Goal: Task Accomplishment & Management: Complete application form

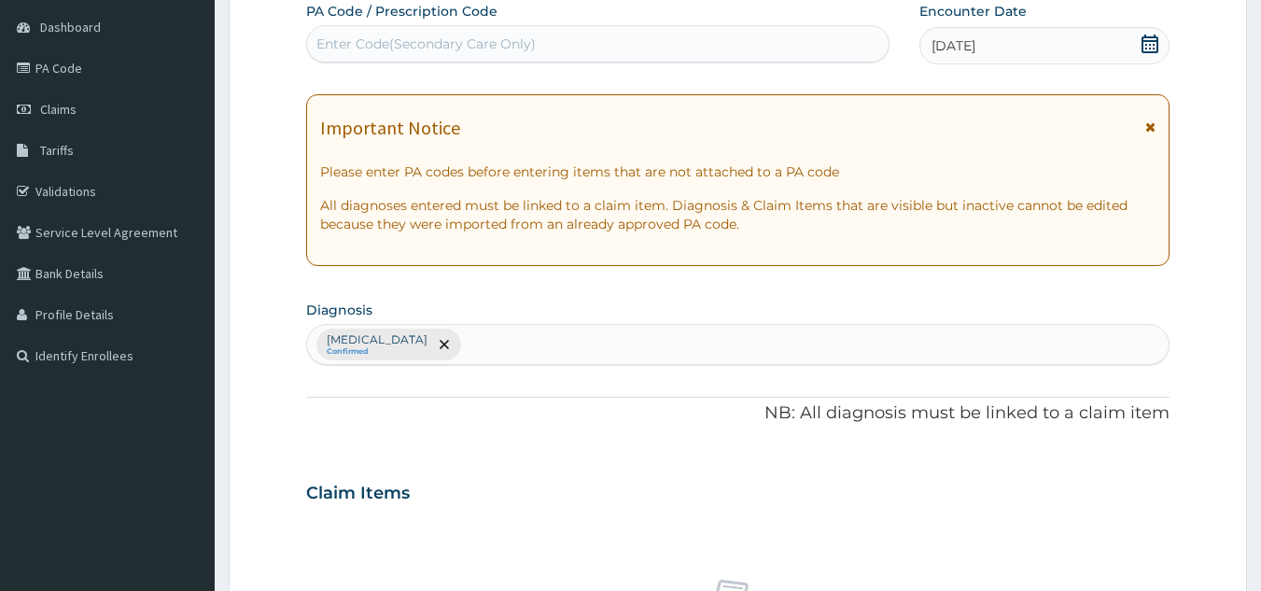
scroll to position [176, 0]
drag, startPoint x: 0, startPoint y: 0, endPoint x: 580, endPoint y: 329, distance: 666.5
click at [580, 329] on div "Malaria Confirmed" at bounding box center [738, 344] width 863 height 39
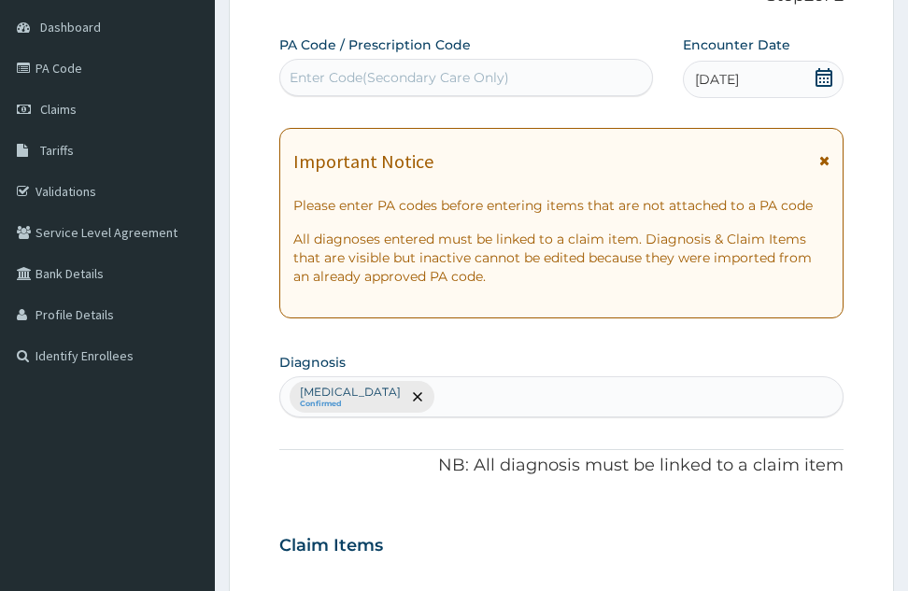
click at [580, 329] on div "PA Code / Prescription Code Enter Code(Secondary Care Only) Encounter Date 21-0…" at bounding box center [561, 539] width 564 height 1009
drag, startPoint x: 580, startPoint y: 329, endPoint x: 457, endPoint y: 351, distance: 124.3
click at [457, 351] on section "Diagnosis Malaria Confirmed" at bounding box center [561, 382] width 564 height 69
click at [449, 400] on div "Malaria Confirmed" at bounding box center [561, 396] width 562 height 39
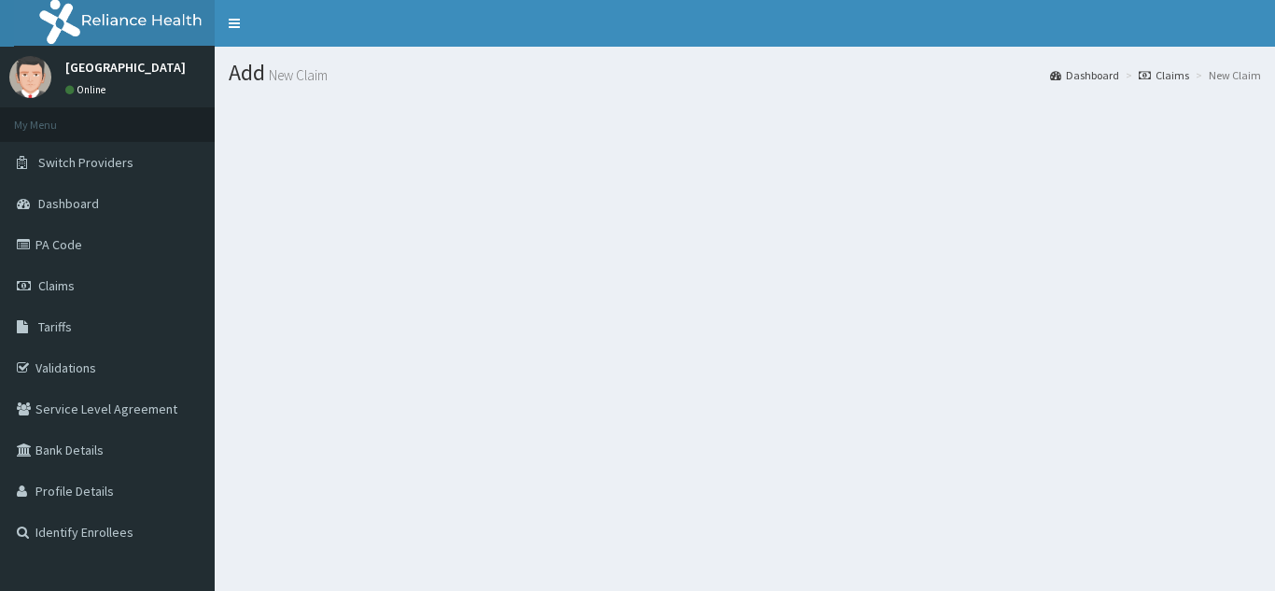
click at [765, 239] on section at bounding box center [745, 201] width 1061 height 233
click at [132, 220] on link "Dashboard" at bounding box center [107, 203] width 215 height 41
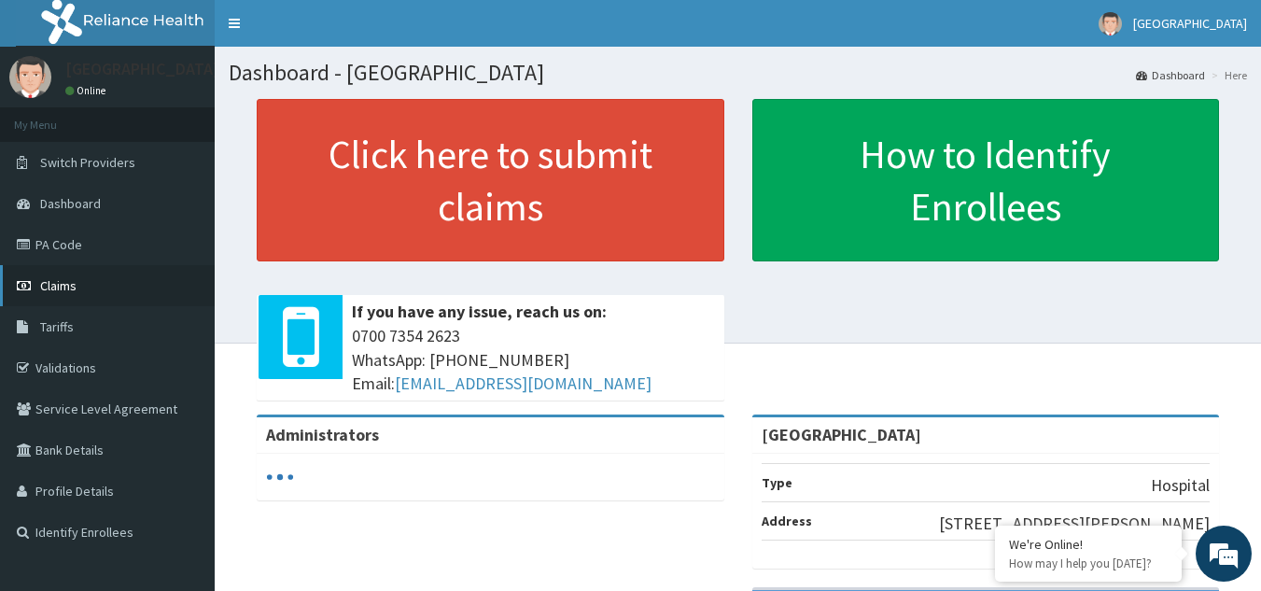
click at [73, 268] on link "Claims" at bounding box center [107, 285] width 215 height 41
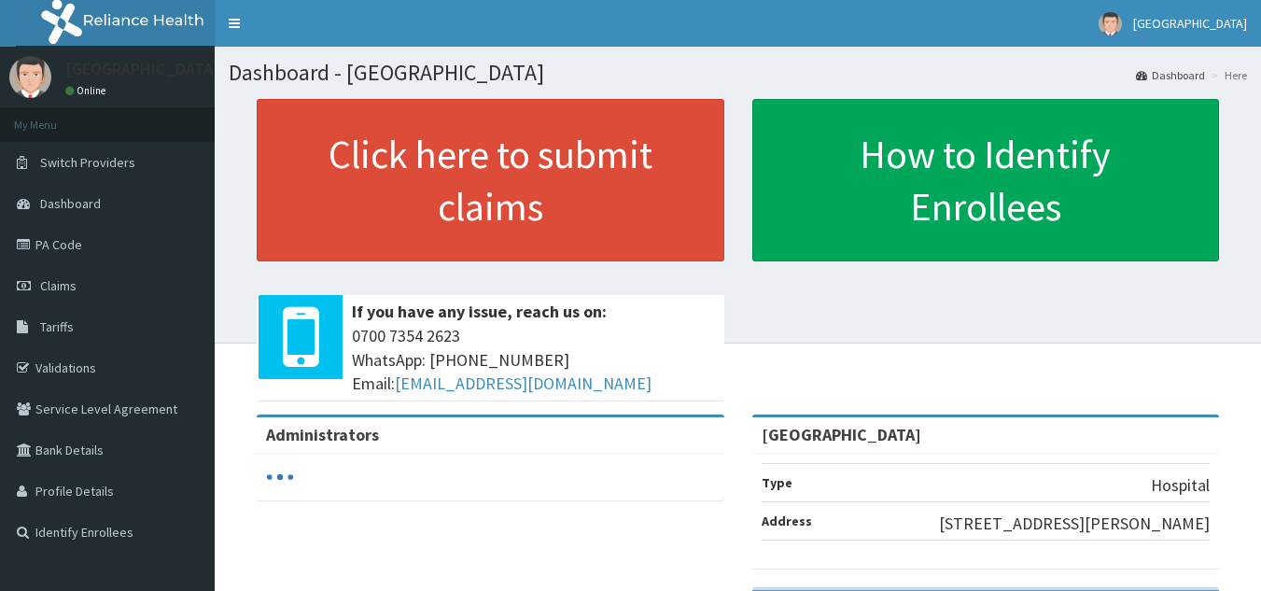
click at [58, 292] on span "Claims" at bounding box center [58, 285] width 36 height 17
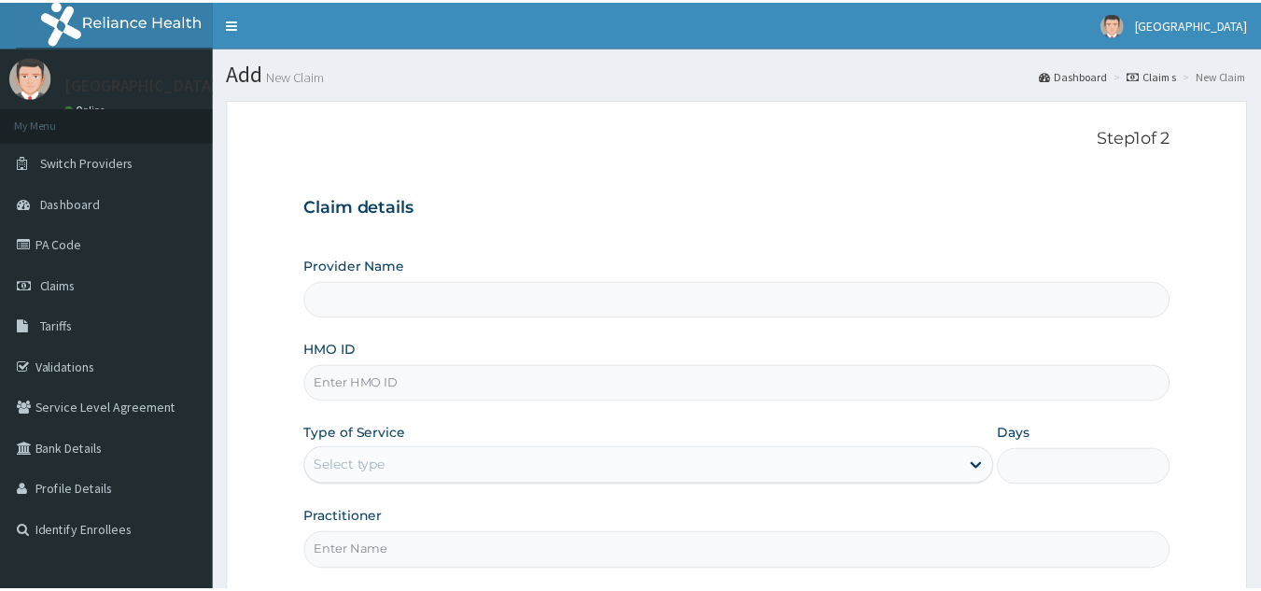
scroll to position [133, 0]
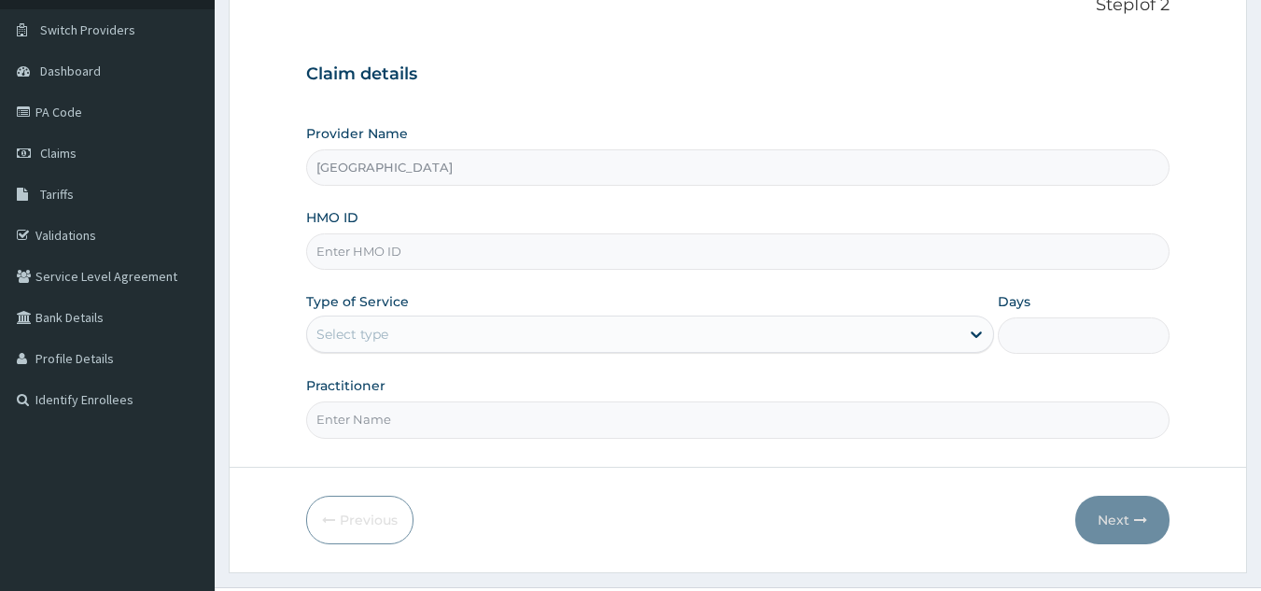
type input "[GEOGRAPHIC_DATA]"
click at [424, 236] on input "HMO ID" at bounding box center [738, 250] width 865 height 36
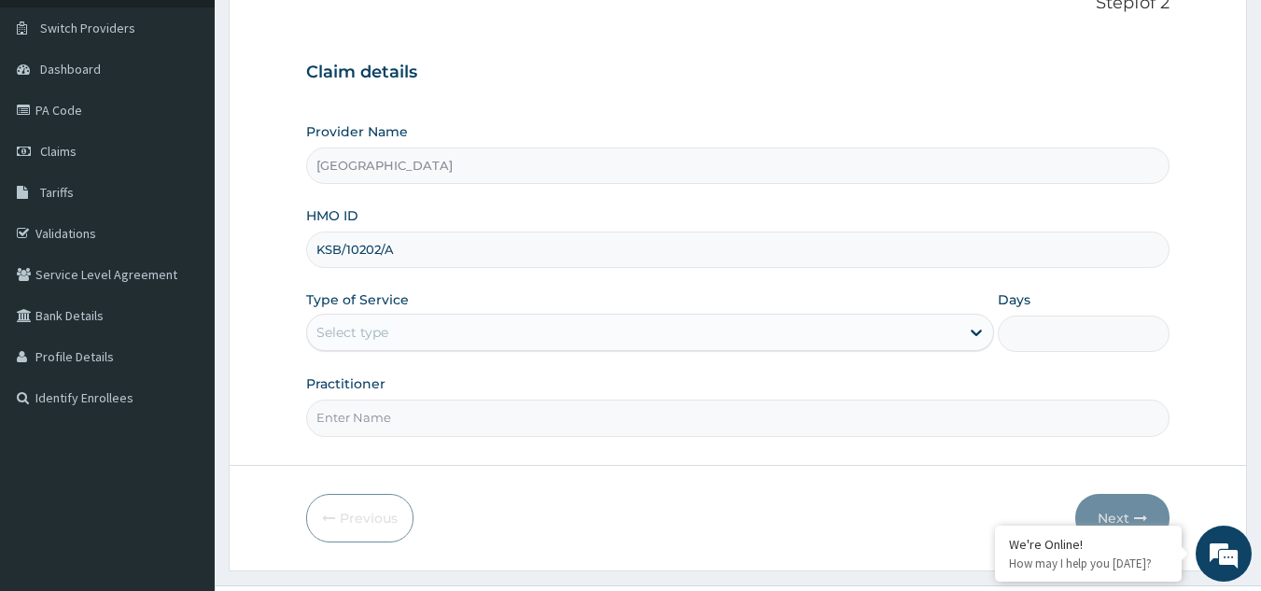
scroll to position [0, 0]
type input "KSB/10202/A"
click at [427, 326] on div "Select type" at bounding box center [633, 332] width 653 height 30
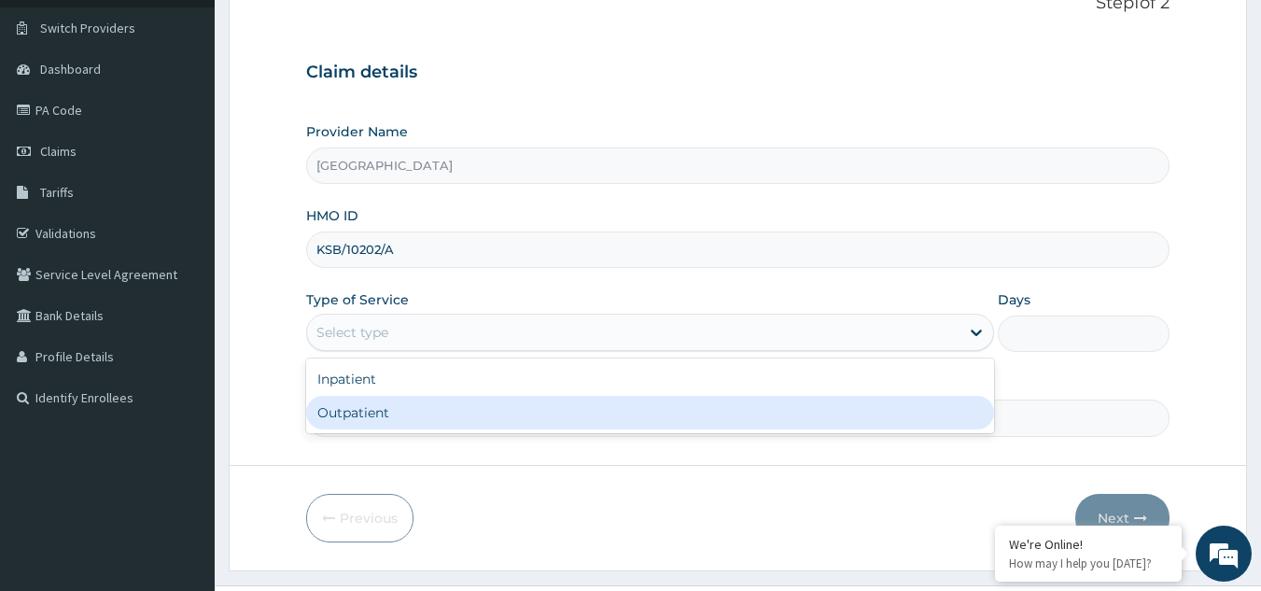
click at [395, 411] on div "Outpatient" at bounding box center [650, 413] width 688 height 34
type input "1"
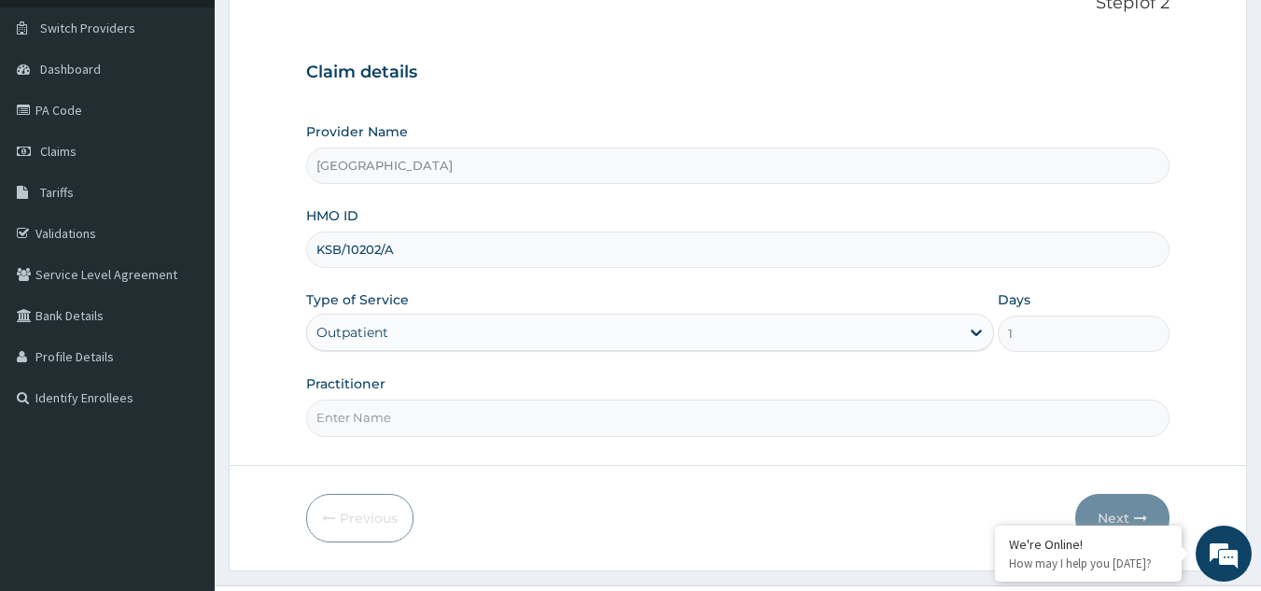
click at [395, 411] on input "Practitioner" at bounding box center [738, 418] width 865 height 36
type input "[PERSON_NAME]"
click at [1100, 506] on button "Next" at bounding box center [1123, 518] width 94 height 49
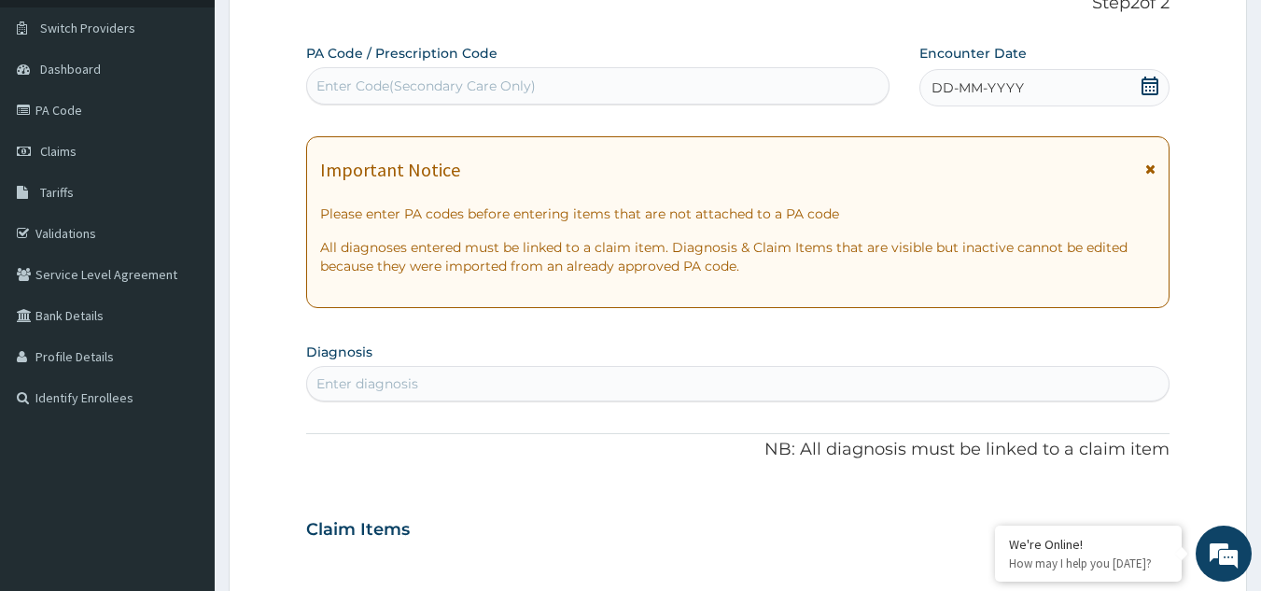
click at [1139, 91] on div "DD-MM-YYYY" at bounding box center [1045, 87] width 250 height 37
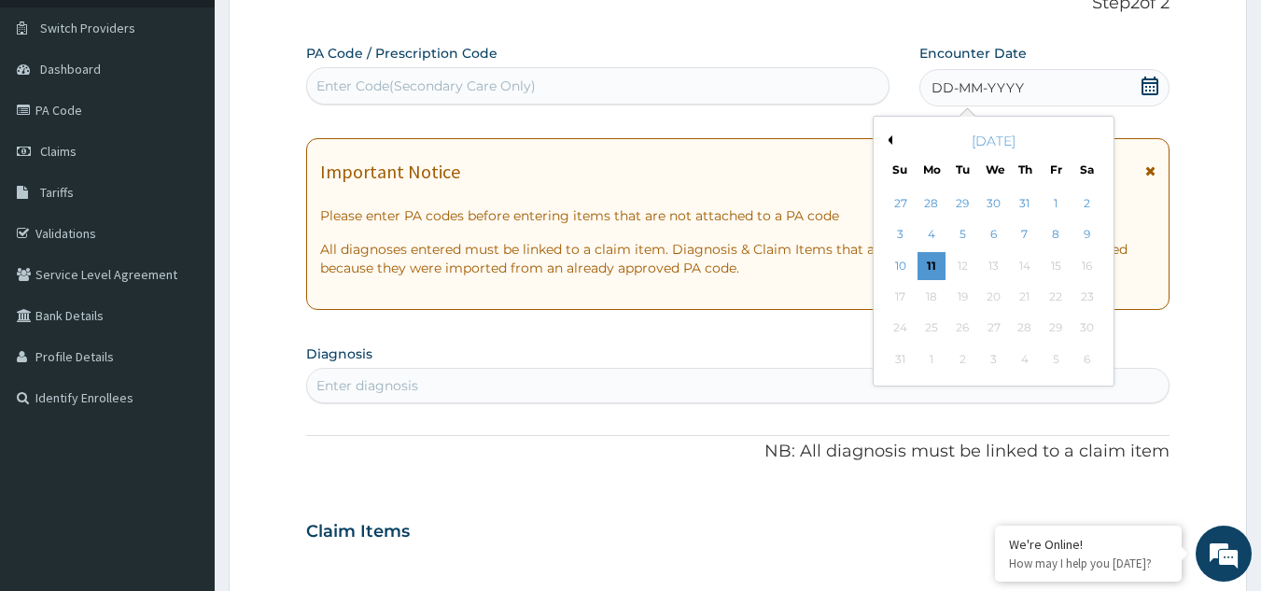
click at [893, 135] on div "[DATE]" at bounding box center [993, 141] width 225 height 19
click at [893, 136] on div "[DATE]" at bounding box center [993, 141] width 225 height 19
click at [893, 142] on div "[DATE]" at bounding box center [993, 141] width 225 height 19
click at [889, 142] on button "Previous Month" at bounding box center [887, 139] width 9 height 9
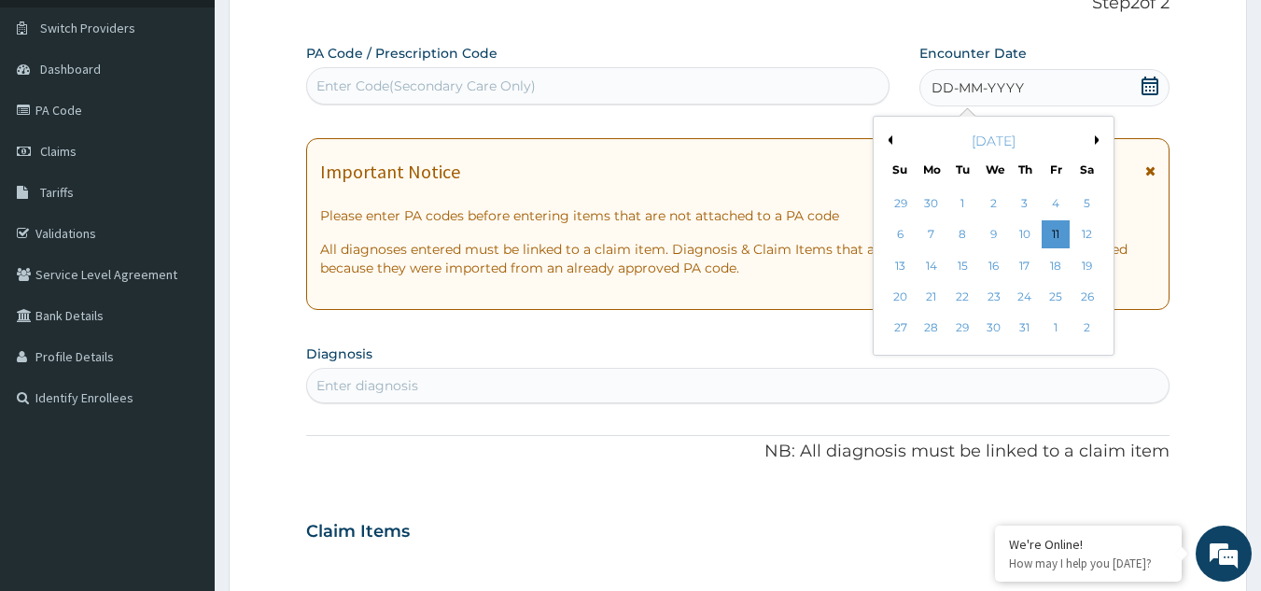
click at [889, 142] on button "Previous Month" at bounding box center [887, 139] width 9 height 9
click at [1085, 262] on div "21" at bounding box center [1088, 266] width 28 height 28
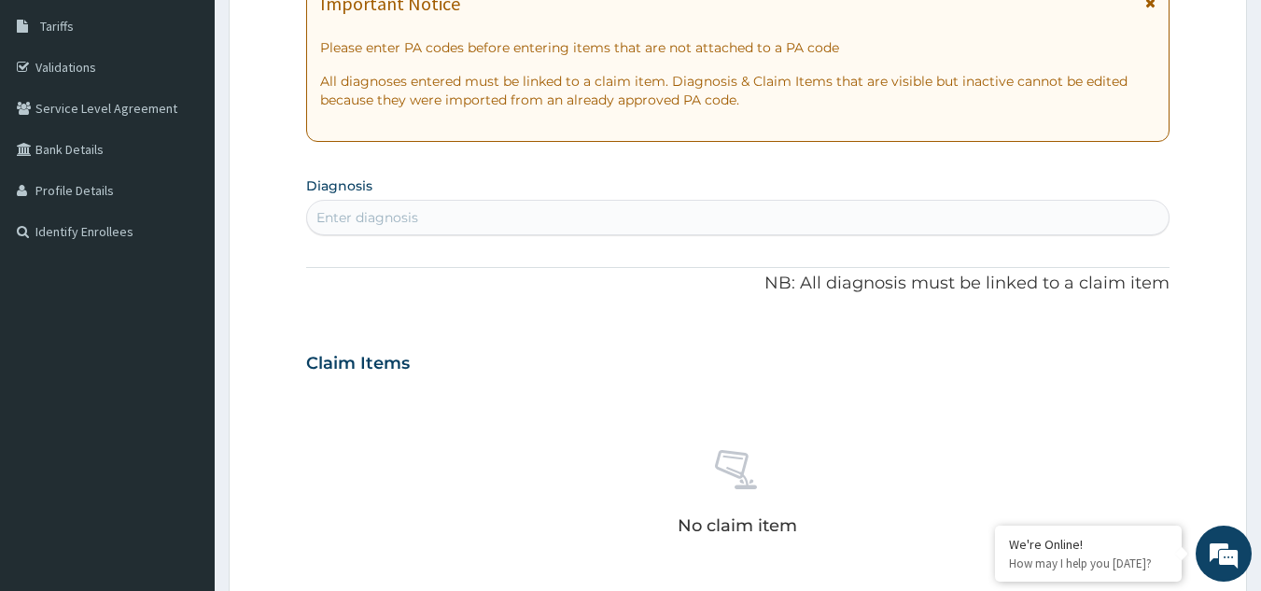
scroll to position [314, 0]
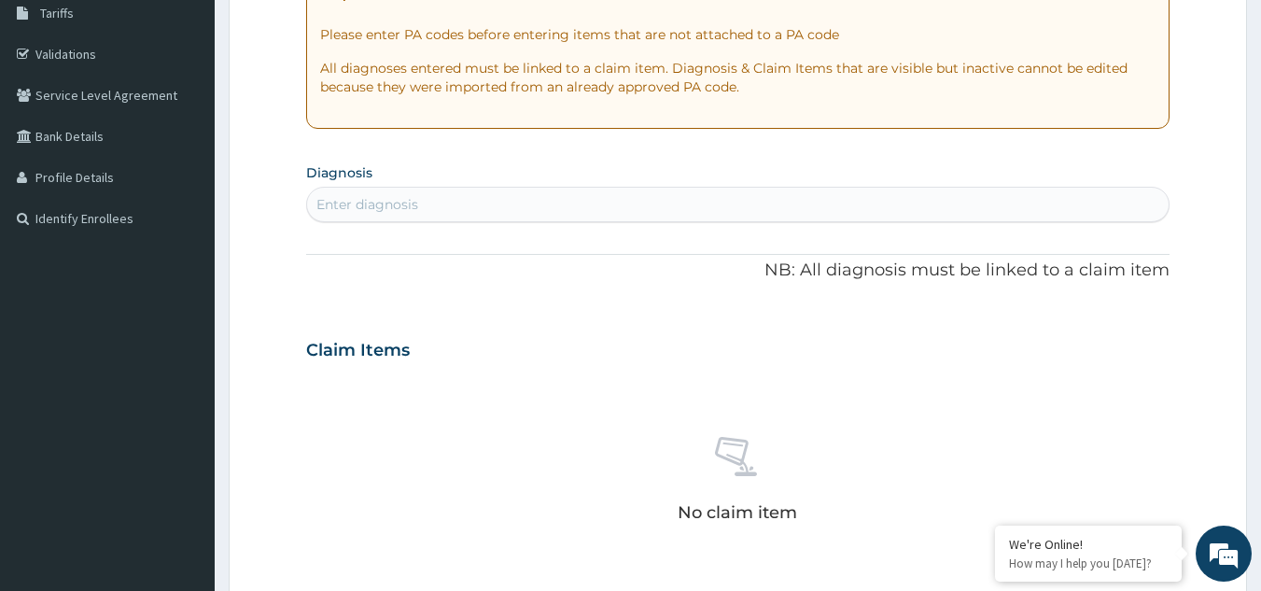
click at [780, 199] on div "Enter diagnosis" at bounding box center [738, 205] width 863 height 30
type input "PLASMOD"
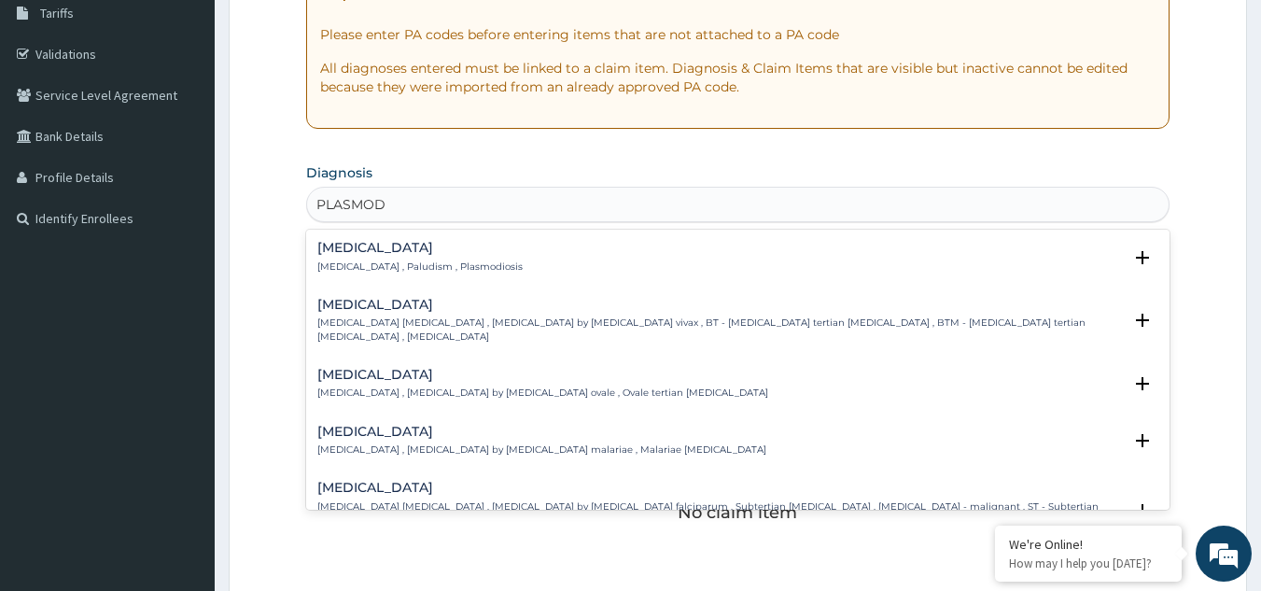
click at [380, 244] on h4 "[MEDICAL_DATA]" at bounding box center [419, 248] width 205 height 14
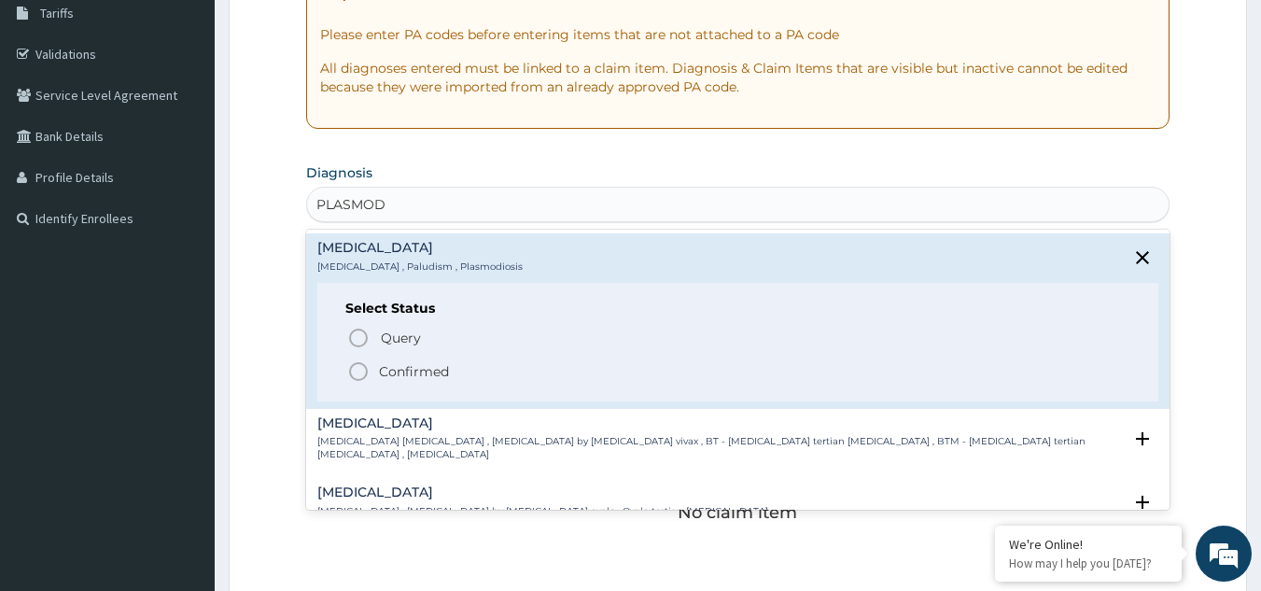
click at [371, 266] on p "[MEDICAL_DATA] , Paludism , Plasmodiosis" at bounding box center [419, 266] width 205 height 13
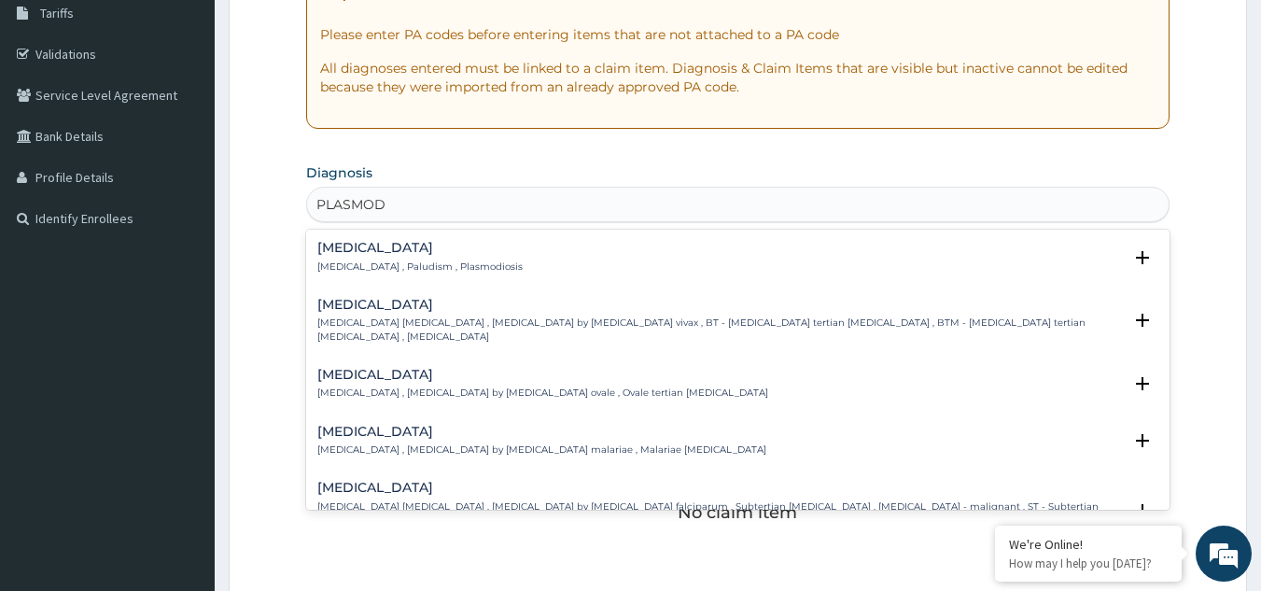
click at [370, 279] on div "Malaria Malaria , Paludism , Plasmodiosis Select Status Query Query covers susp…" at bounding box center [738, 262] width 842 height 42
click at [370, 272] on p "[MEDICAL_DATA] , Paludism , Plasmodiosis" at bounding box center [419, 266] width 205 height 13
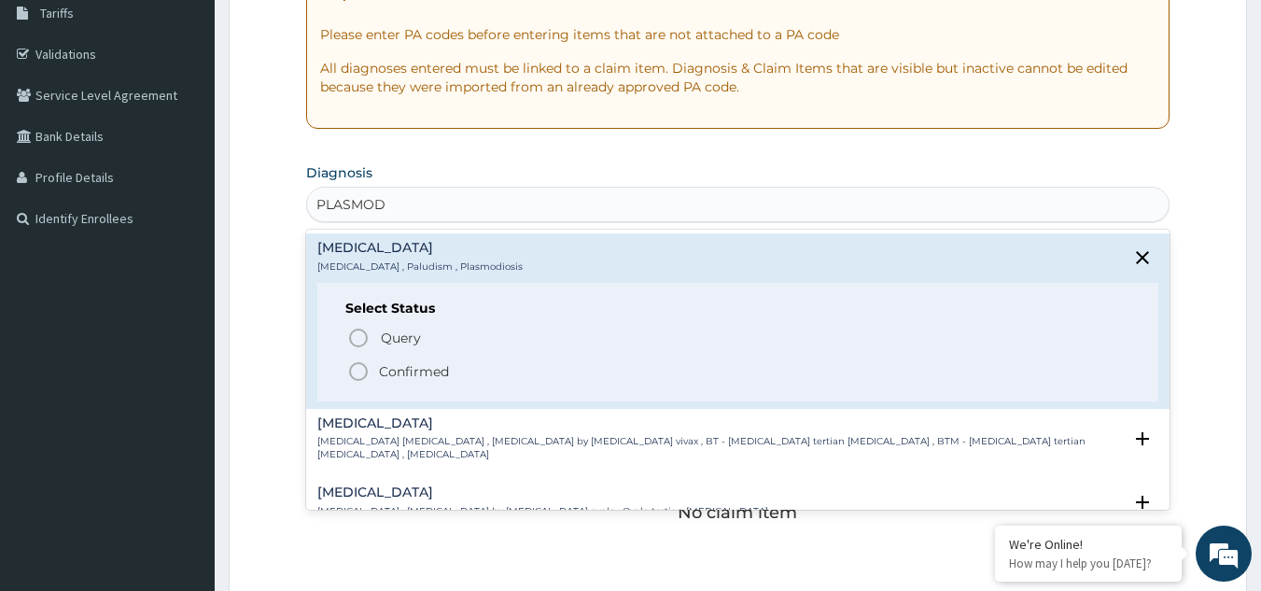
click at [356, 373] on icon "status option filled" at bounding box center [358, 371] width 22 height 22
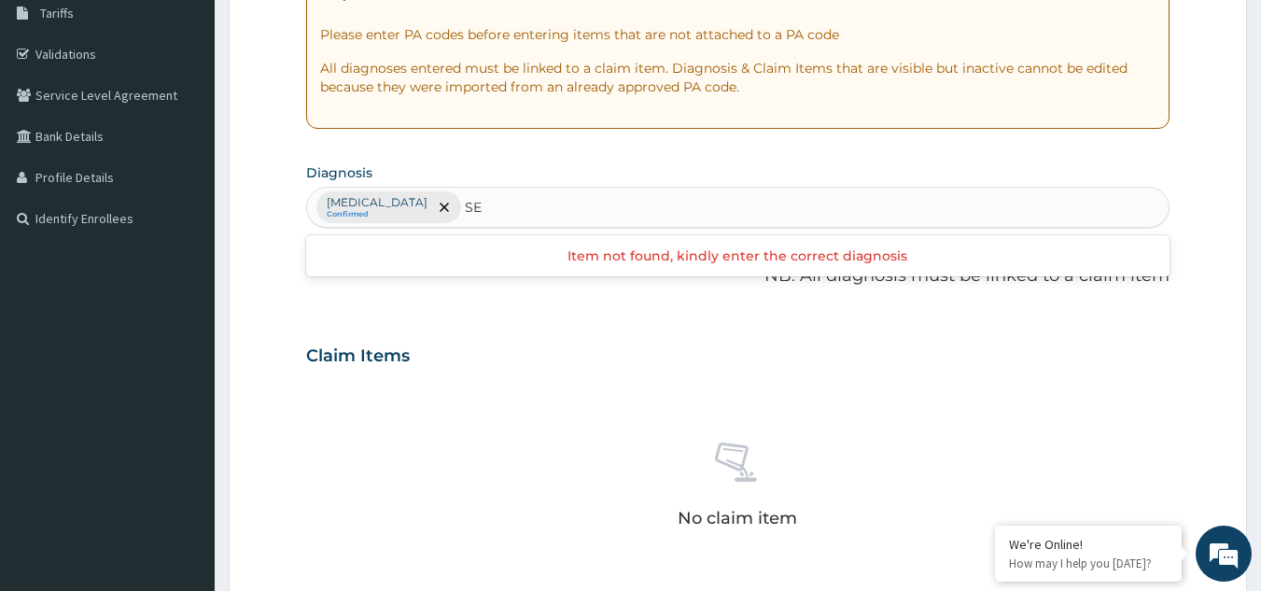
type input "S"
type input "PHA"
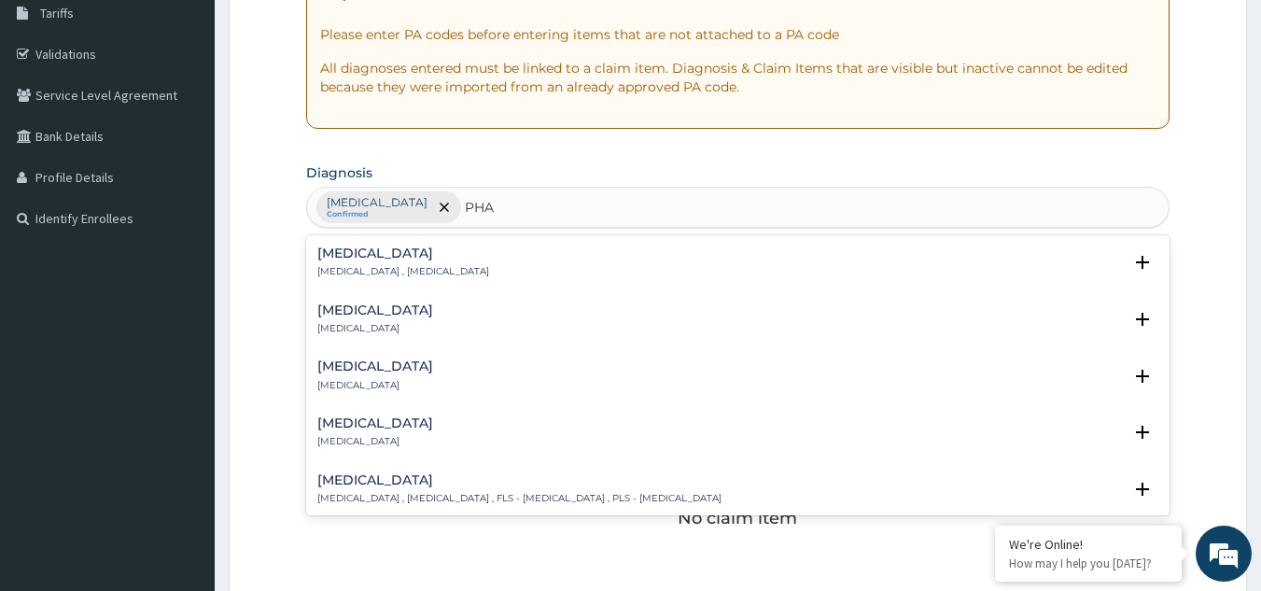
click at [378, 321] on div "Pharyngitis Pharyngitis" at bounding box center [375, 319] width 116 height 33
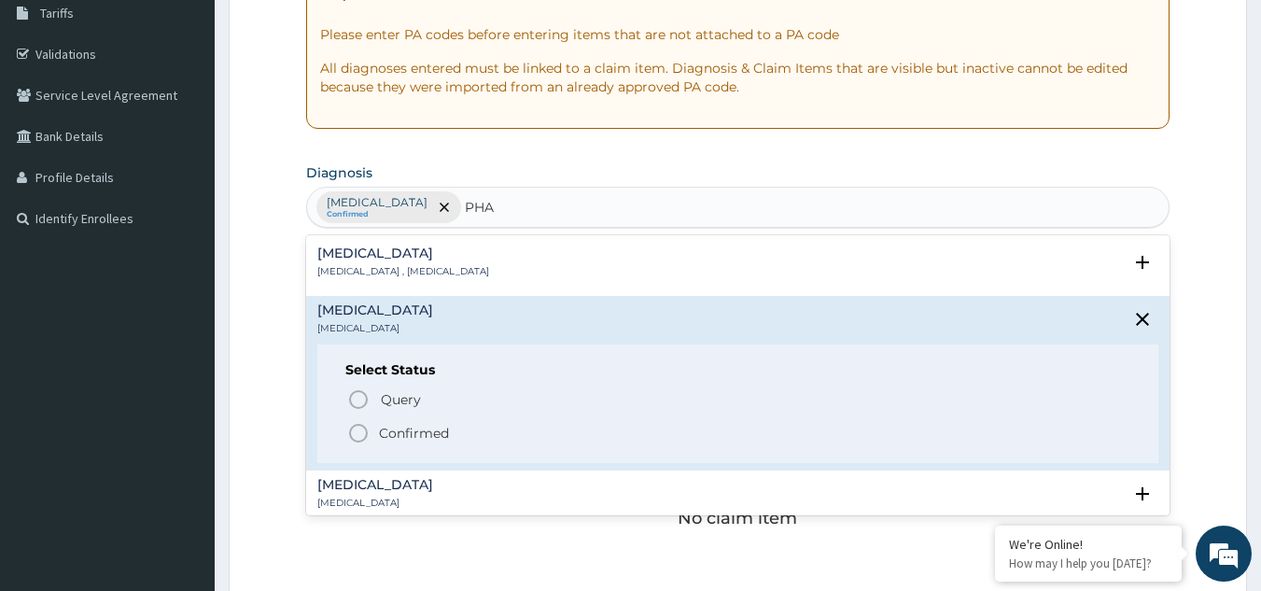
click at [360, 433] on icon "status option filled" at bounding box center [358, 433] width 22 height 22
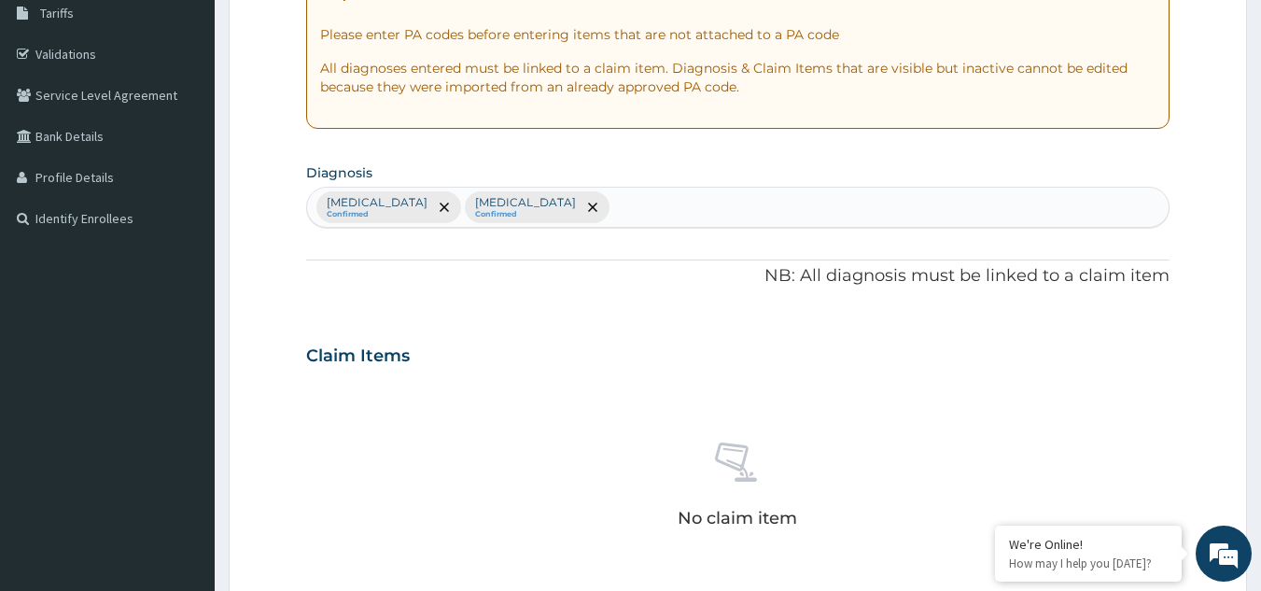
scroll to position [755, 0]
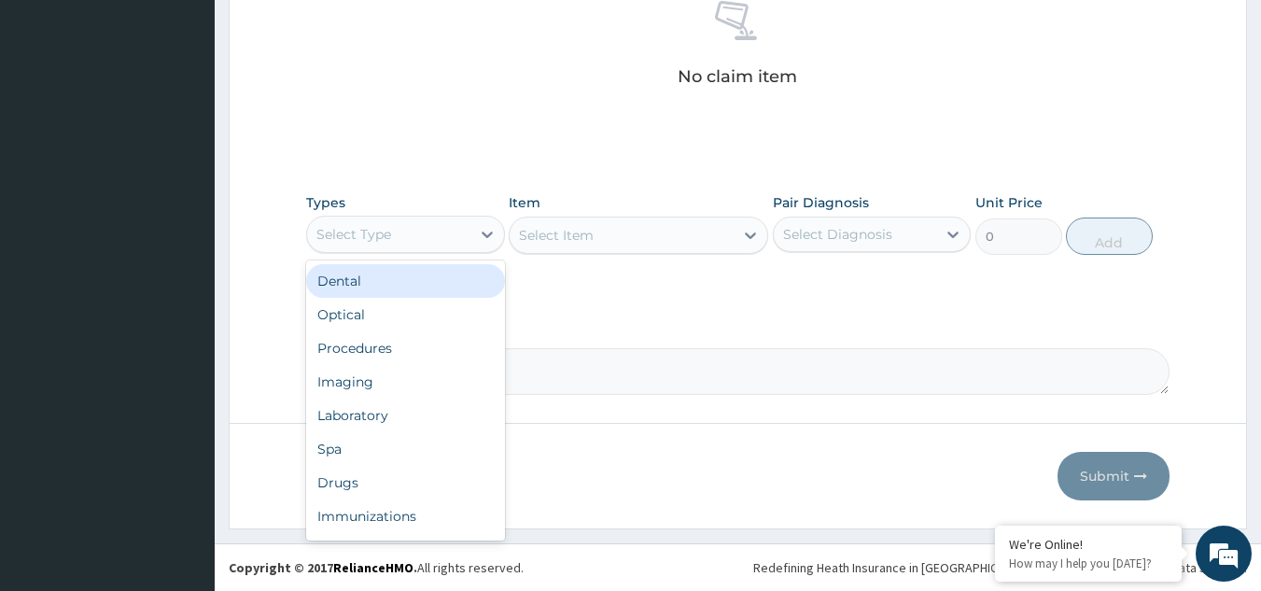
click at [460, 241] on div "Select Type" at bounding box center [388, 234] width 163 height 30
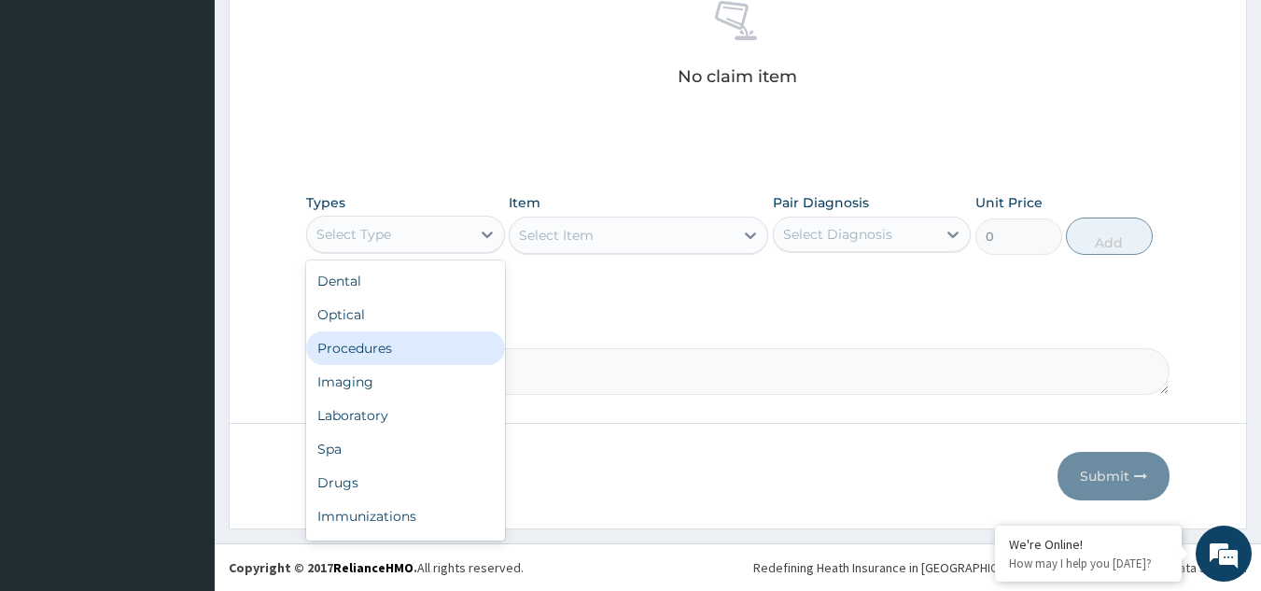
click at [403, 359] on div "Procedures" at bounding box center [405, 348] width 199 height 34
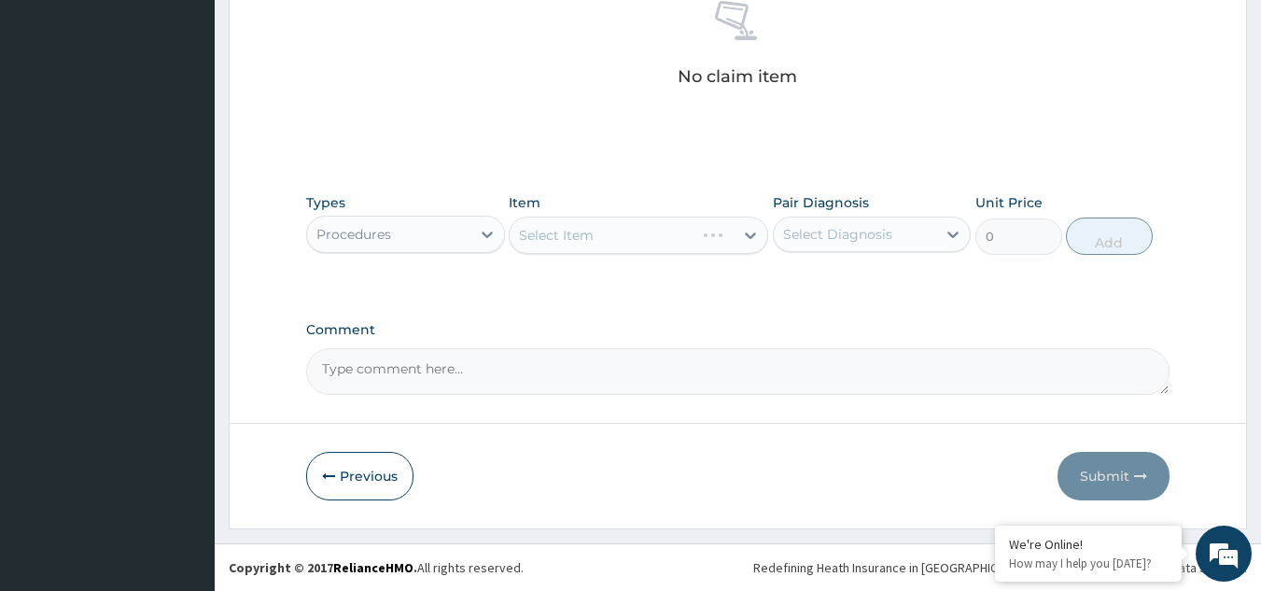
click at [867, 239] on div "Select Diagnosis" at bounding box center [837, 234] width 109 height 19
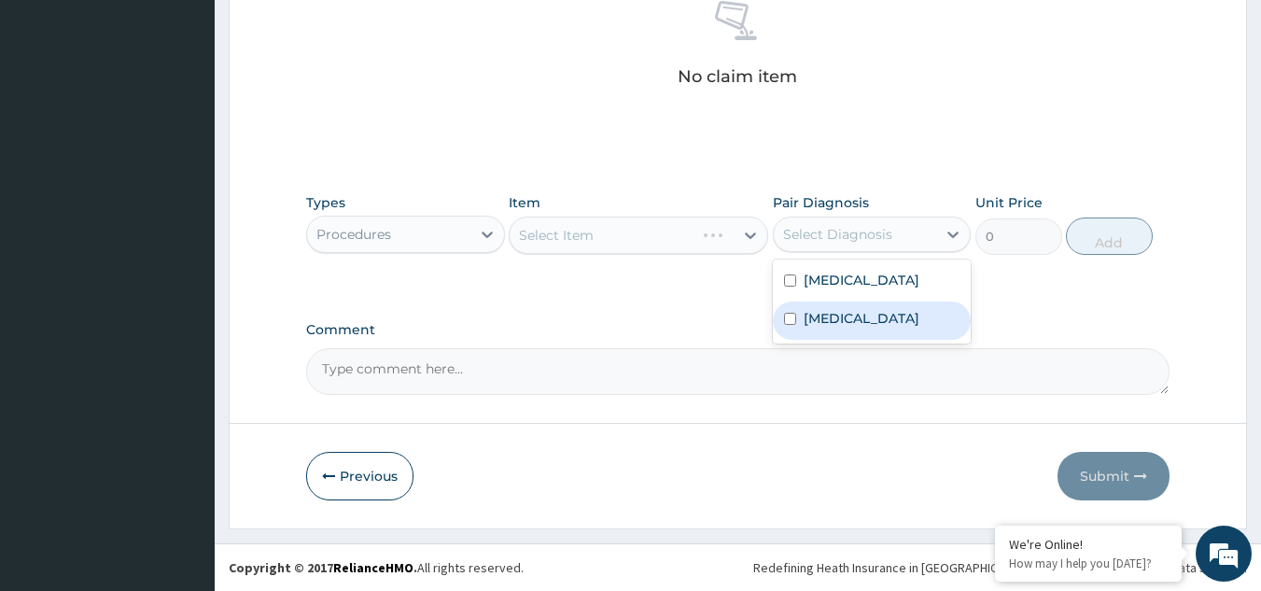
click at [843, 311] on label "Pharyngitis" at bounding box center [862, 318] width 116 height 19
checkbox input "true"
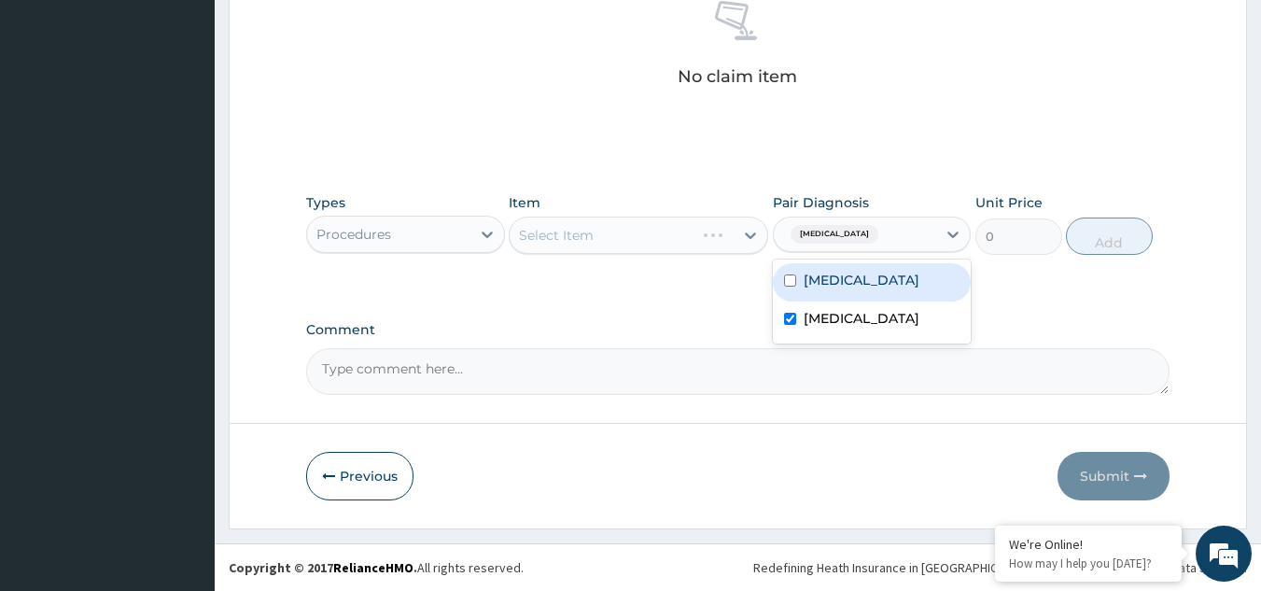
click at [846, 292] on div "[MEDICAL_DATA]" at bounding box center [872, 282] width 199 height 38
checkbox input "true"
click at [715, 287] on div "Types Procedures Item Select Item Pair Diagnosis option Malaria, selected. opti…" at bounding box center [738, 238] width 865 height 108
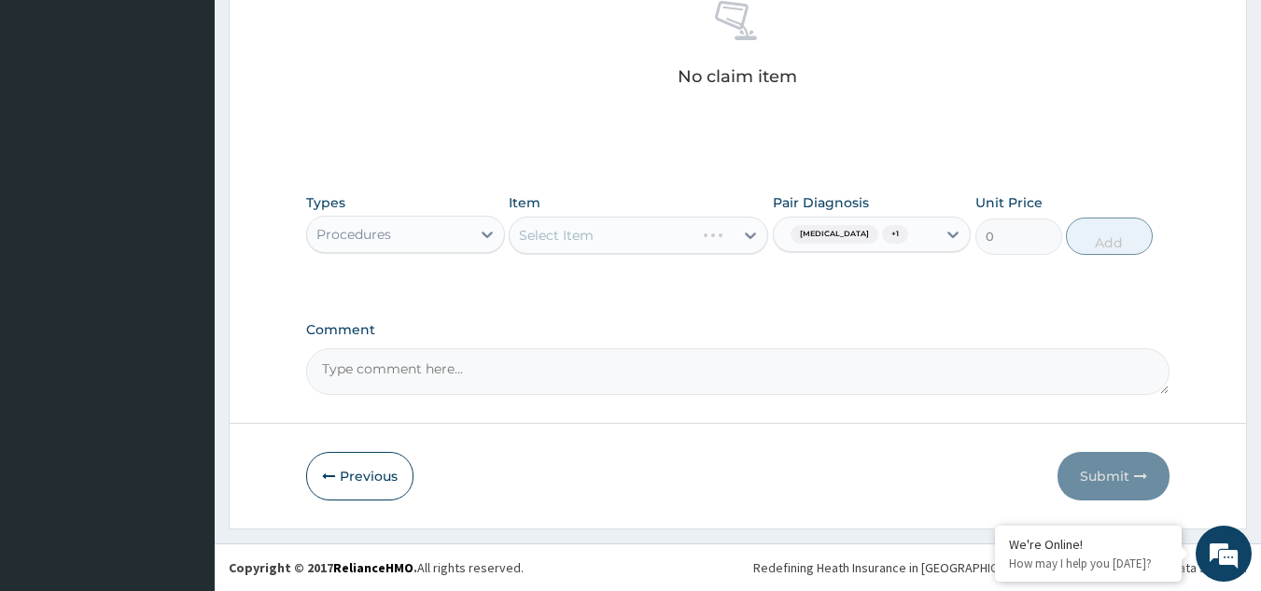
click at [710, 238] on div "Select Item" at bounding box center [639, 235] width 260 height 37
click at [695, 248] on div "Select Item" at bounding box center [622, 235] width 224 height 30
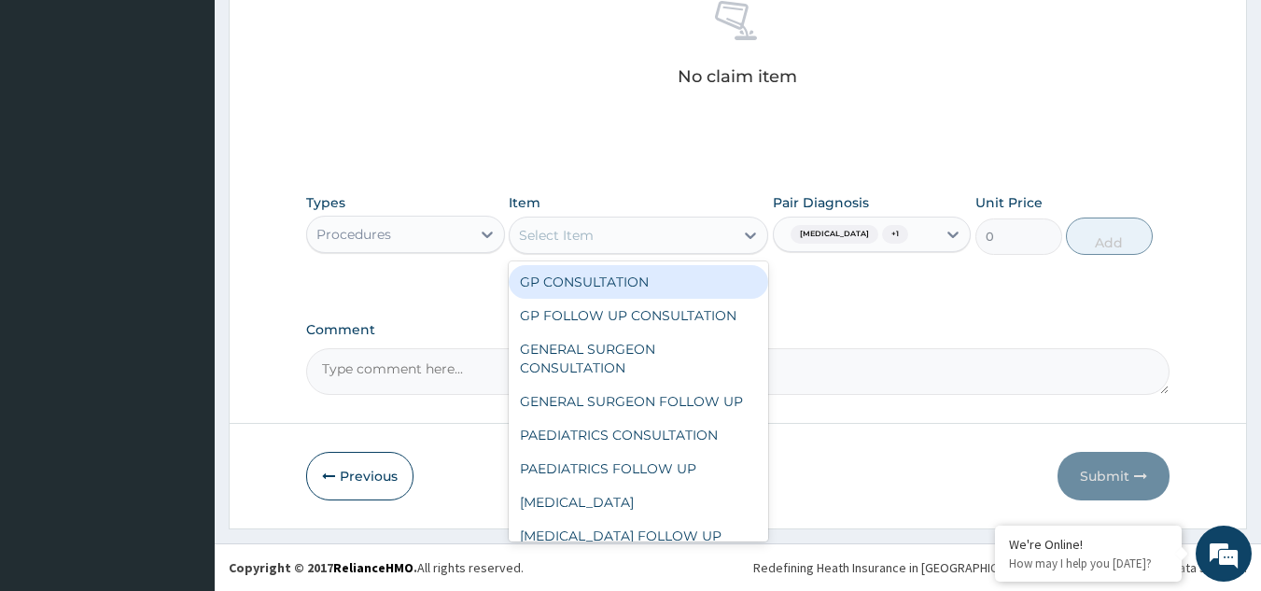
click at [644, 283] on div "GP CONSULTATION" at bounding box center [639, 282] width 260 height 34
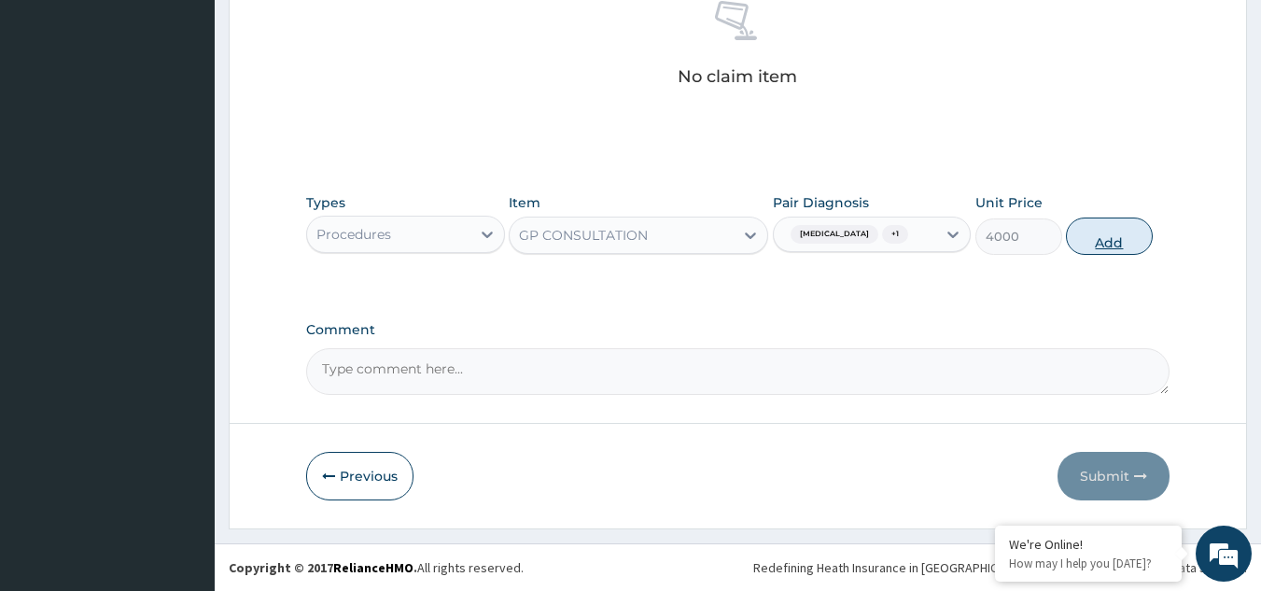
click at [1115, 244] on button "Add" at bounding box center [1109, 236] width 87 height 37
type input "0"
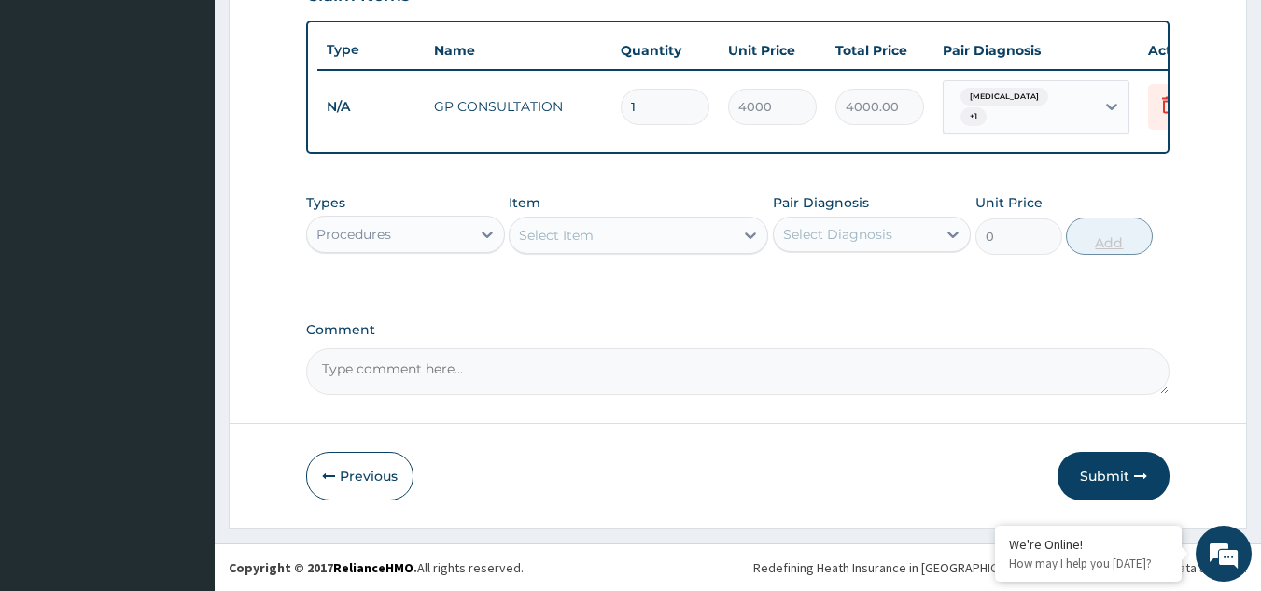
scroll to position [681, 0]
click at [451, 232] on div "Procedures" at bounding box center [388, 234] width 163 height 30
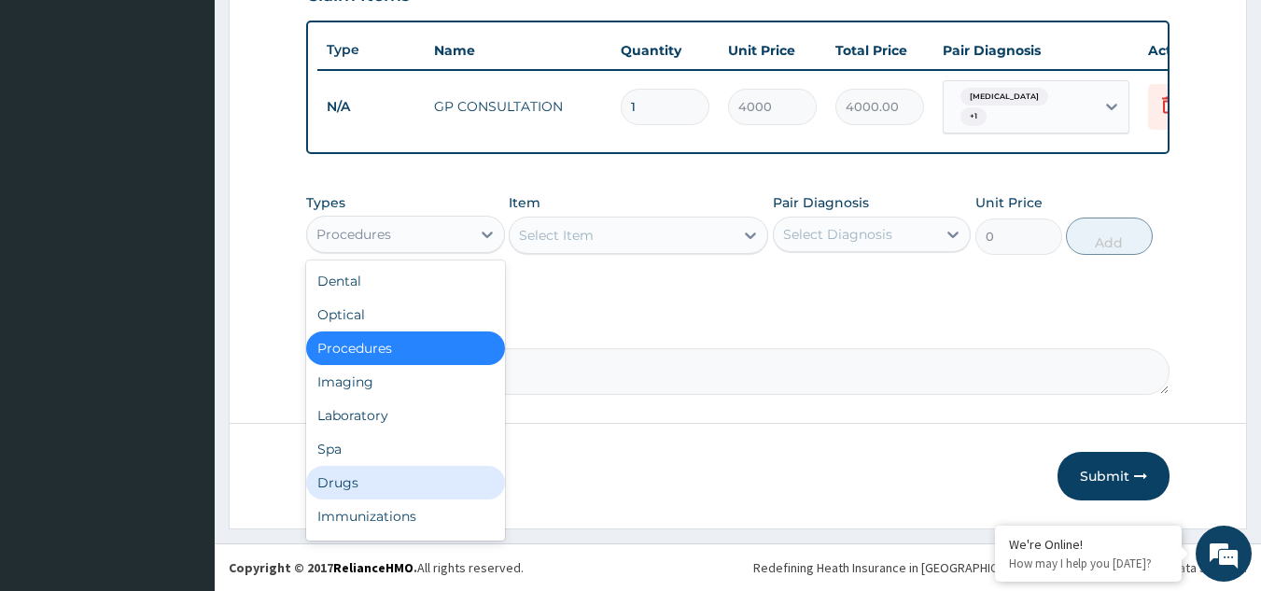
click at [365, 477] on div "Drugs" at bounding box center [405, 483] width 199 height 34
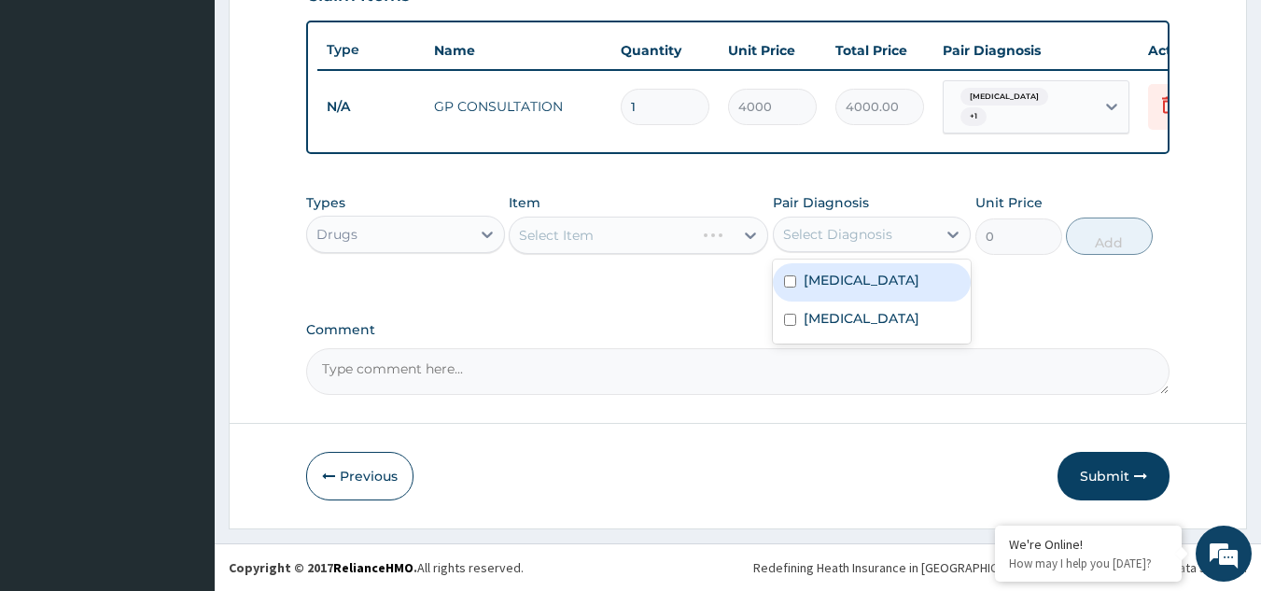
click at [863, 246] on div "Select Diagnosis" at bounding box center [855, 234] width 163 height 30
click at [836, 278] on label "[MEDICAL_DATA]" at bounding box center [862, 280] width 116 height 19
checkbox input "true"
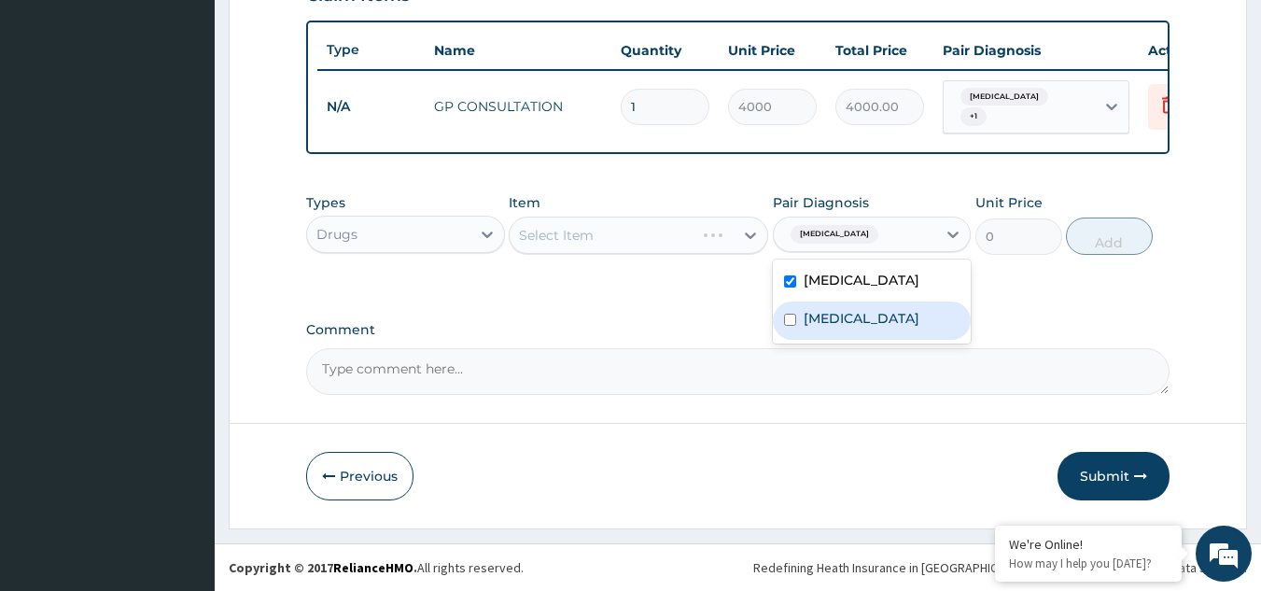
click at [642, 335] on label "Comment" at bounding box center [738, 330] width 865 height 16
click at [642, 348] on textarea "Comment" at bounding box center [738, 371] width 865 height 47
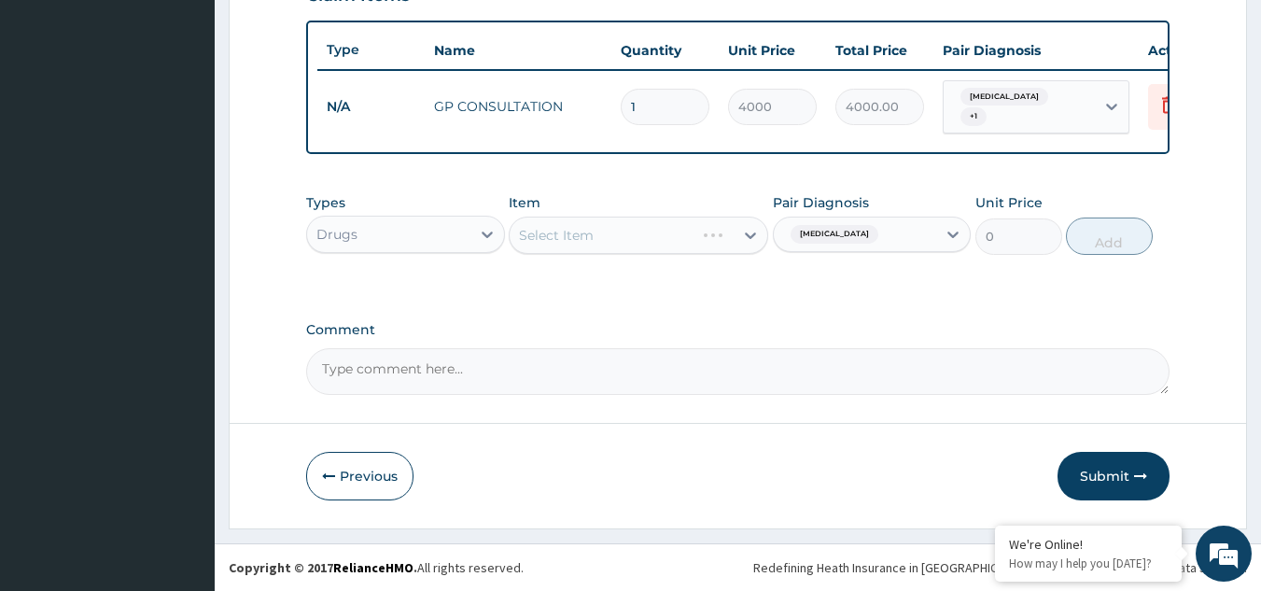
click at [678, 231] on div "Select Item" at bounding box center [639, 235] width 260 height 37
click at [574, 236] on div "Select Item" at bounding box center [639, 235] width 260 height 37
click at [638, 238] on div "Select Item" at bounding box center [639, 235] width 260 height 37
click at [719, 237] on div "Select Item" at bounding box center [639, 235] width 260 height 37
click at [687, 241] on div "Select Item" at bounding box center [639, 235] width 260 height 37
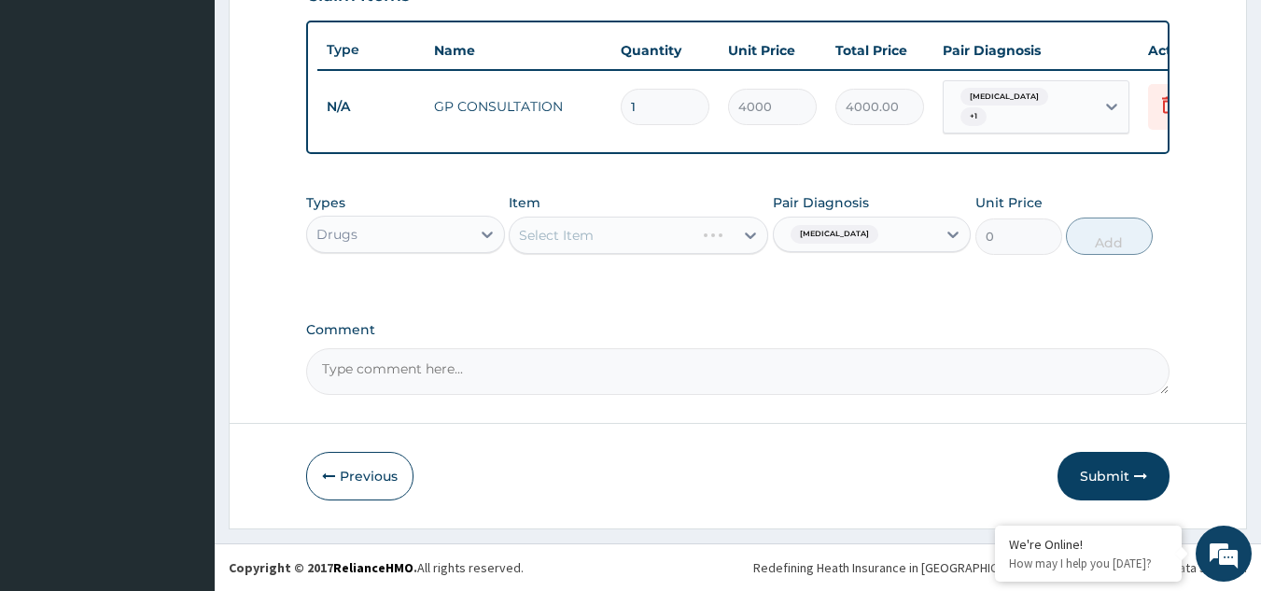
click at [687, 241] on div "Select Item" at bounding box center [639, 235] width 260 height 37
click at [658, 246] on div "Select Item" at bounding box center [639, 235] width 260 height 37
click at [674, 243] on div "Select Item" at bounding box center [639, 235] width 260 height 37
click at [674, 243] on div "Select Item" at bounding box center [622, 235] width 224 height 30
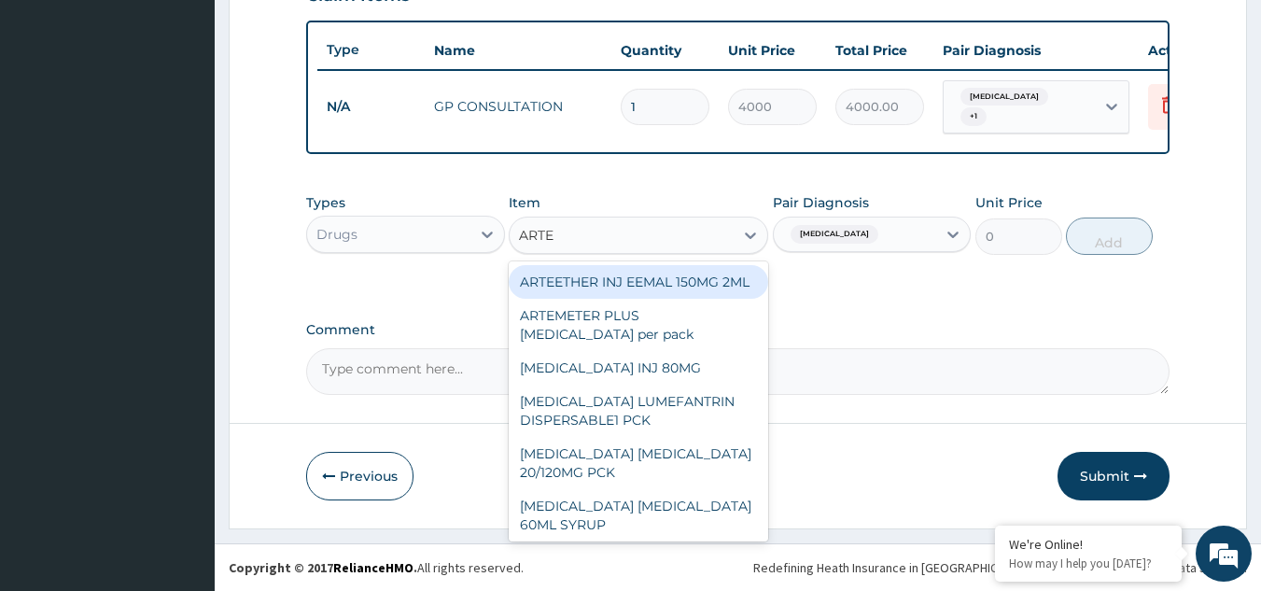
type input "ARTEM"
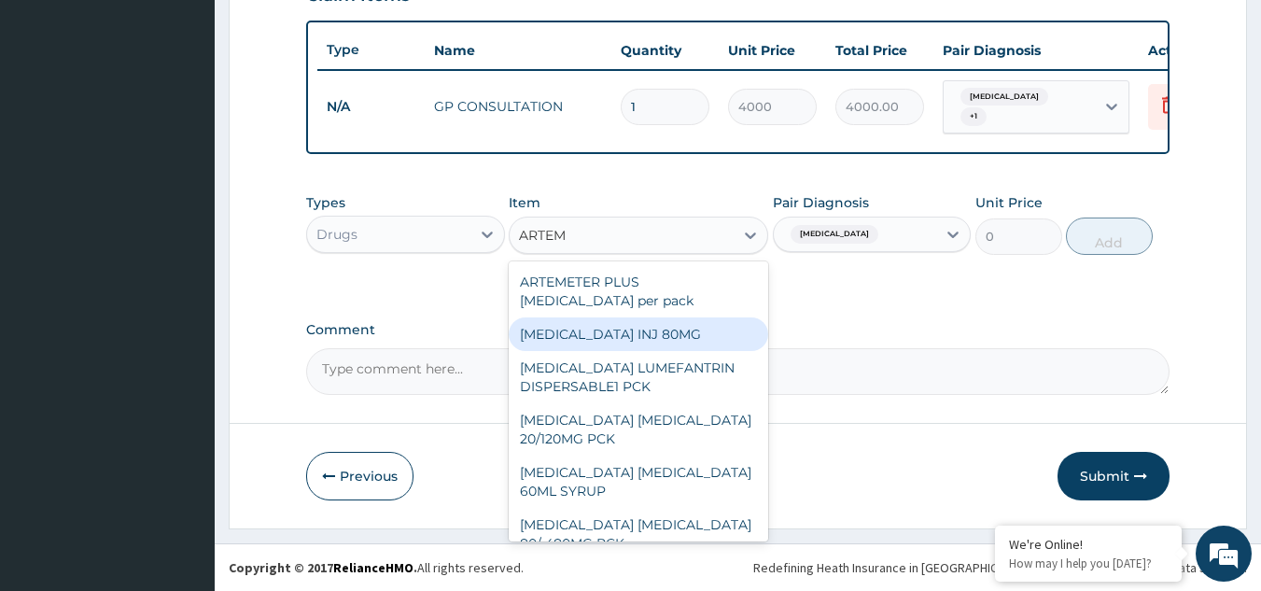
click at [685, 324] on div "[MEDICAL_DATA] INJ 80MG" at bounding box center [639, 334] width 260 height 34
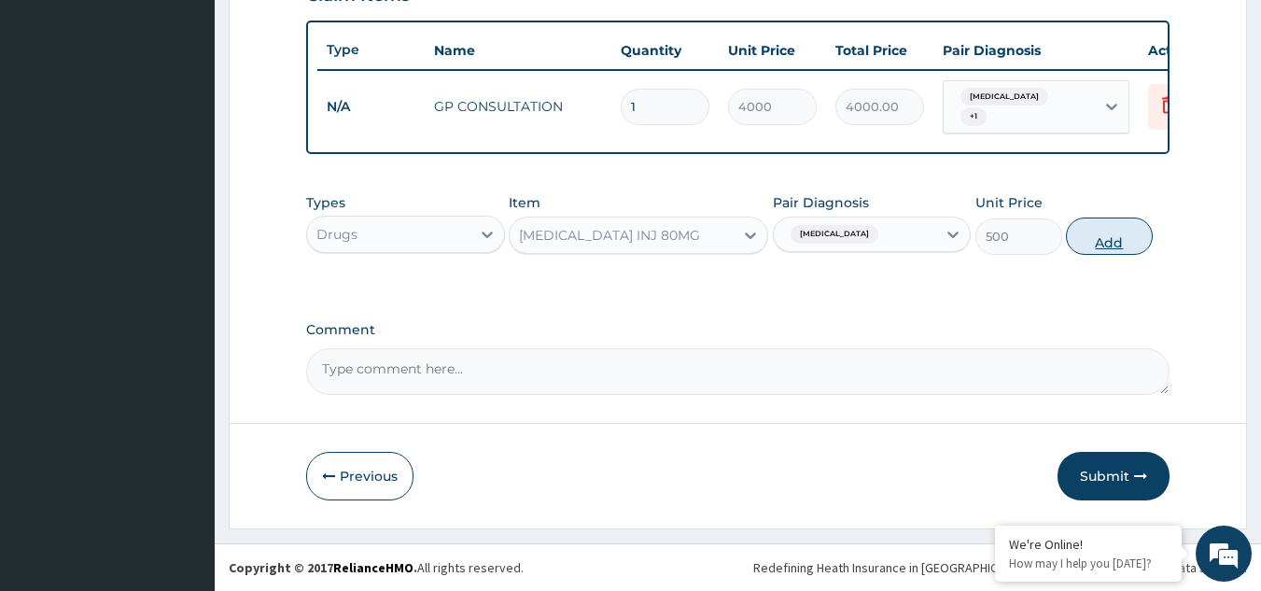
click at [1100, 248] on button "Add" at bounding box center [1109, 236] width 87 height 37
type input "0"
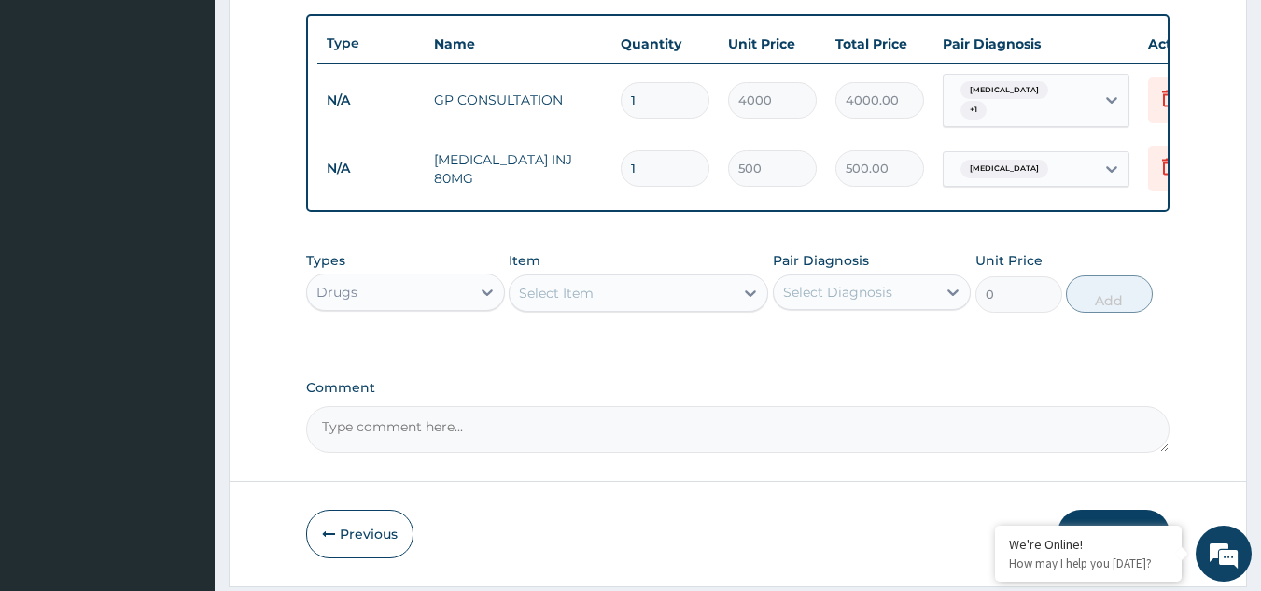
type input "0.00"
type input "6"
type input "3000.00"
type input "6"
click at [690, 312] on div "Select Item" at bounding box center [639, 292] width 260 height 37
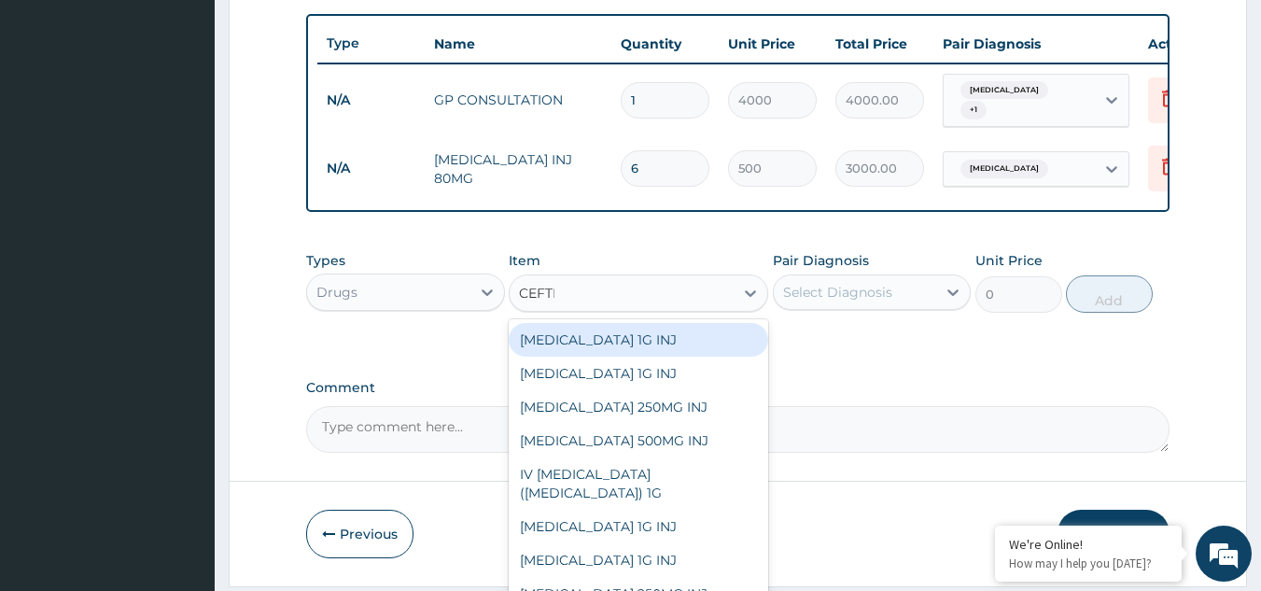
type input "CEFTRI"
click at [679, 340] on div "[MEDICAL_DATA] 1G INJ" at bounding box center [639, 340] width 260 height 34
type input "2500"
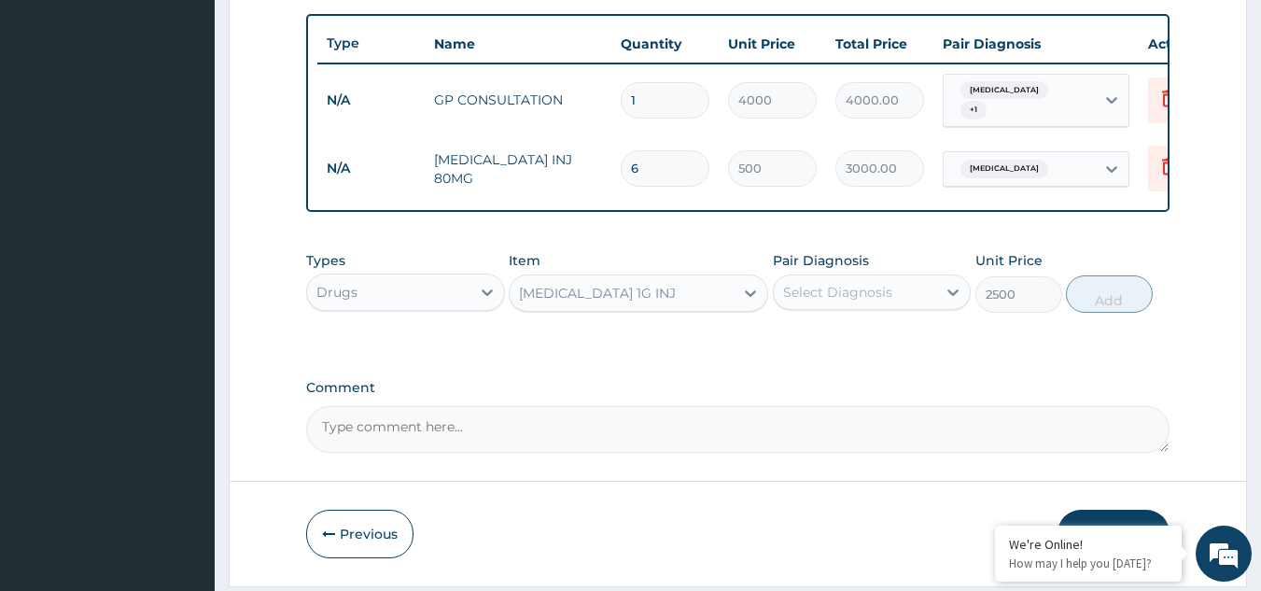
click at [903, 278] on div "Pair Diagnosis Select Diagnosis" at bounding box center [872, 282] width 199 height 62
click at [903, 293] on div "Select Diagnosis" at bounding box center [855, 292] width 163 height 30
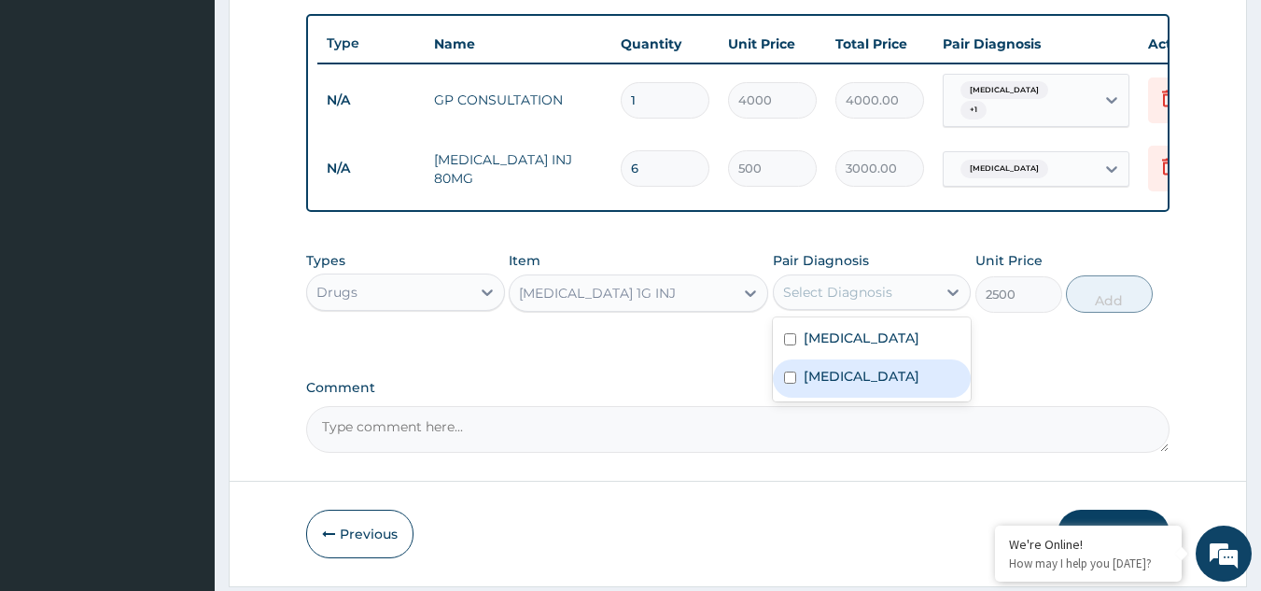
click at [835, 381] on label "Pharyngitis" at bounding box center [862, 376] width 116 height 19
checkbox input "true"
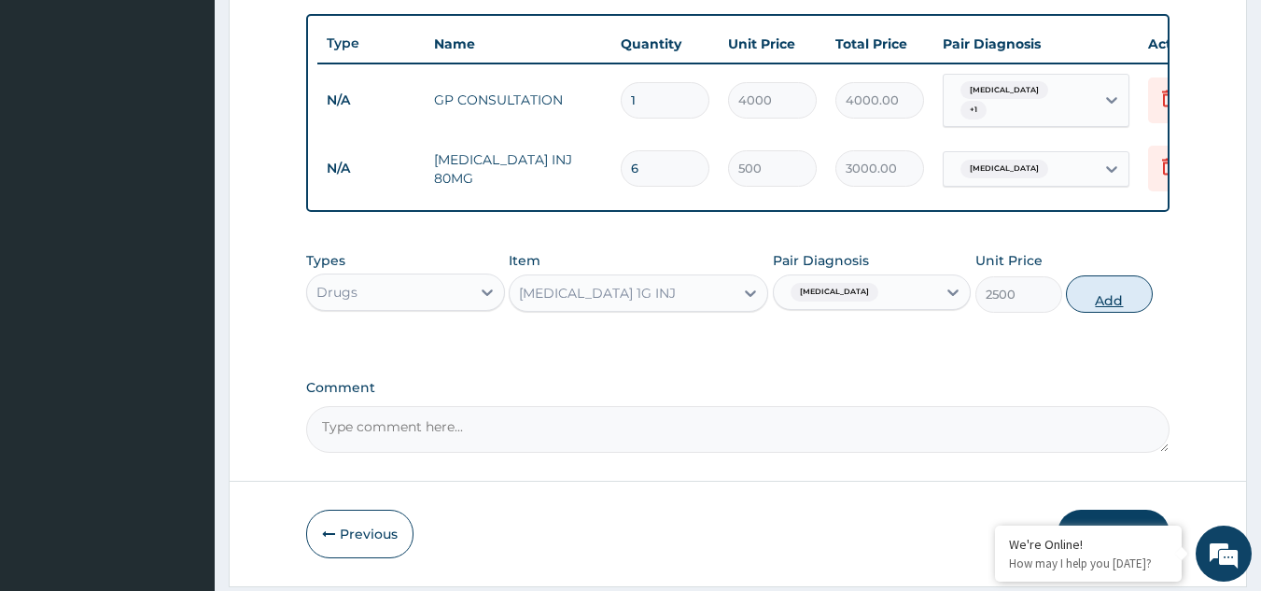
click at [1105, 305] on button "Add" at bounding box center [1109, 293] width 87 height 37
type input "0"
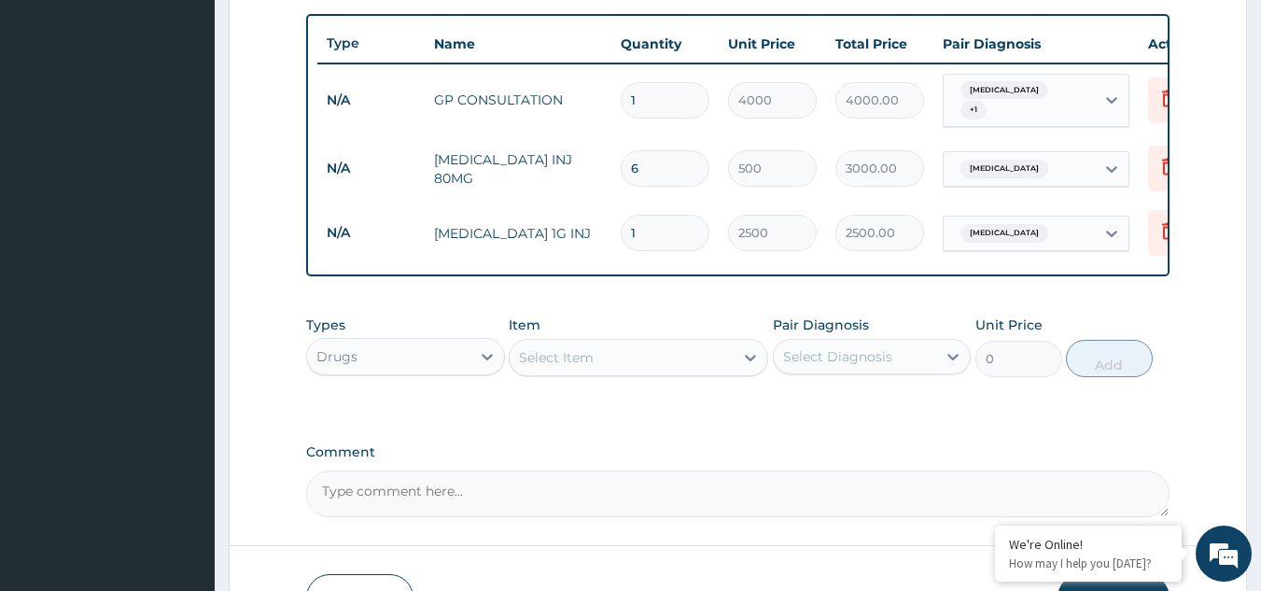
type input "0.00"
type input "6"
type input "15000.00"
type input "6"
click at [613, 360] on div "Select Item" at bounding box center [622, 358] width 224 height 30
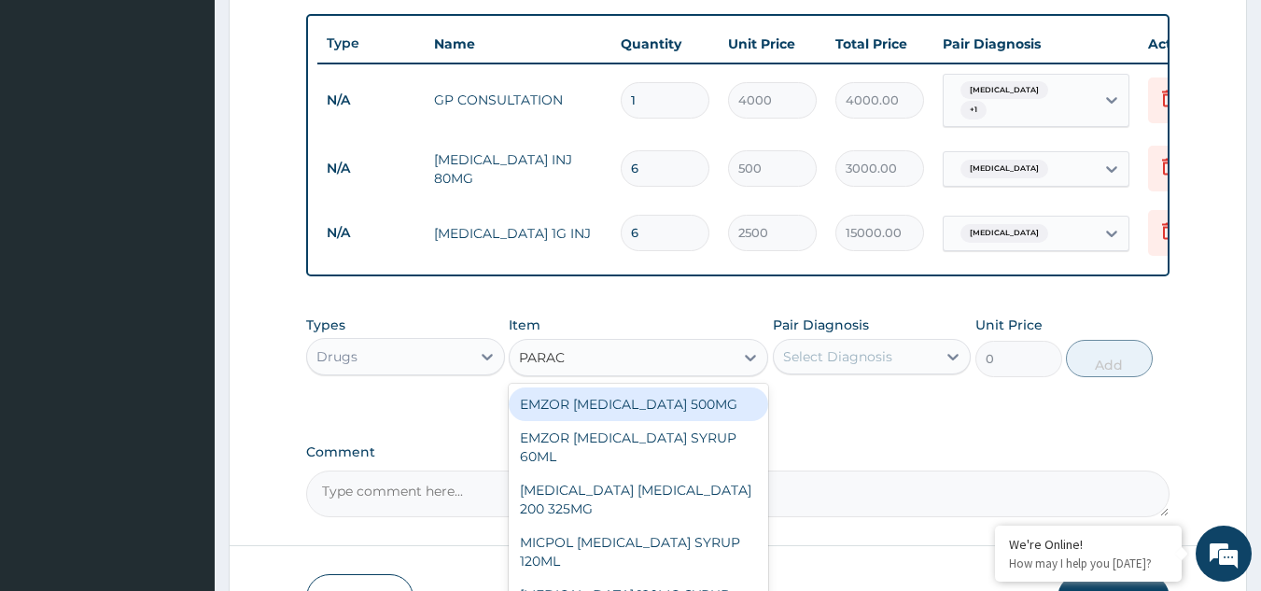
type input "PARACE"
click at [616, 412] on div "EMZOR [MEDICAL_DATA] 500MG" at bounding box center [639, 404] width 260 height 34
type input "30"
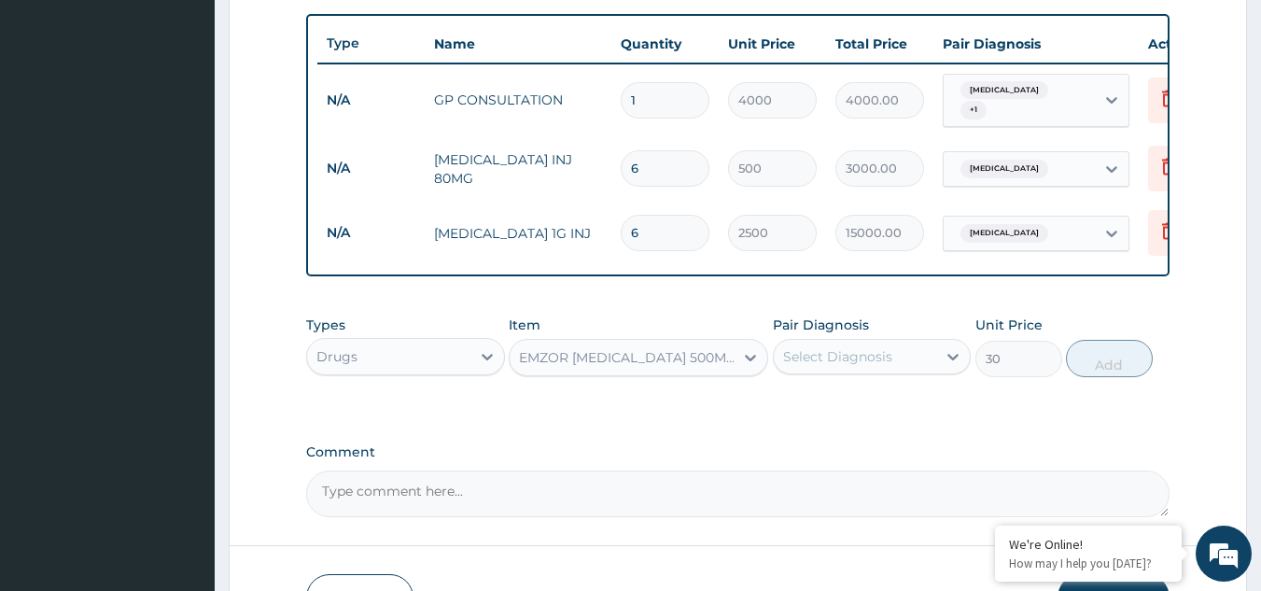
click at [827, 374] on div "Select Diagnosis" at bounding box center [872, 356] width 199 height 35
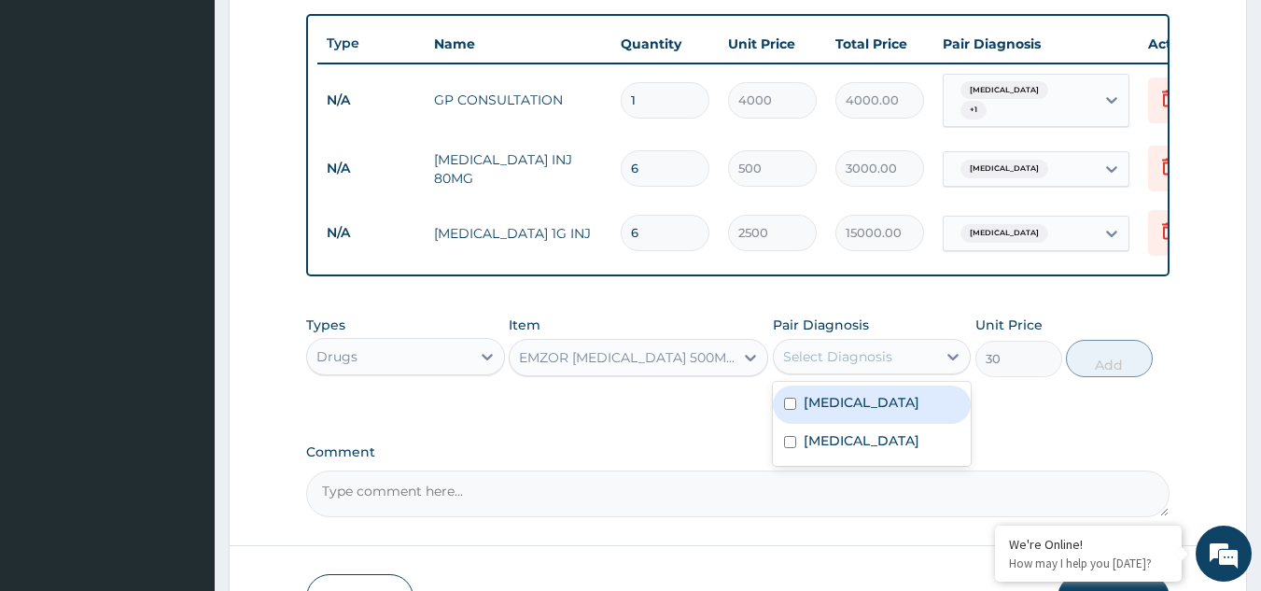
click at [830, 412] on label "[MEDICAL_DATA]" at bounding box center [862, 402] width 116 height 19
checkbox input "true"
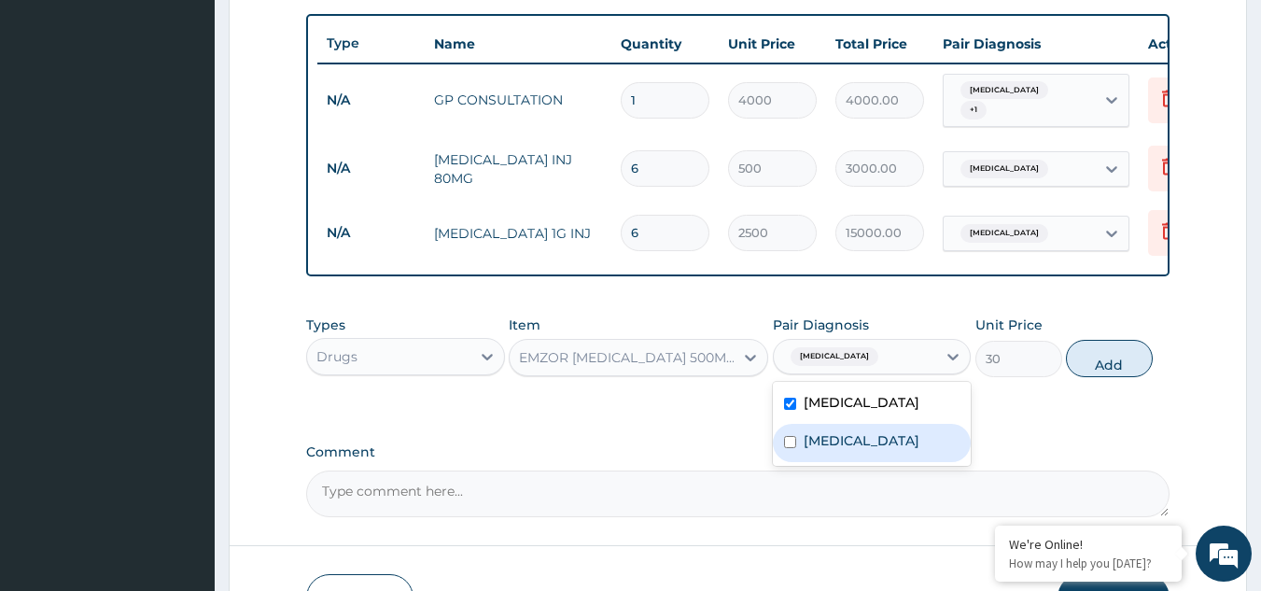
click at [836, 450] on label "Pharyngitis" at bounding box center [862, 440] width 116 height 19
checkbox input "true"
click at [1123, 377] on button "Add" at bounding box center [1109, 358] width 87 height 37
type input "0"
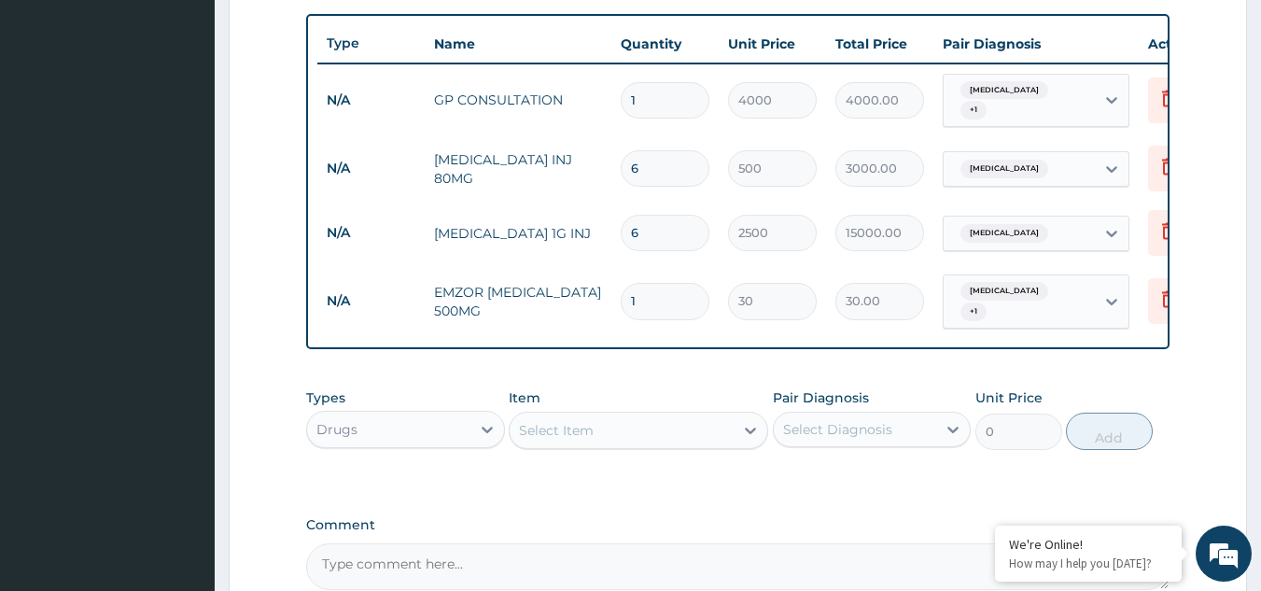
type input "18"
type input "540.00"
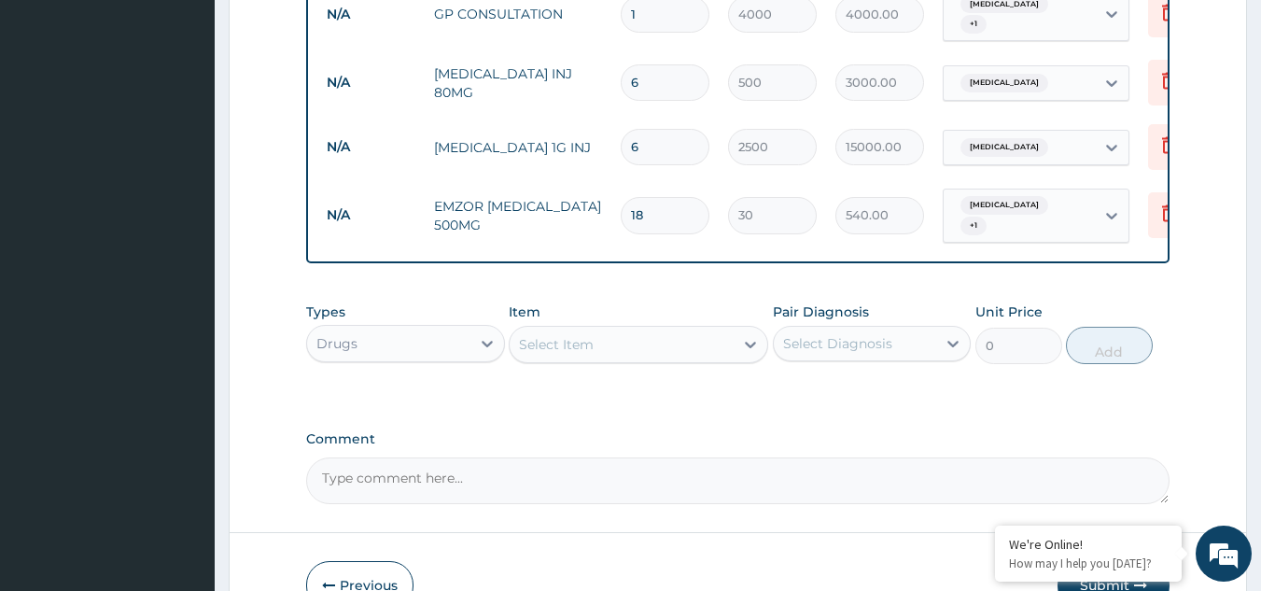
scroll to position [874, 0]
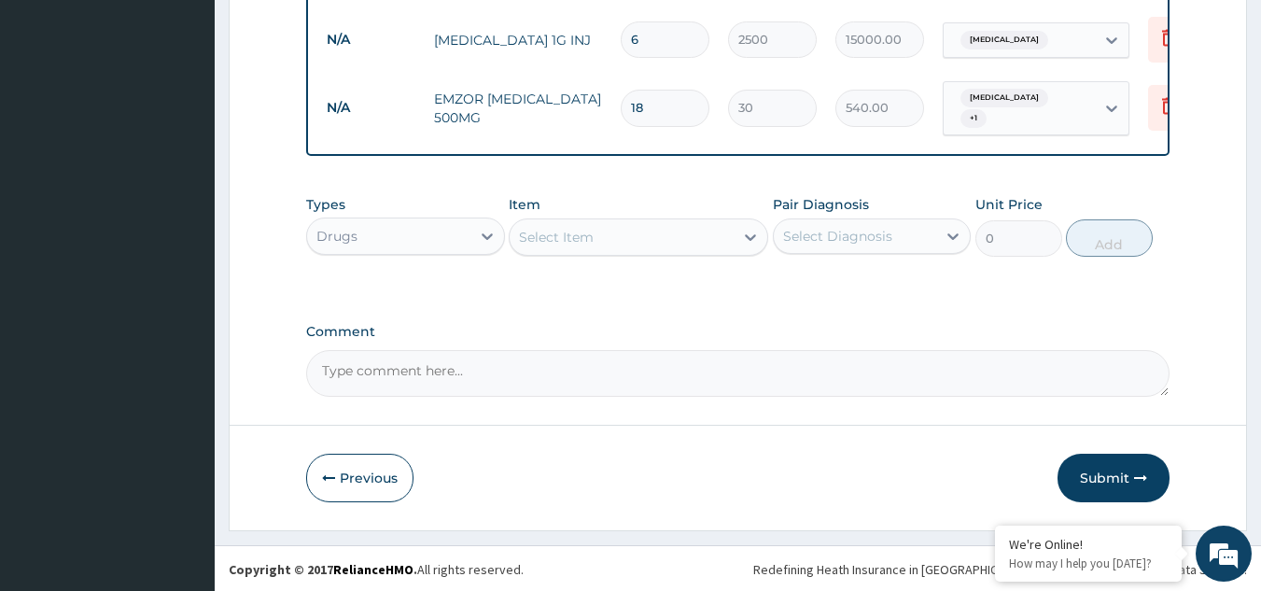
click at [1134, 494] on button "Submit" at bounding box center [1114, 478] width 112 height 49
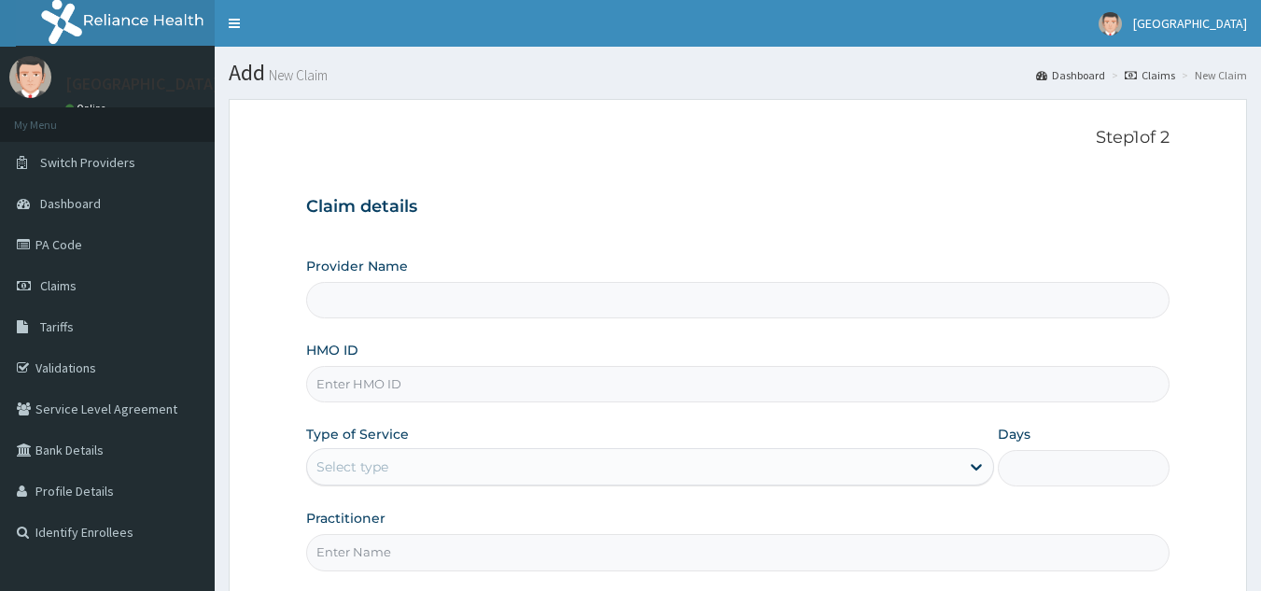
type input "[GEOGRAPHIC_DATA]"
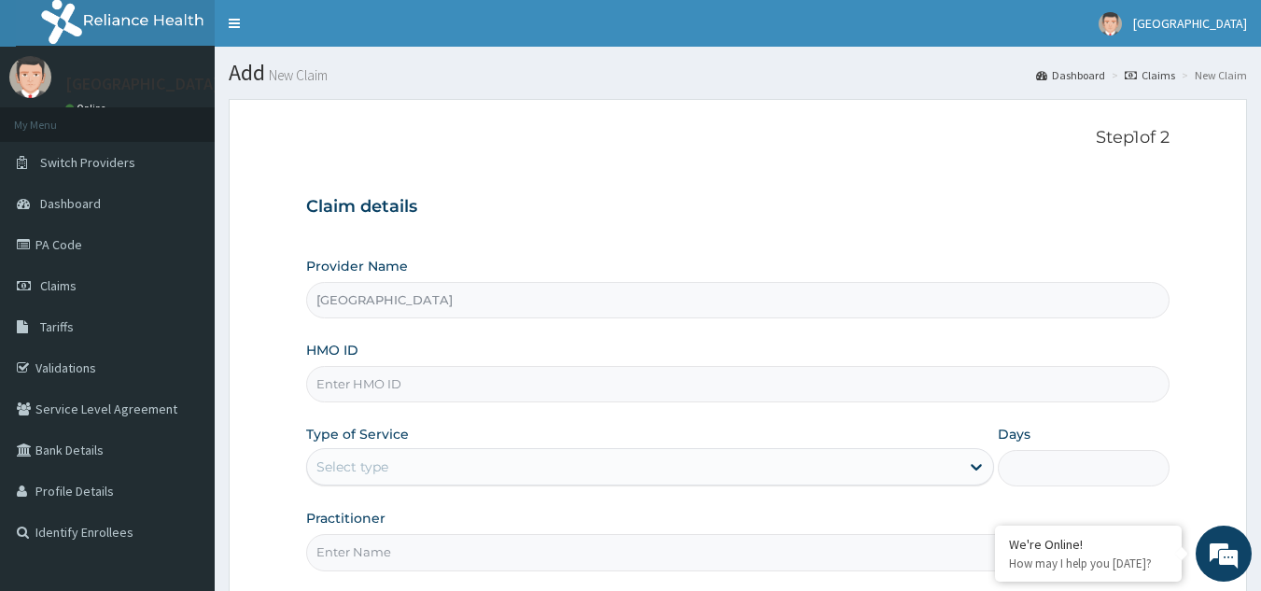
click at [868, 421] on div "Provider Name [GEOGRAPHIC_DATA] HMO ID Type of Service Select type Days Practit…" at bounding box center [738, 414] width 865 height 314
click at [861, 401] on input "HMO ID" at bounding box center [738, 384] width 865 height 36
click at [850, 392] on input "HMO ID" at bounding box center [738, 384] width 865 height 36
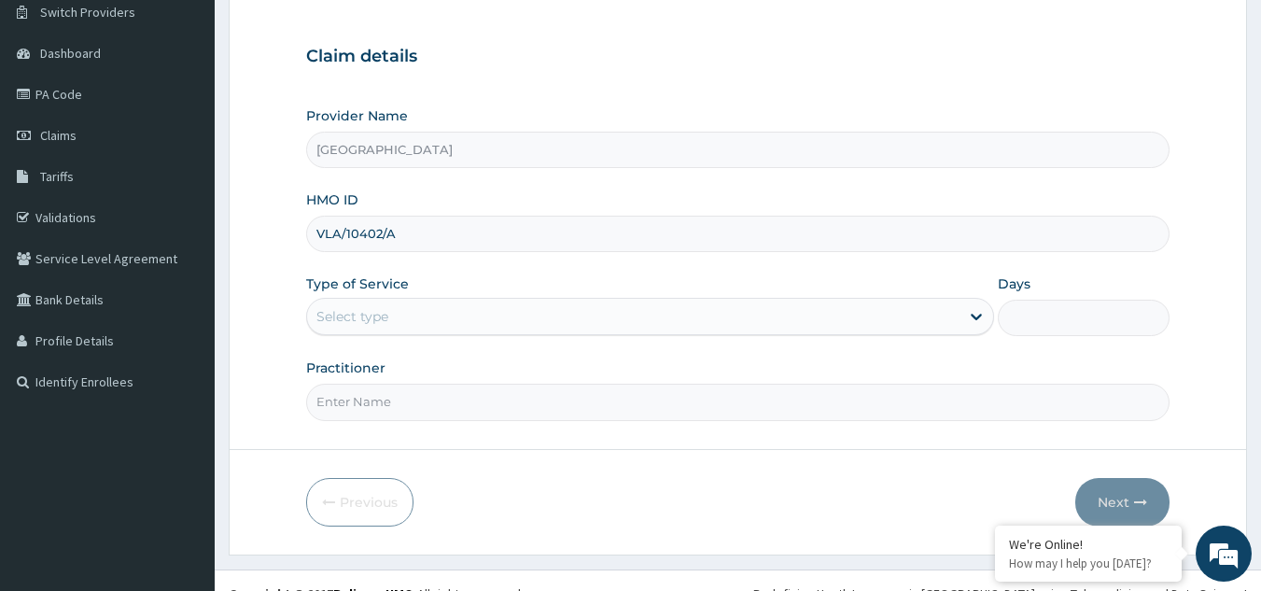
scroll to position [151, 0]
type input "VLA/10402/A"
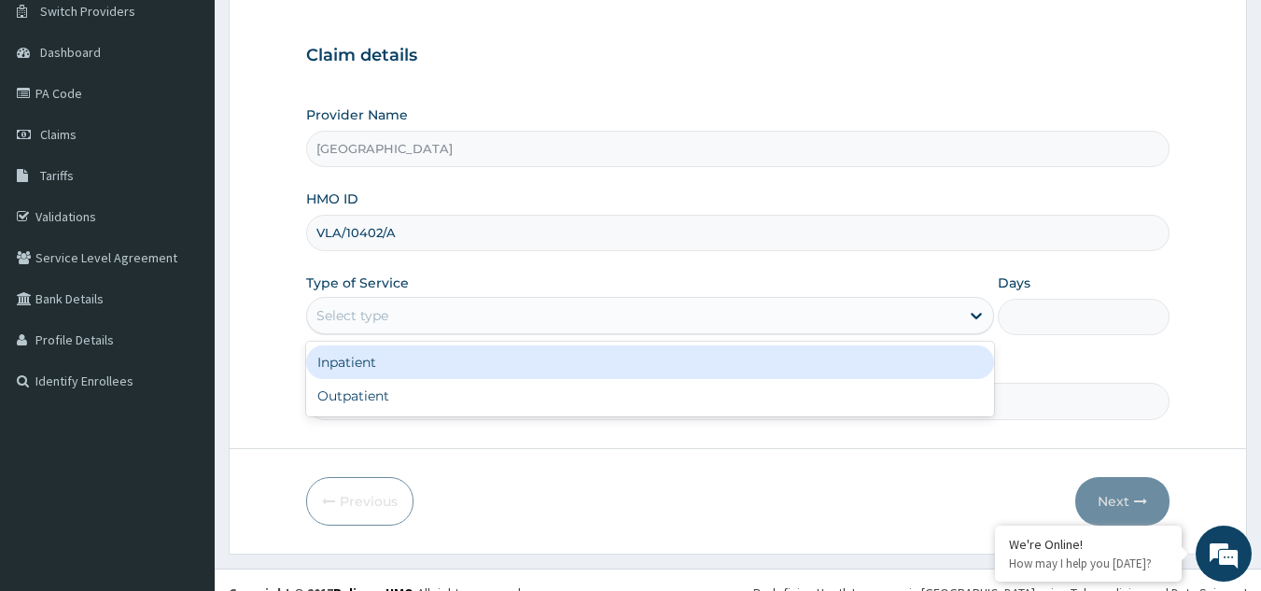
click at [754, 307] on div "Select type" at bounding box center [633, 316] width 653 height 30
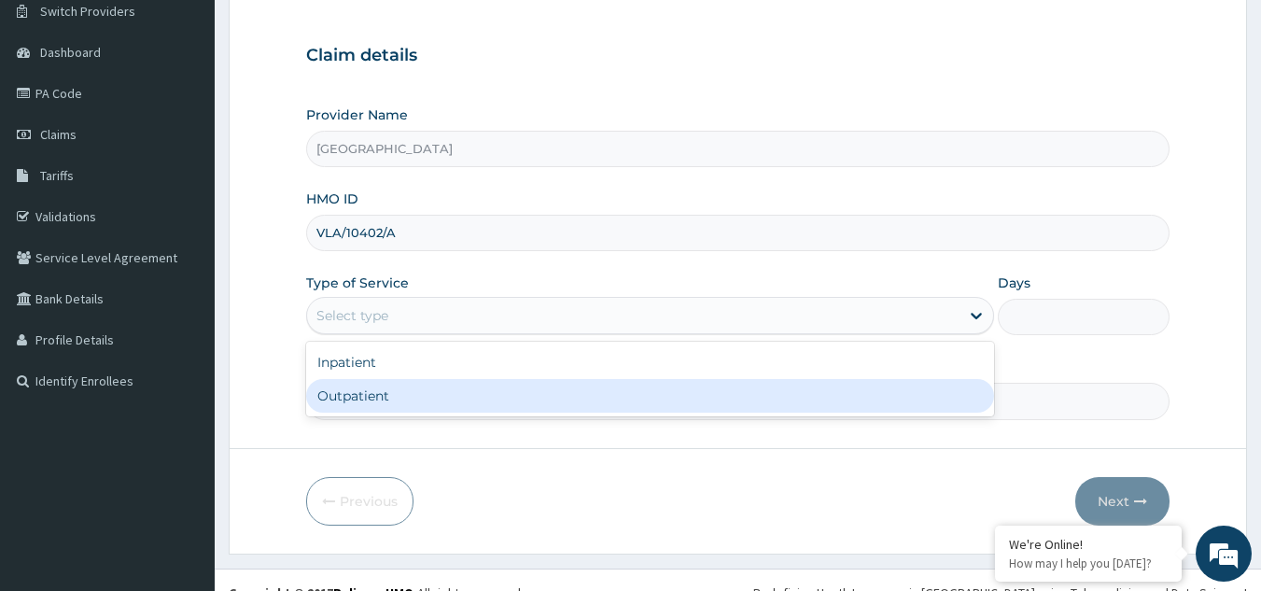
click at [599, 396] on div "Outpatient" at bounding box center [650, 396] width 688 height 34
type input "1"
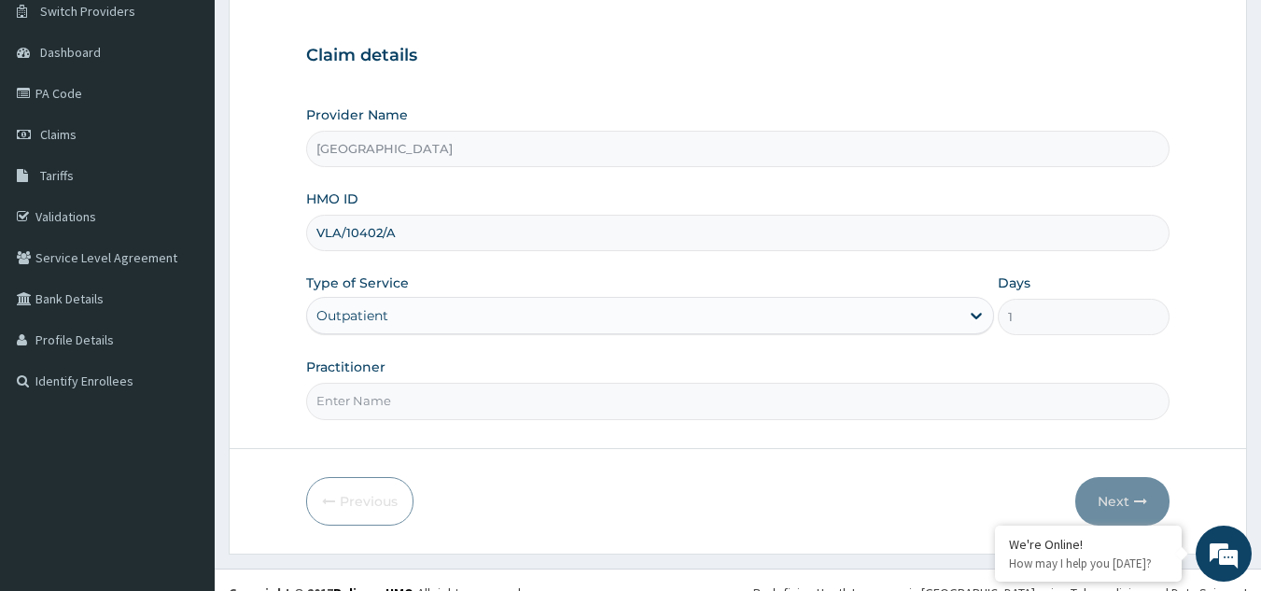
click at [708, 410] on input "Practitioner" at bounding box center [738, 401] width 865 height 36
type input "[PERSON_NAME]"
click at [1136, 501] on icon "button" at bounding box center [1140, 501] width 13 height 13
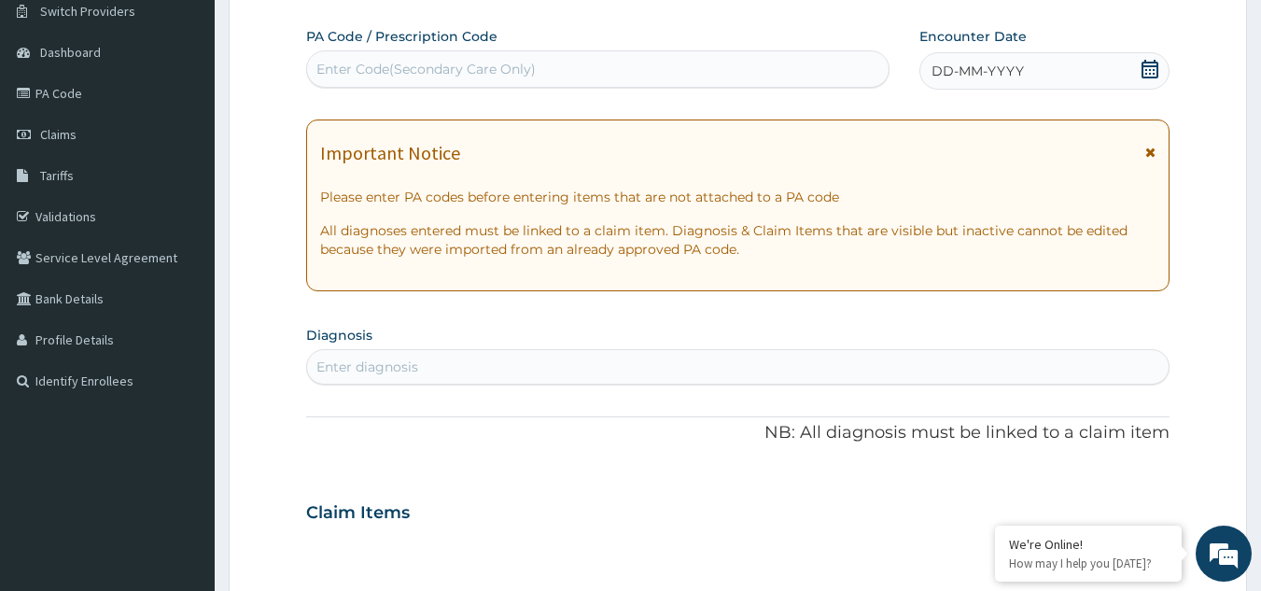
click at [1139, 72] on div "DD-MM-YYYY" at bounding box center [1045, 70] width 250 height 37
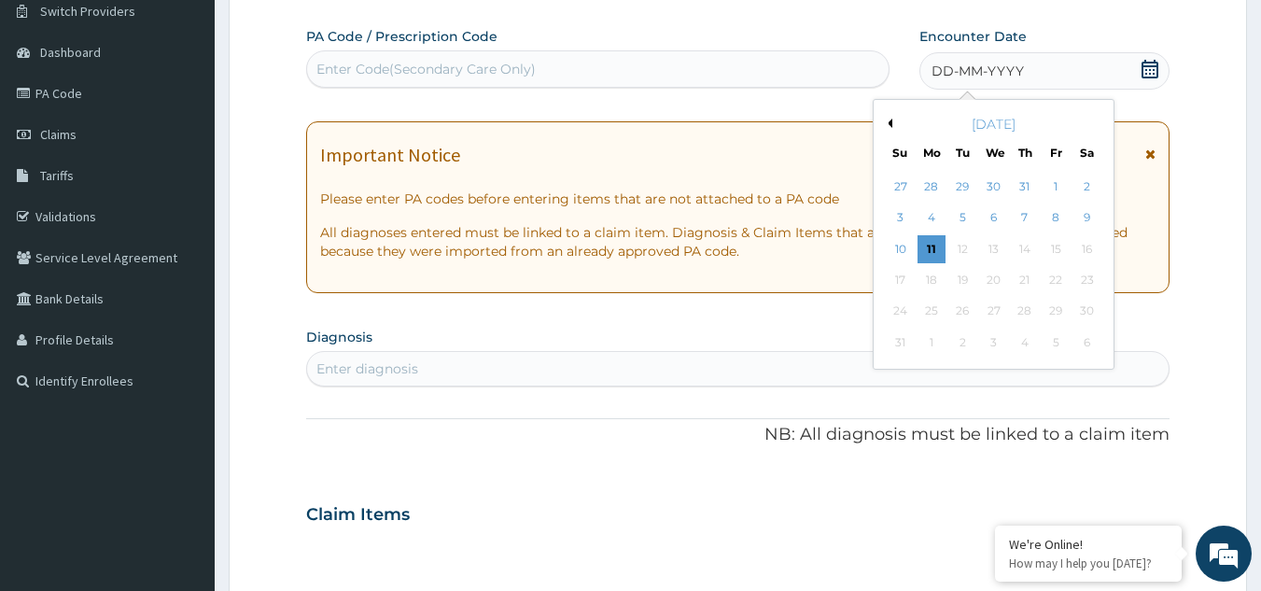
click at [891, 124] on button "Previous Month" at bounding box center [887, 123] width 9 height 9
click at [1088, 278] on div "28" at bounding box center [1088, 280] width 28 height 28
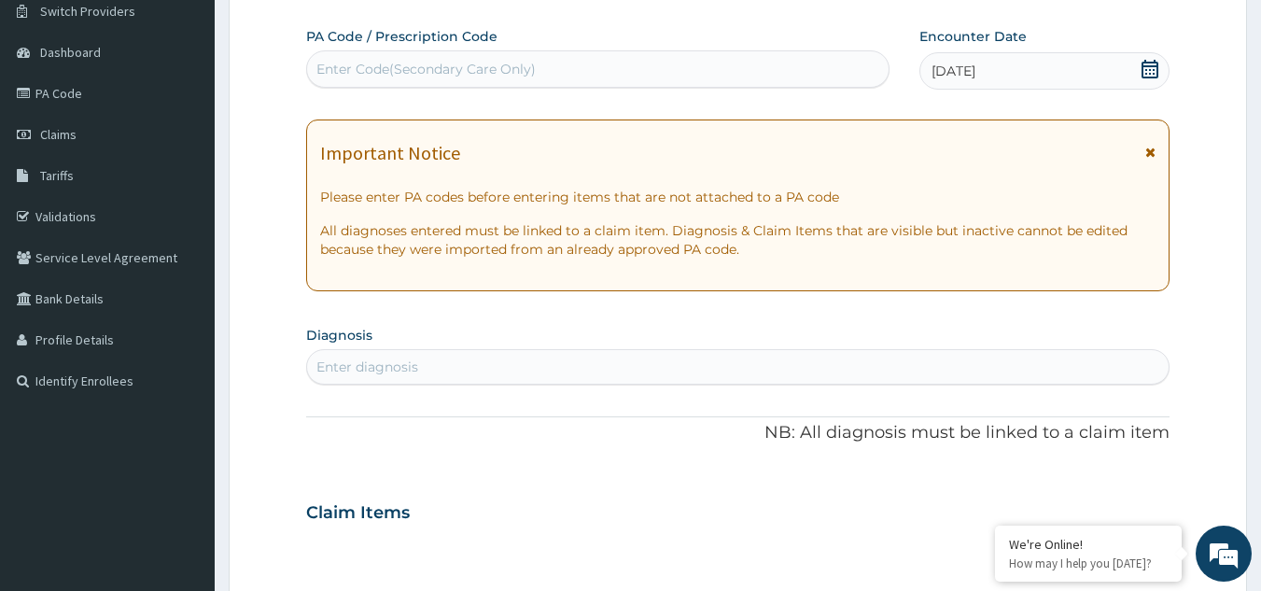
click at [534, 359] on div "Enter diagnosis" at bounding box center [738, 367] width 863 height 30
type input "PLASMOD"
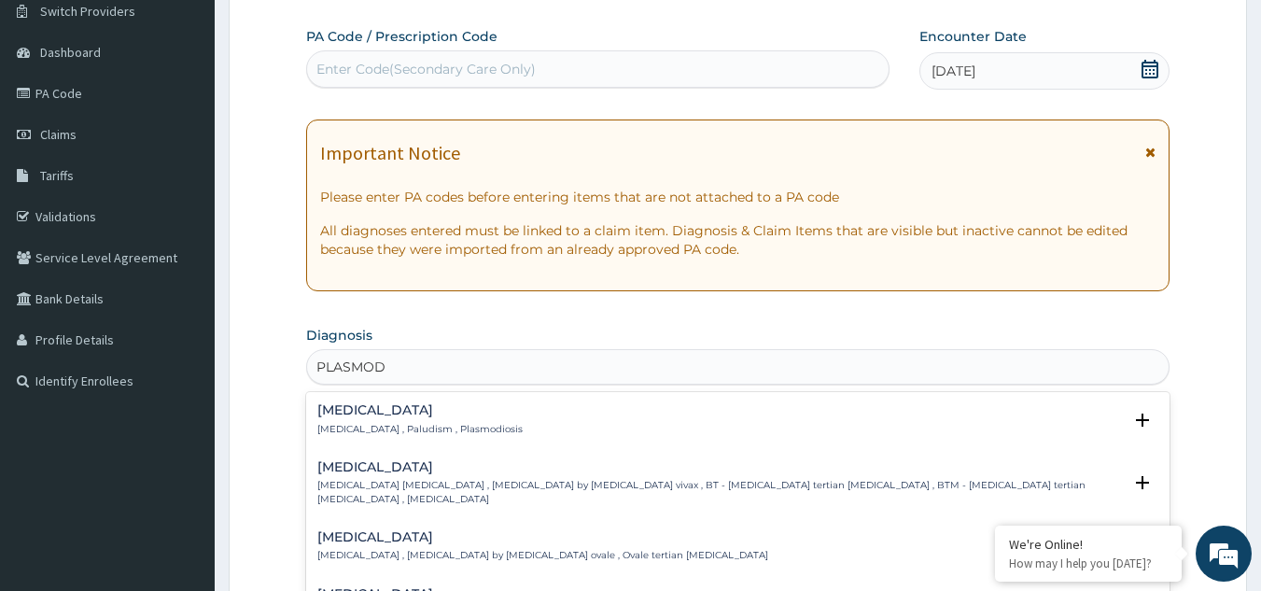
click at [448, 414] on h4 "[MEDICAL_DATA]" at bounding box center [419, 410] width 205 height 14
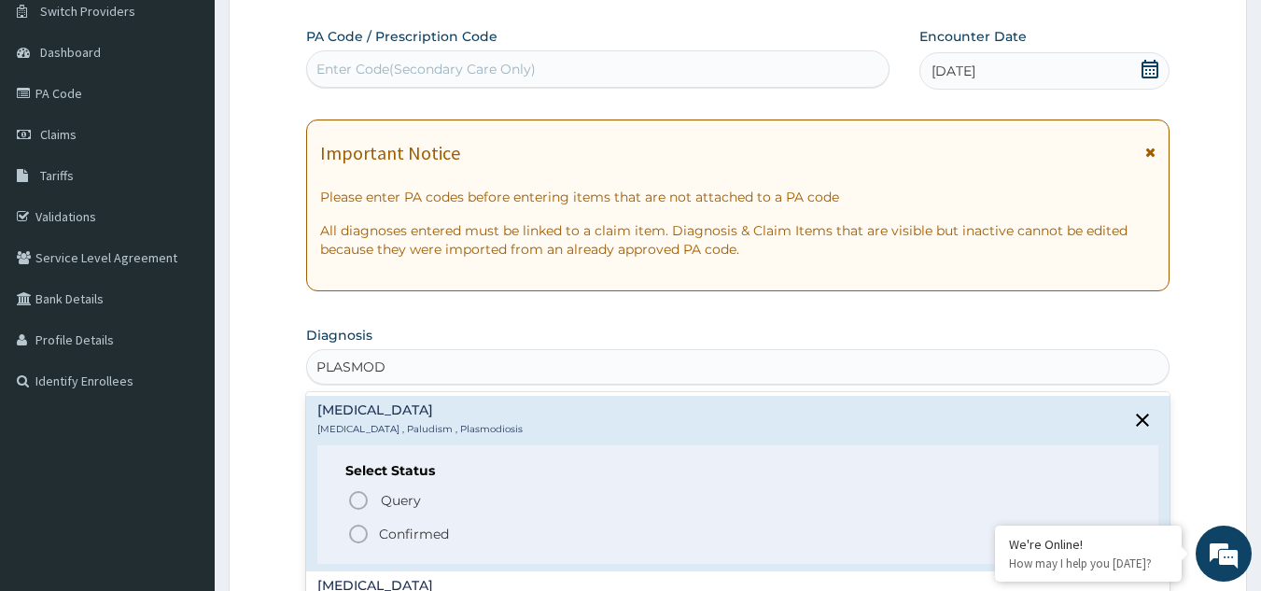
click at [387, 526] on p "Confirmed" at bounding box center [414, 534] width 70 height 19
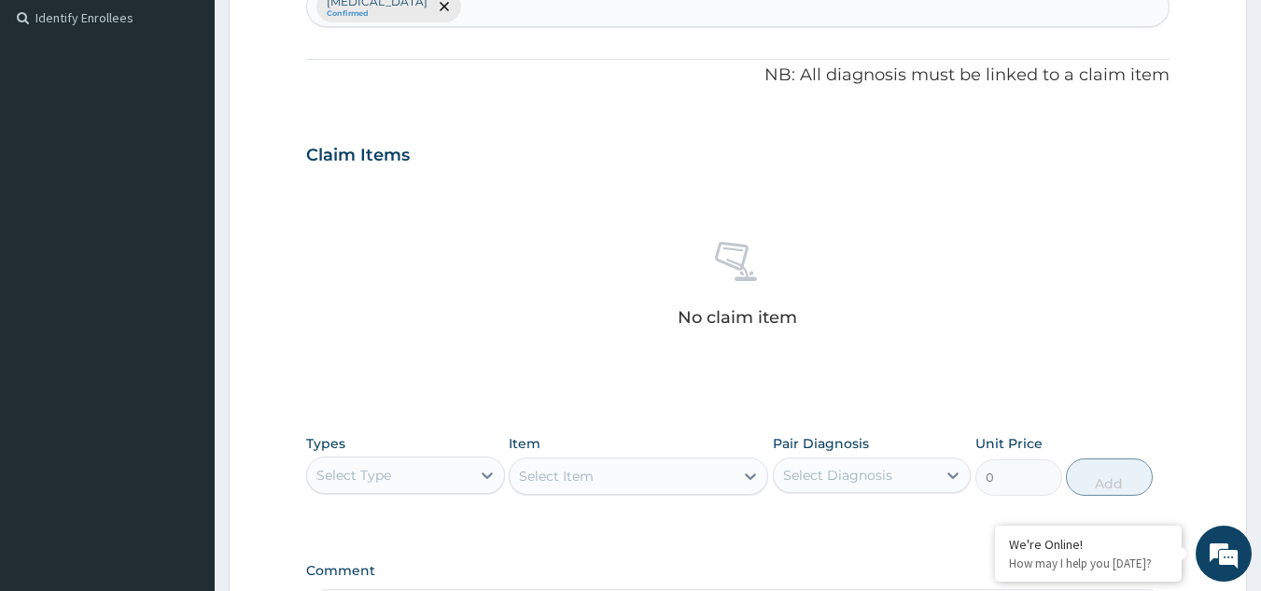
scroll to position [518, 0]
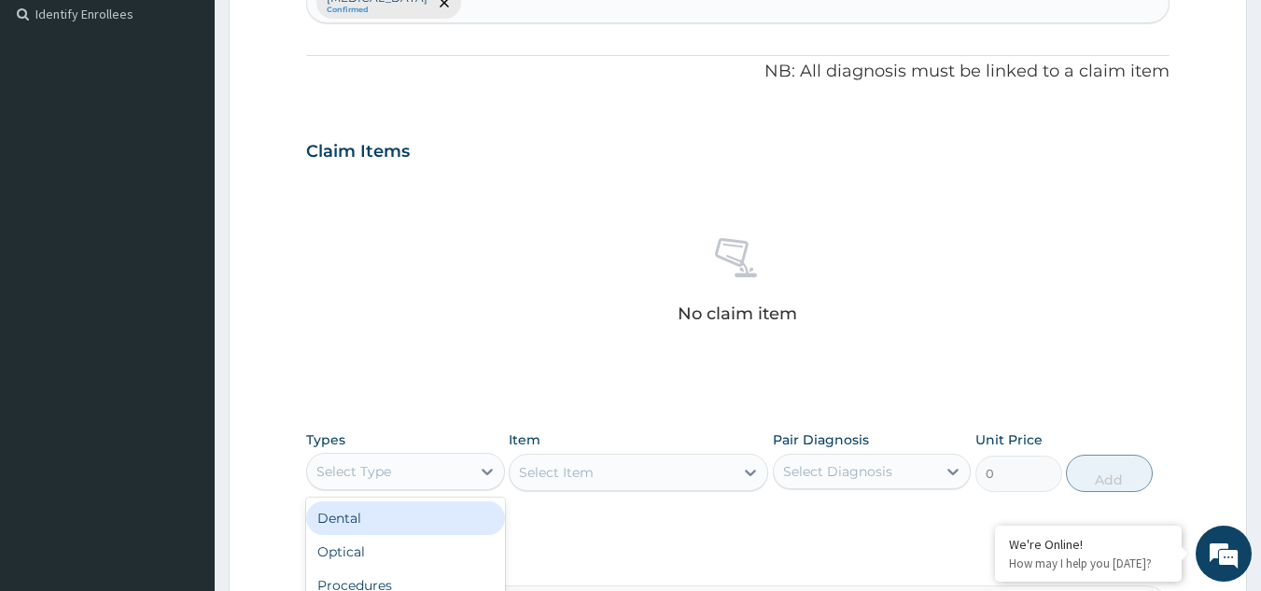
click at [386, 470] on div "Select Type" at bounding box center [354, 471] width 75 height 19
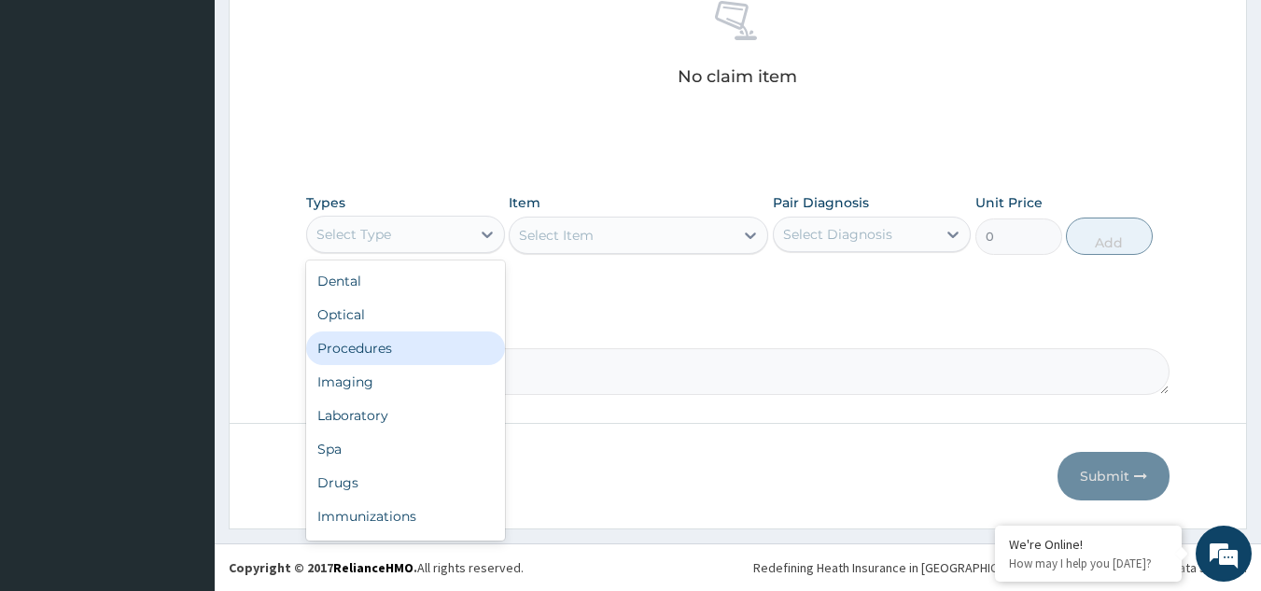
click at [438, 362] on div "Procedures" at bounding box center [405, 348] width 199 height 34
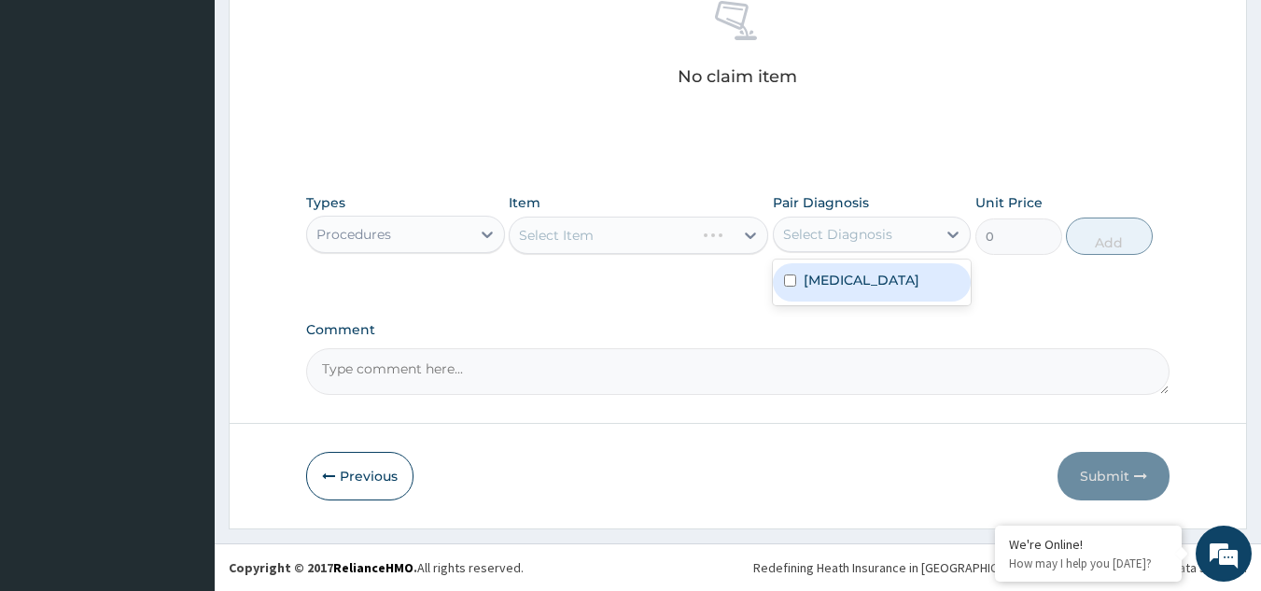
click at [901, 228] on div "Select Diagnosis" at bounding box center [855, 234] width 163 height 30
click at [866, 270] on div "[MEDICAL_DATA]" at bounding box center [872, 282] width 199 height 38
checkbox input "true"
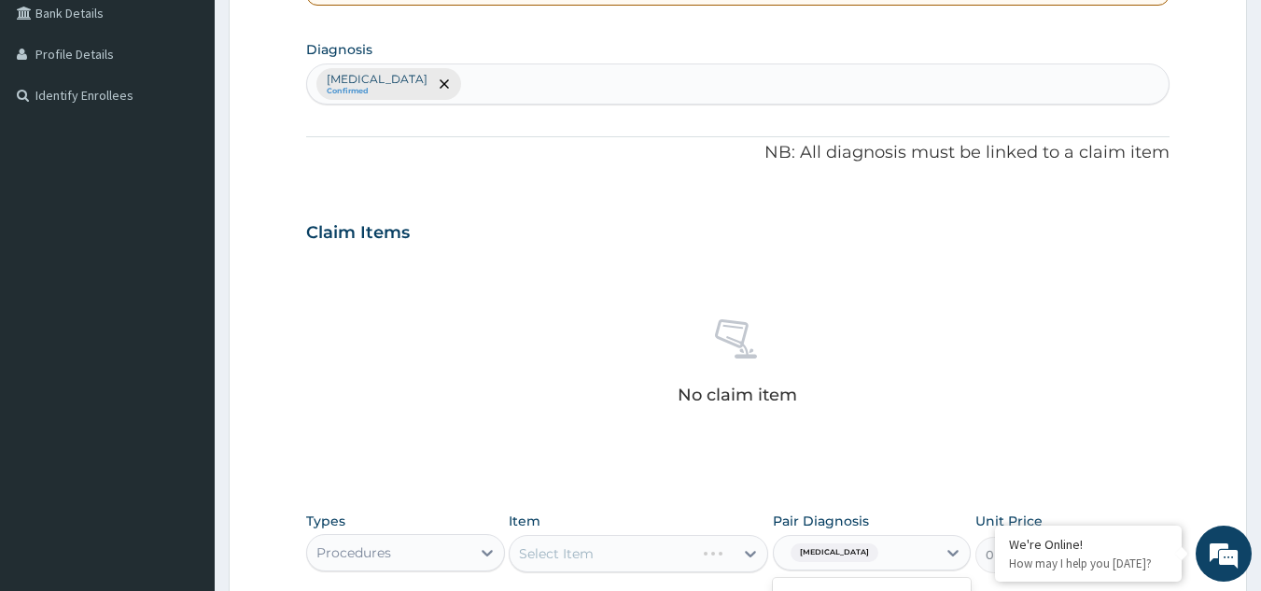
scroll to position [407, 0]
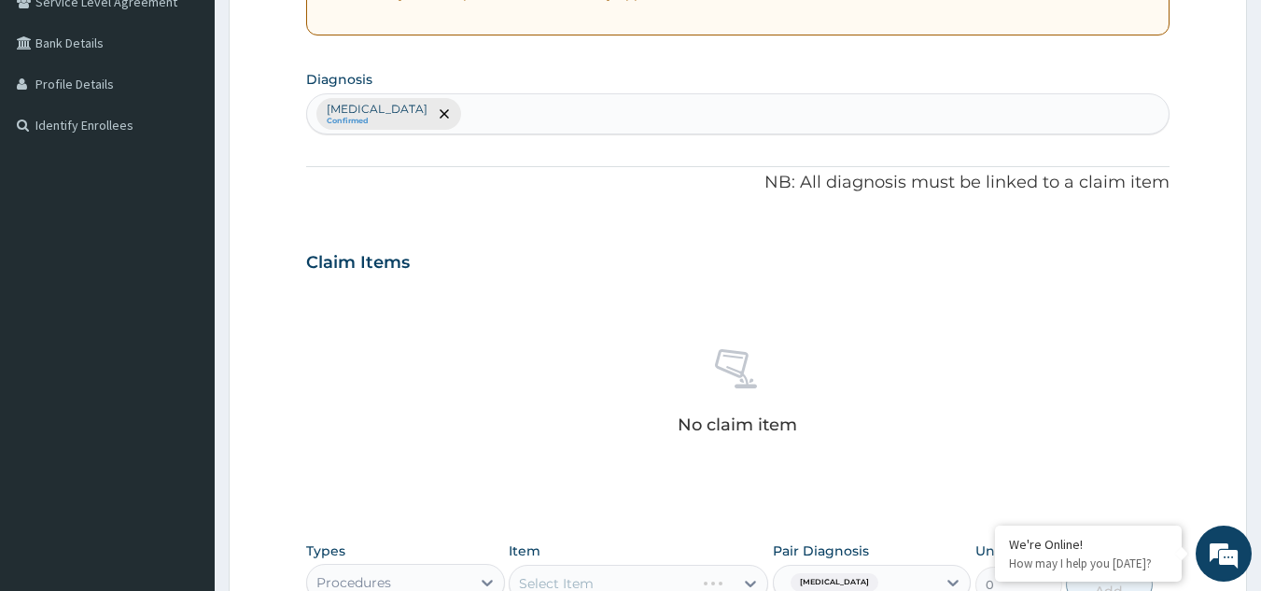
click at [577, 108] on div "[MEDICAL_DATA] Confirmed" at bounding box center [738, 113] width 863 height 39
type input "[MEDICAL_DATA]"
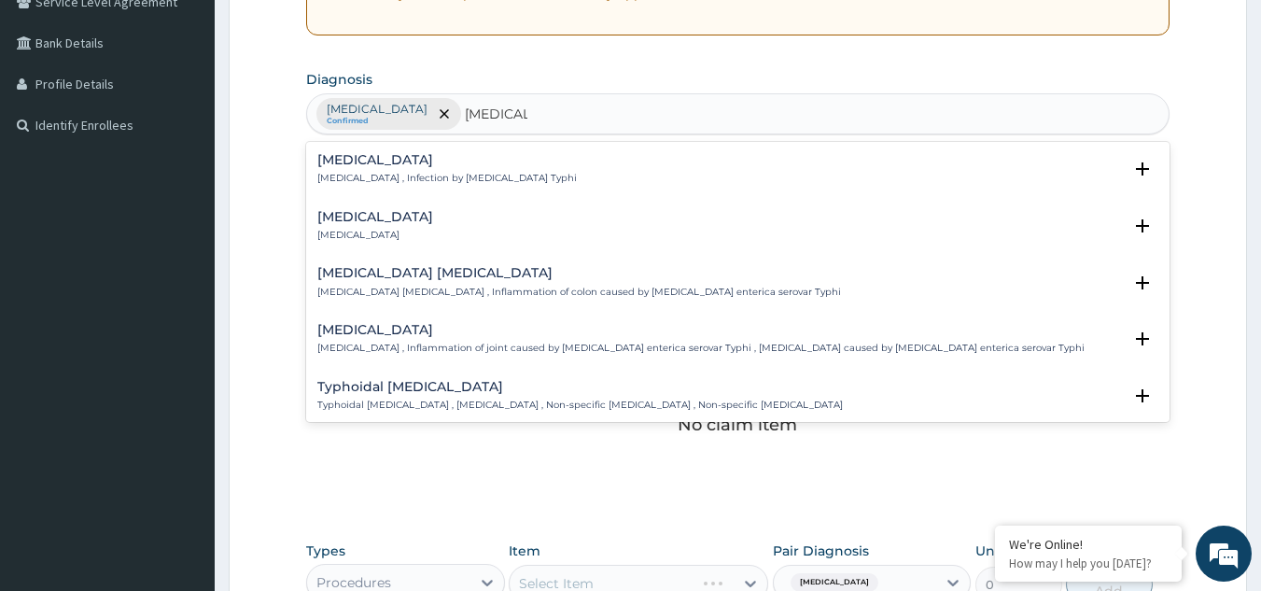
click at [449, 174] on p "[MEDICAL_DATA] , Infection by [MEDICAL_DATA] Typhi" at bounding box center [447, 178] width 260 height 13
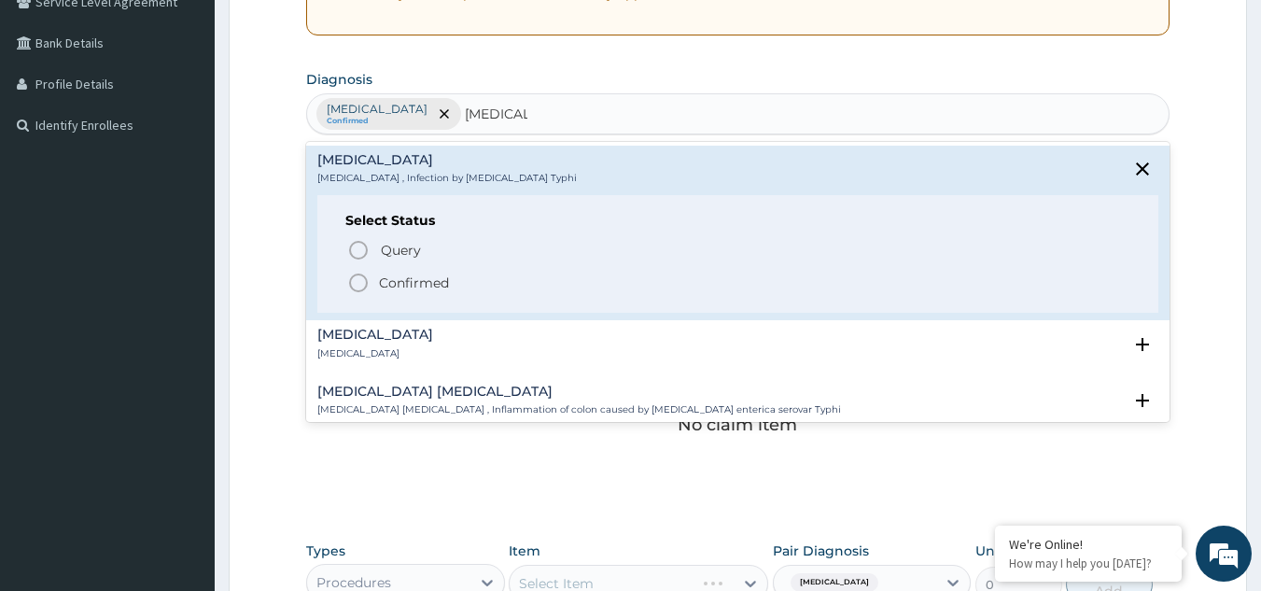
click at [364, 276] on circle "status option filled" at bounding box center [358, 282] width 17 height 17
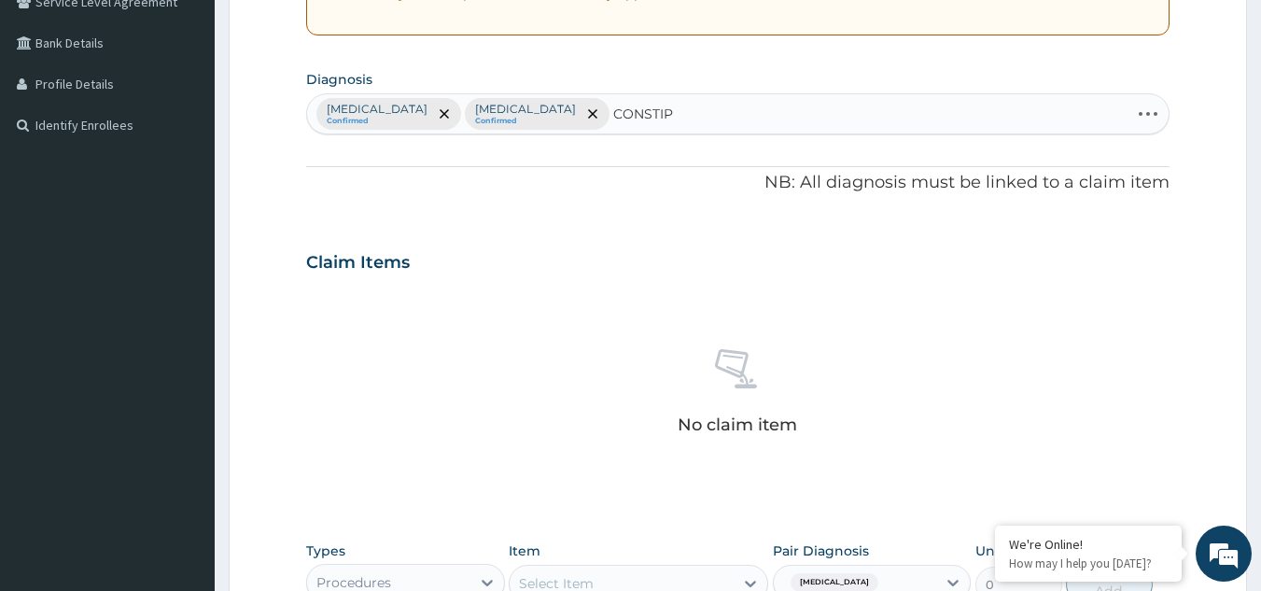
type input "CONSTIPA"
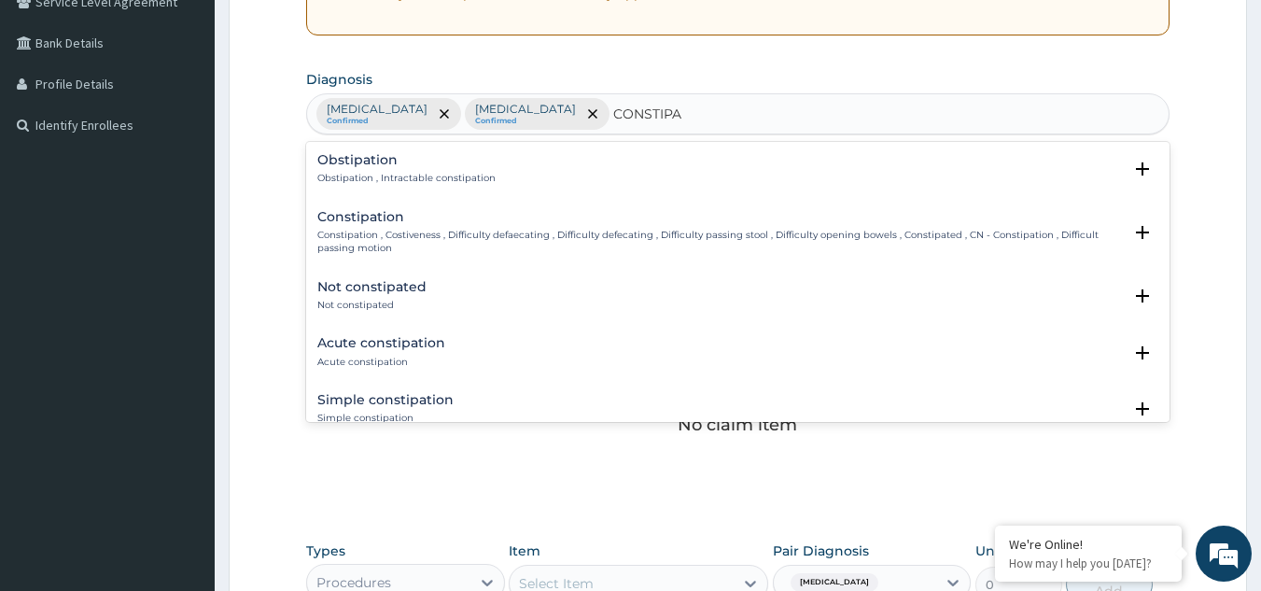
click at [364, 227] on div "Constipation Constipation , Costiveness , Difficulty defaecating , Difficulty d…" at bounding box center [720, 233] width 806 height 46
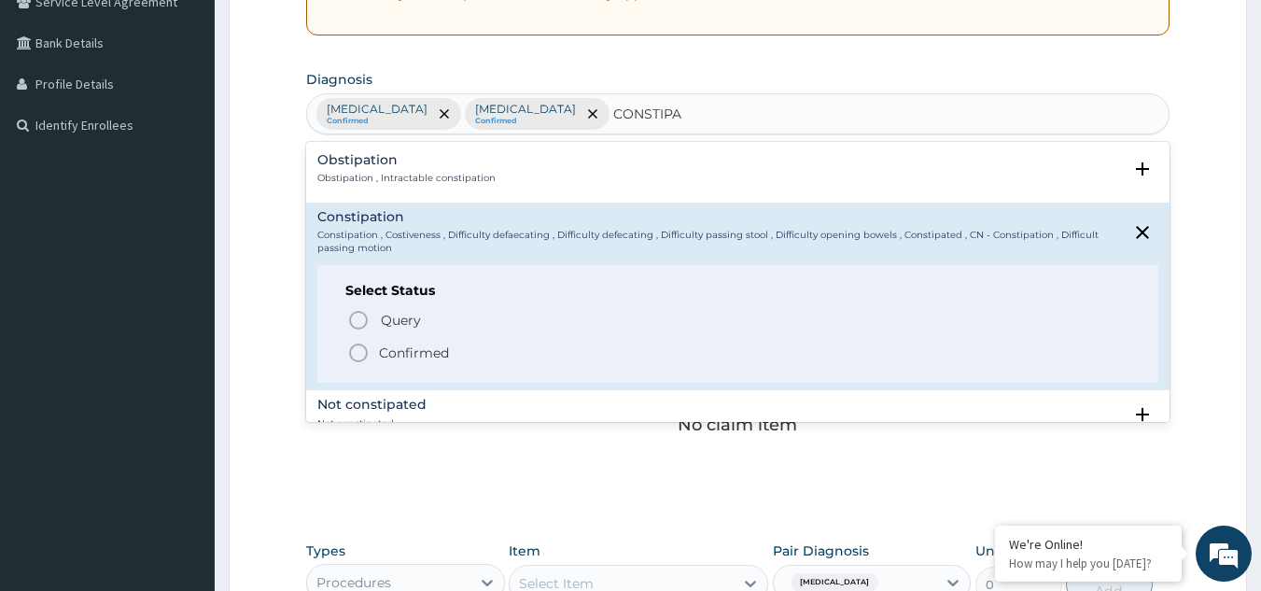
click at [357, 348] on icon "status option filled" at bounding box center [358, 353] width 22 height 22
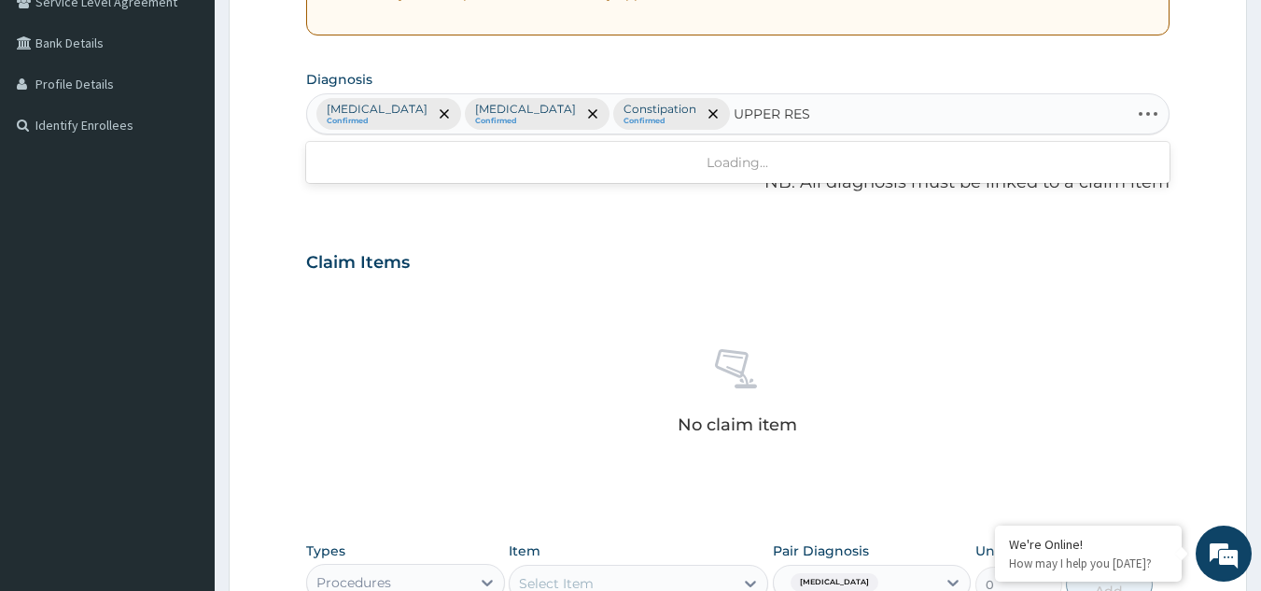
type input "UPPER RESP"
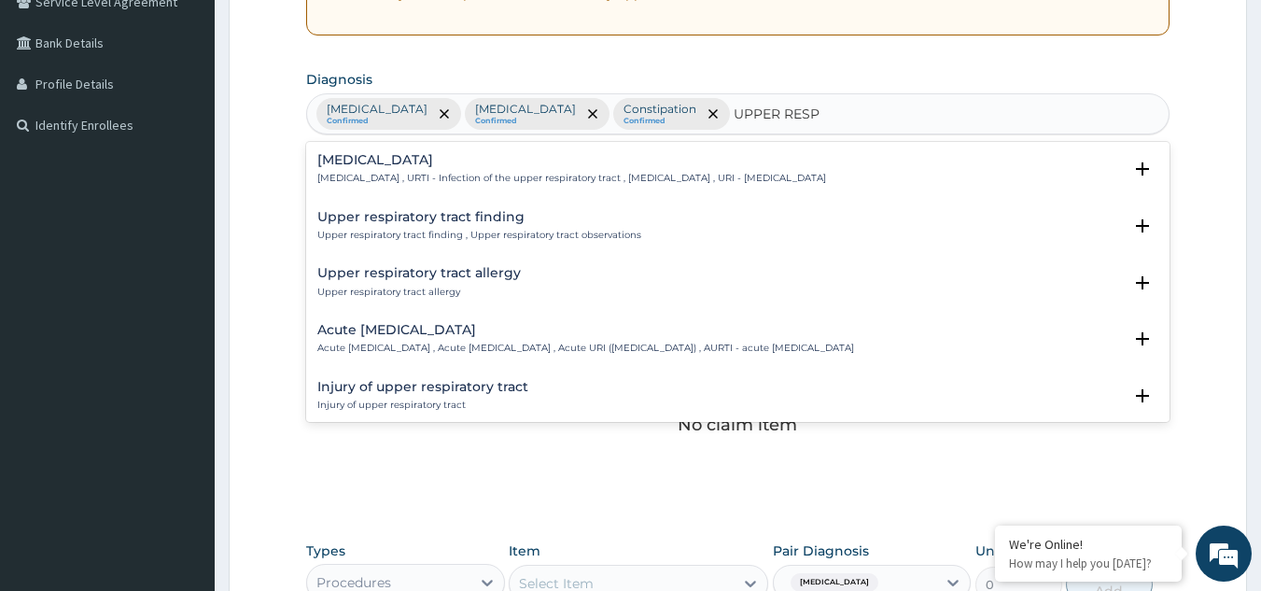
click at [536, 177] on p "[MEDICAL_DATA] , URTI - Infection of the upper respiratory tract , [MEDICAL_DAT…" at bounding box center [571, 178] width 509 height 13
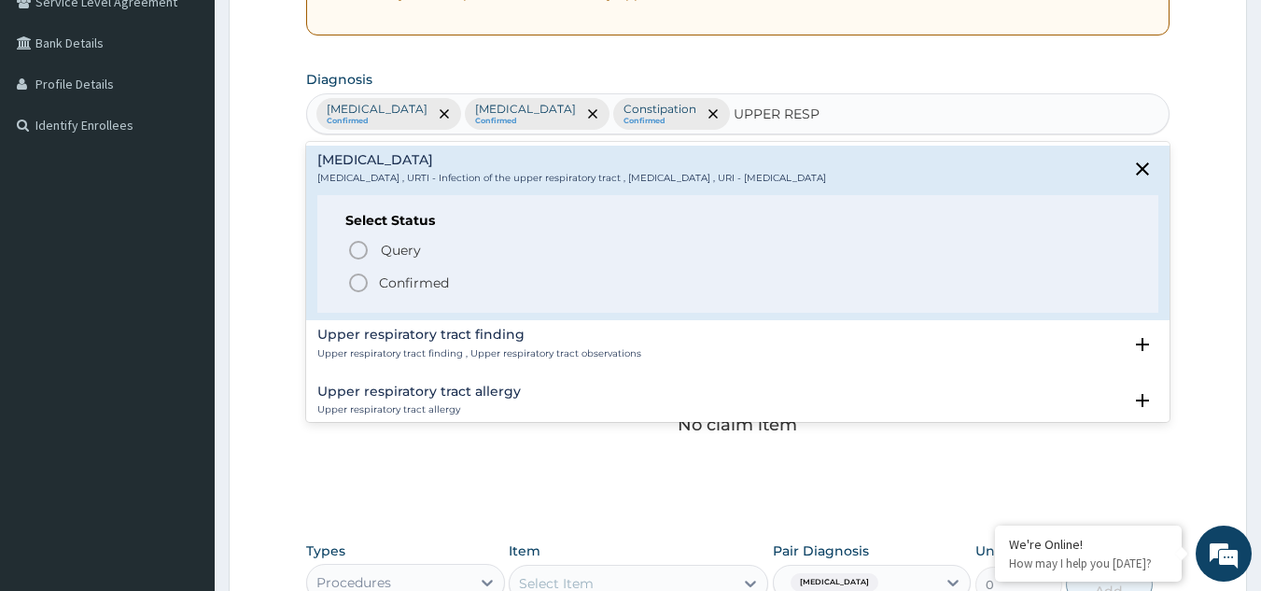
click at [365, 286] on icon "status option filled" at bounding box center [358, 283] width 22 height 22
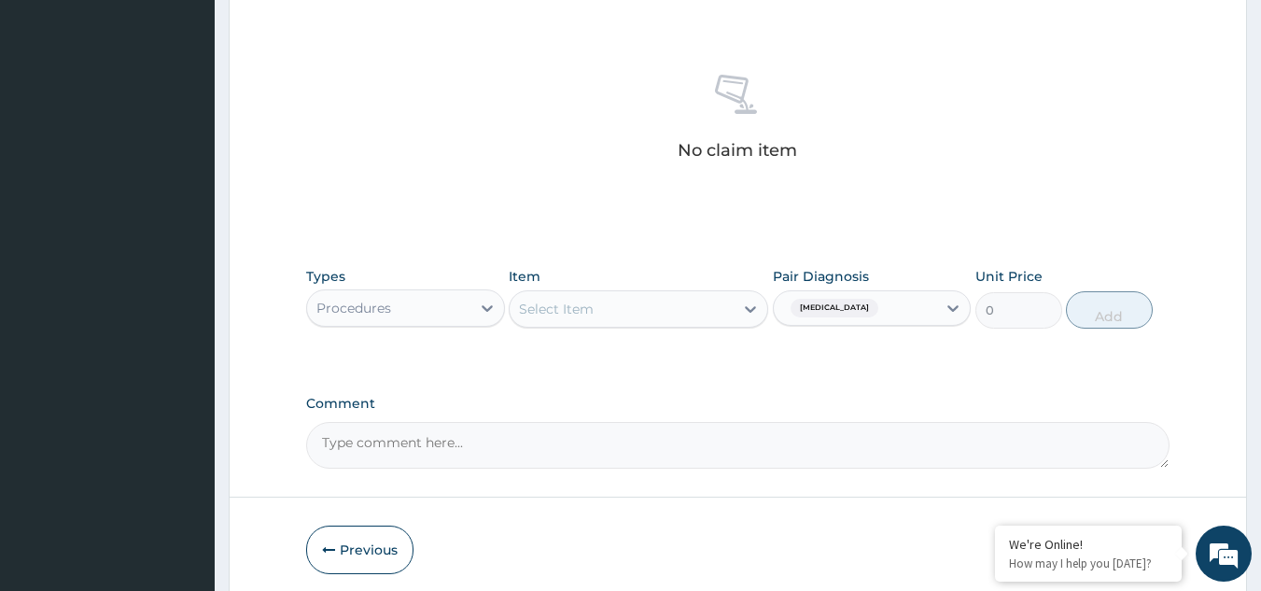
scroll to position [684, 0]
click at [580, 308] on div "Select Item" at bounding box center [556, 306] width 75 height 19
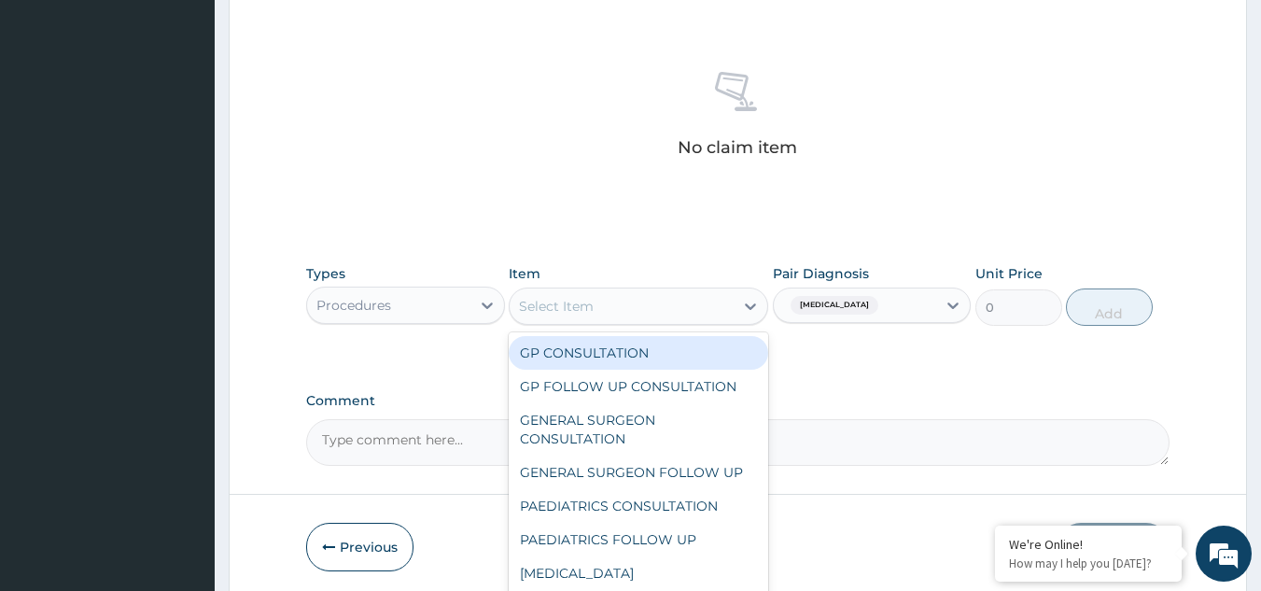
click at [578, 355] on div "GP CONSULTATION" at bounding box center [639, 353] width 260 height 34
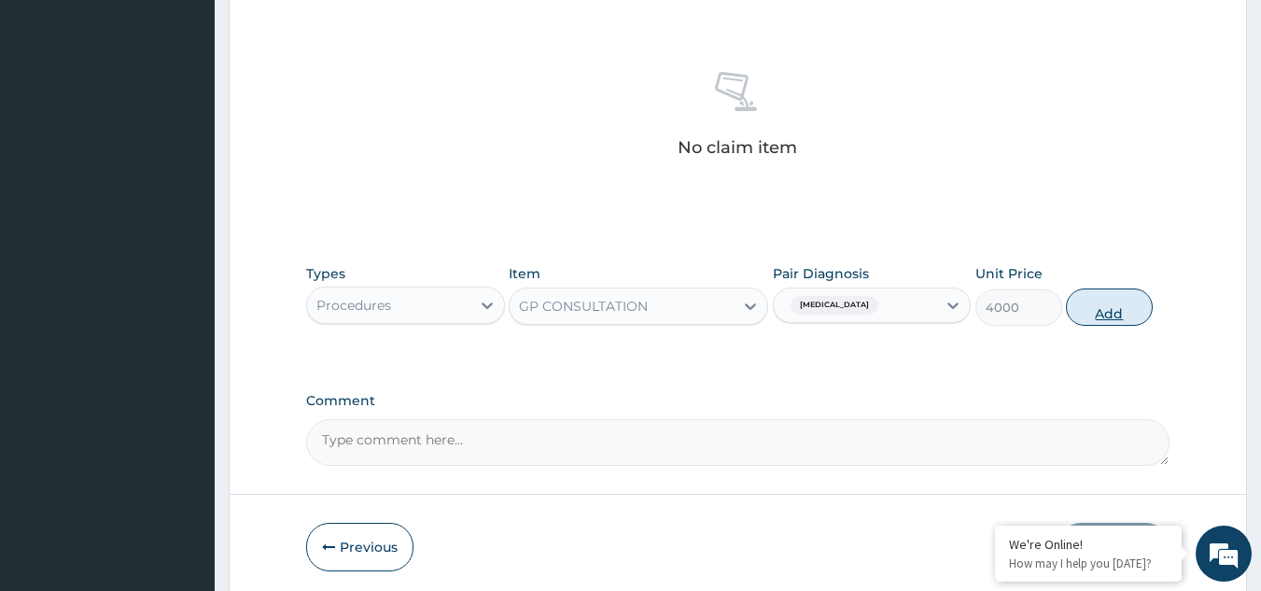
click at [1129, 299] on button "Add" at bounding box center [1109, 306] width 87 height 37
type input "0"
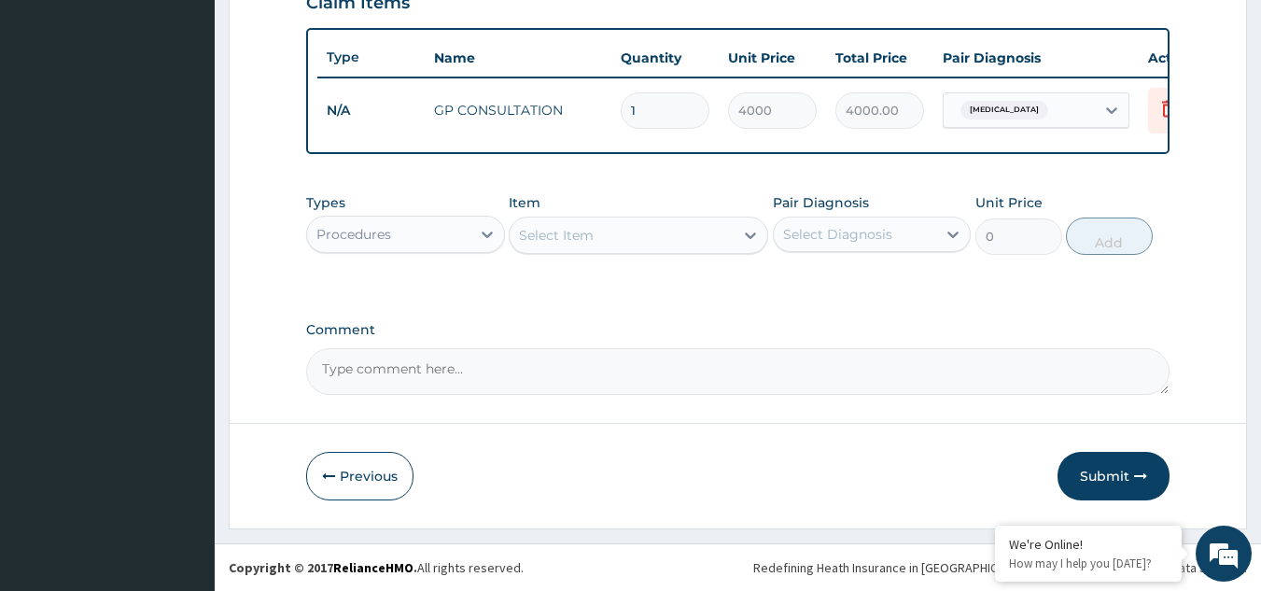
scroll to position [681, 0]
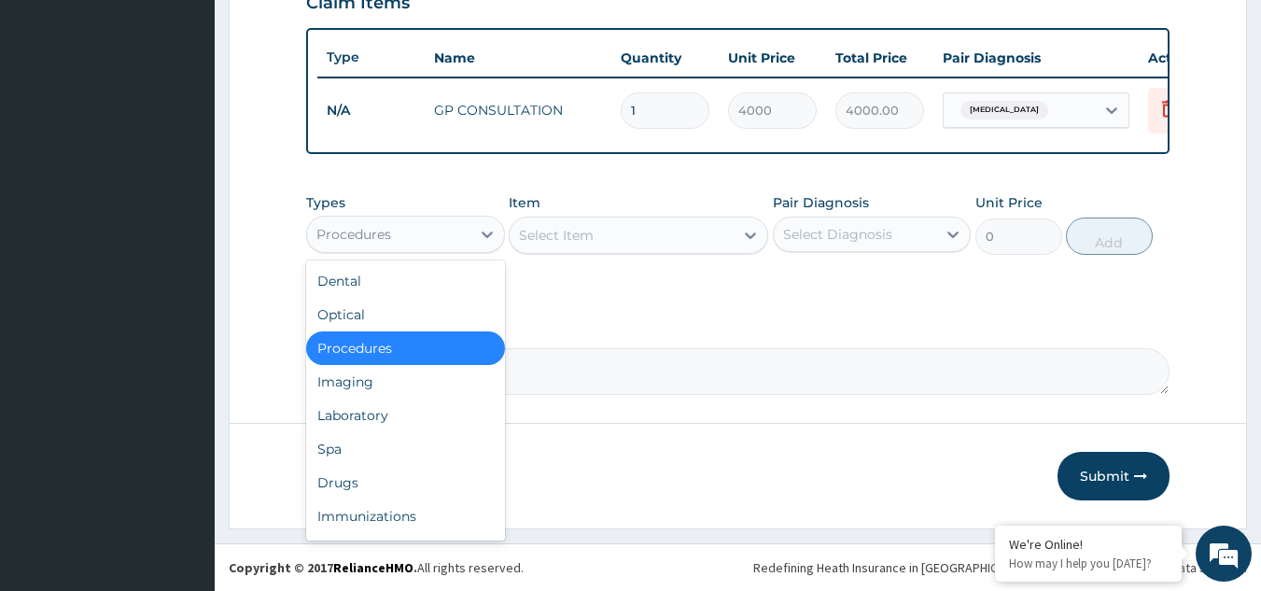
click at [411, 239] on div "Procedures" at bounding box center [388, 234] width 163 height 30
click at [357, 486] on div "Drugs" at bounding box center [405, 483] width 199 height 34
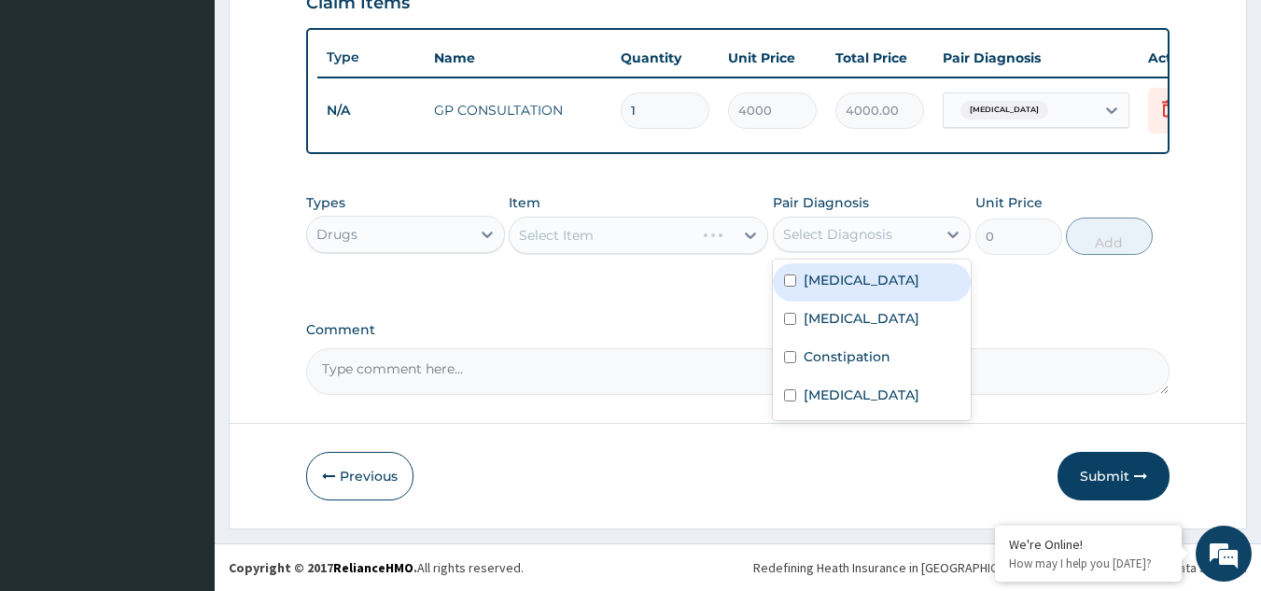
click at [847, 239] on div "Select Diagnosis" at bounding box center [837, 234] width 109 height 19
click at [835, 277] on label "[MEDICAL_DATA]" at bounding box center [862, 280] width 116 height 19
checkbox input "true"
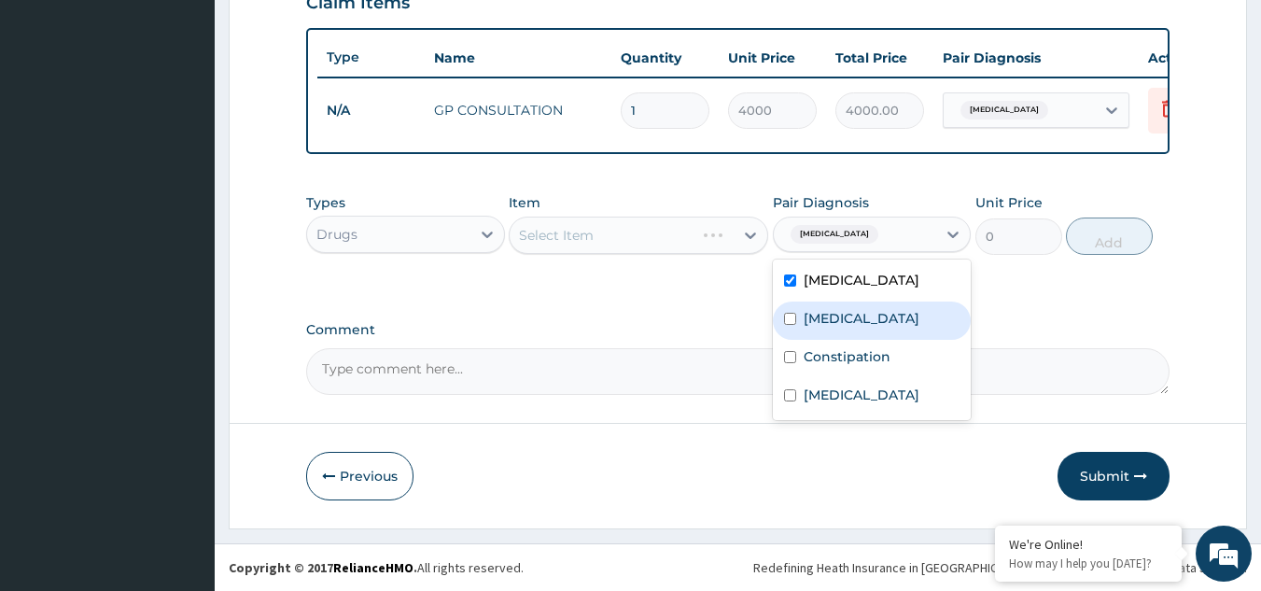
click at [831, 306] on div "[MEDICAL_DATA]" at bounding box center [872, 321] width 199 height 38
checkbox input "true"
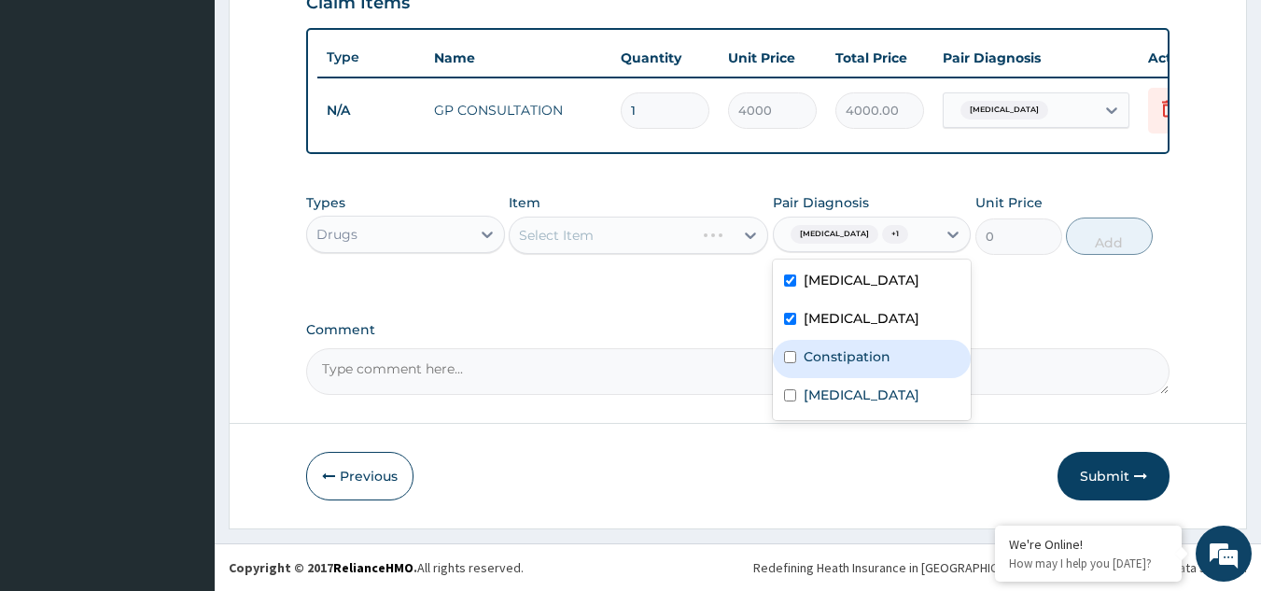
click at [826, 363] on label "Constipation" at bounding box center [847, 356] width 87 height 19
checkbox input "true"
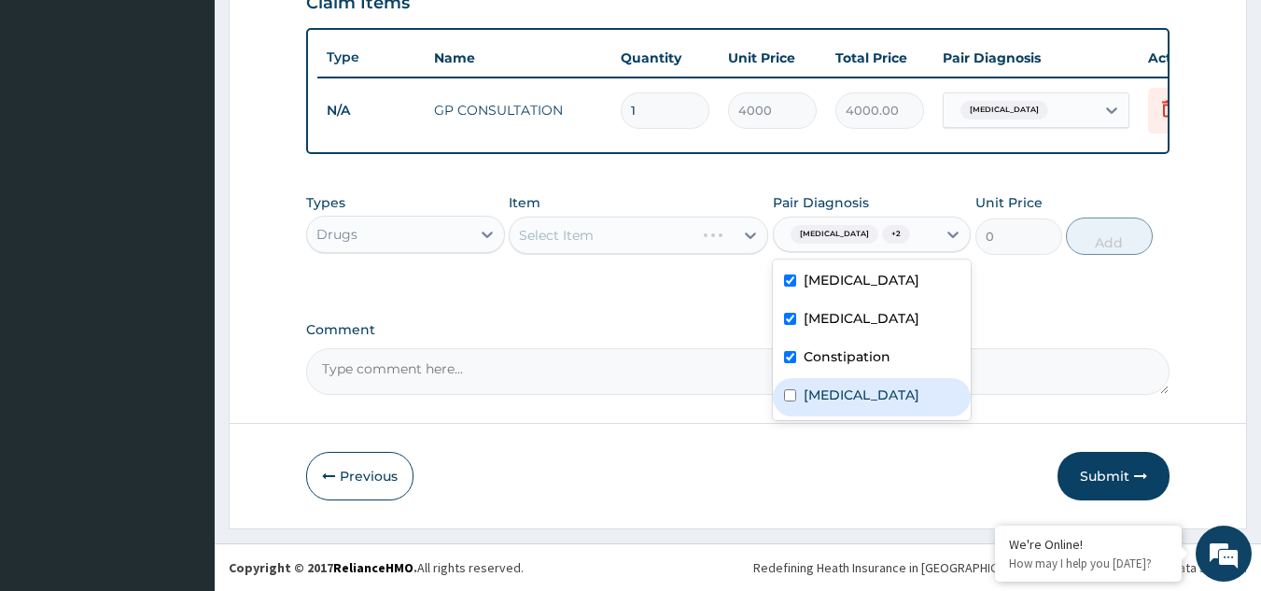
click at [822, 404] on label "[MEDICAL_DATA]" at bounding box center [862, 395] width 116 height 19
checkbox input "true"
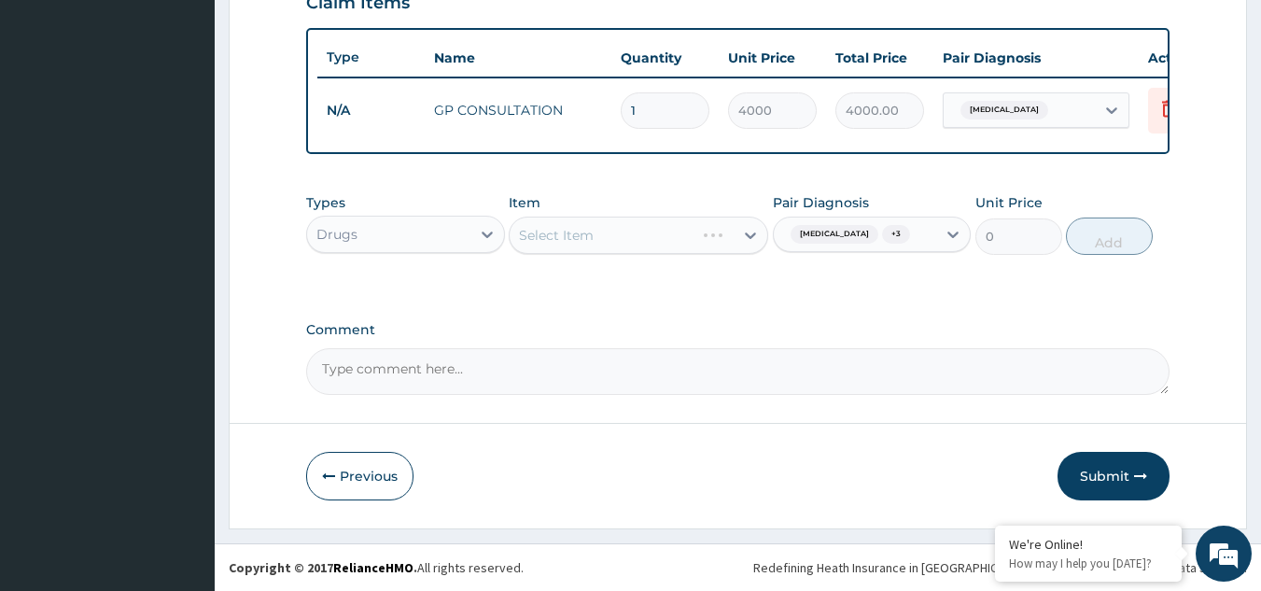
click at [566, 274] on div "Types Drugs Item Select Item Pair Diagnosis [MEDICAL_DATA] + 3 Unit Price 0 Add" at bounding box center [738, 238] width 865 height 108
click at [604, 241] on div "Select Item" at bounding box center [622, 235] width 224 height 30
type input "ARTEM"
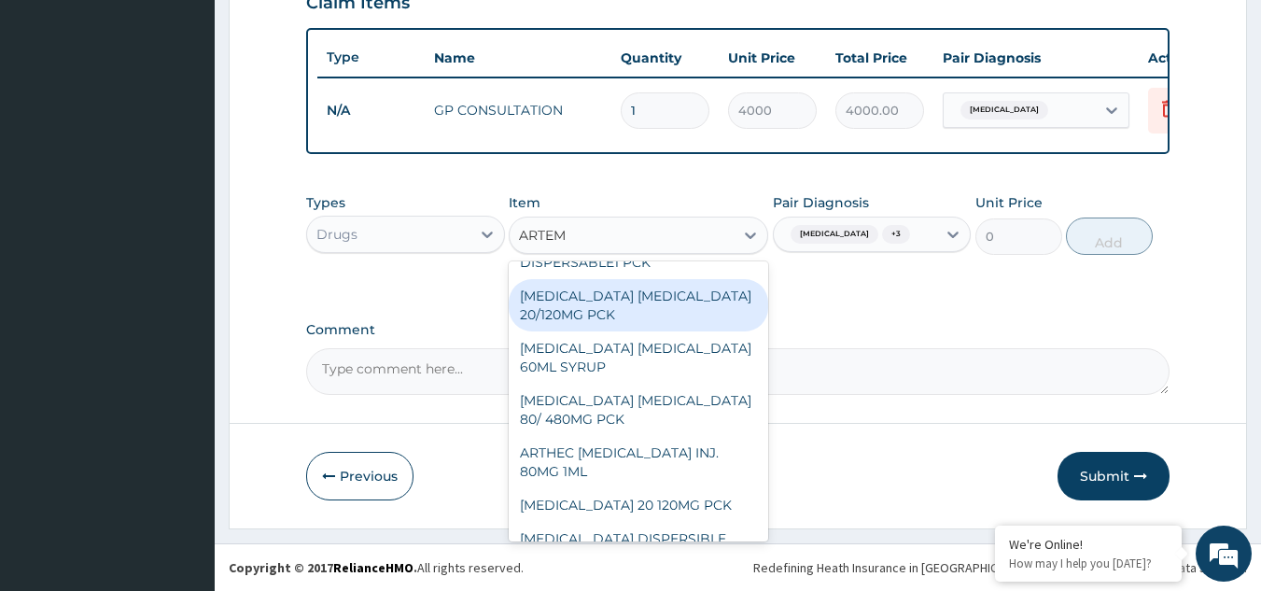
scroll to position [619, 0]
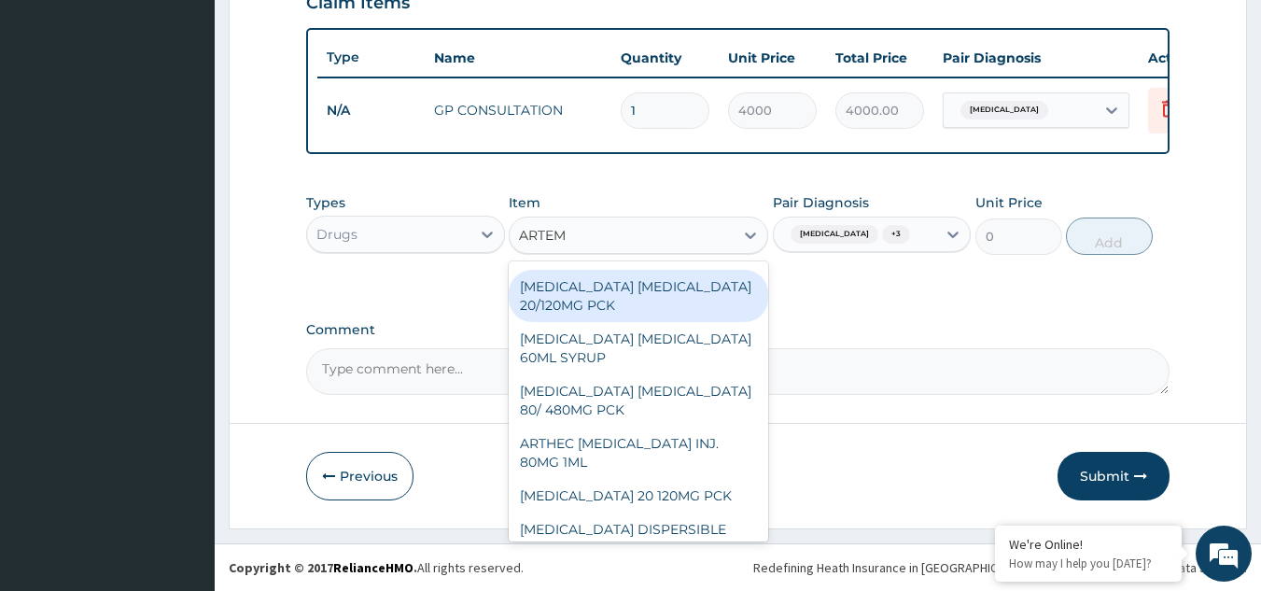
click at [612, 427] on div "ARTHEC [MEDICAL_DATA] INJ. 80MG 1ML" at bounding box center [639, 453] width 260 height 52
type input "364.5"
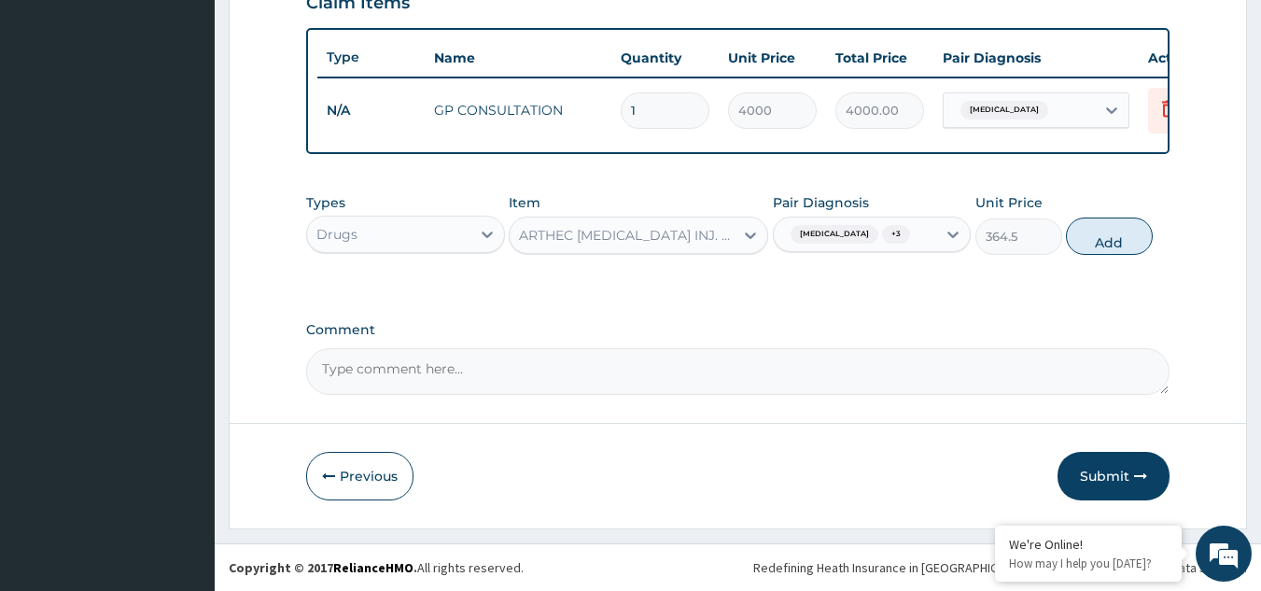
click at [644, 250] on div "ARTHEC [MEDICAL_DATA] INJ. 80MG 1ML" at bounding box center [639, 235] width 260 height 37
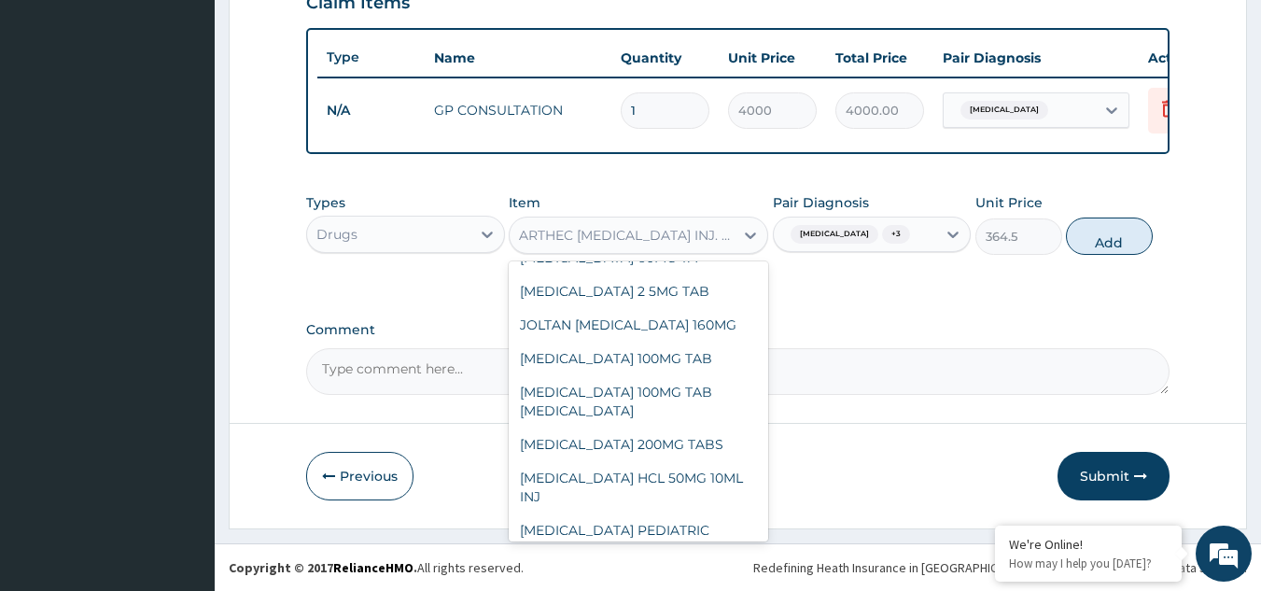
scroll to position [84845, 0]
type input "ARTEM"
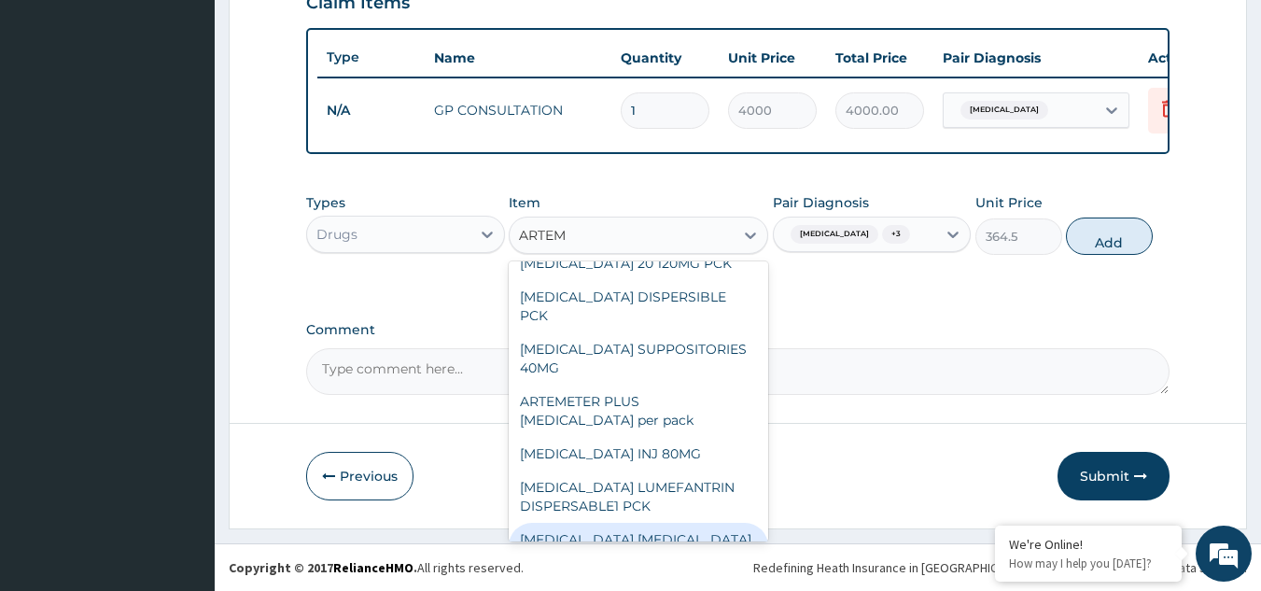
scroll to position [362, 0]
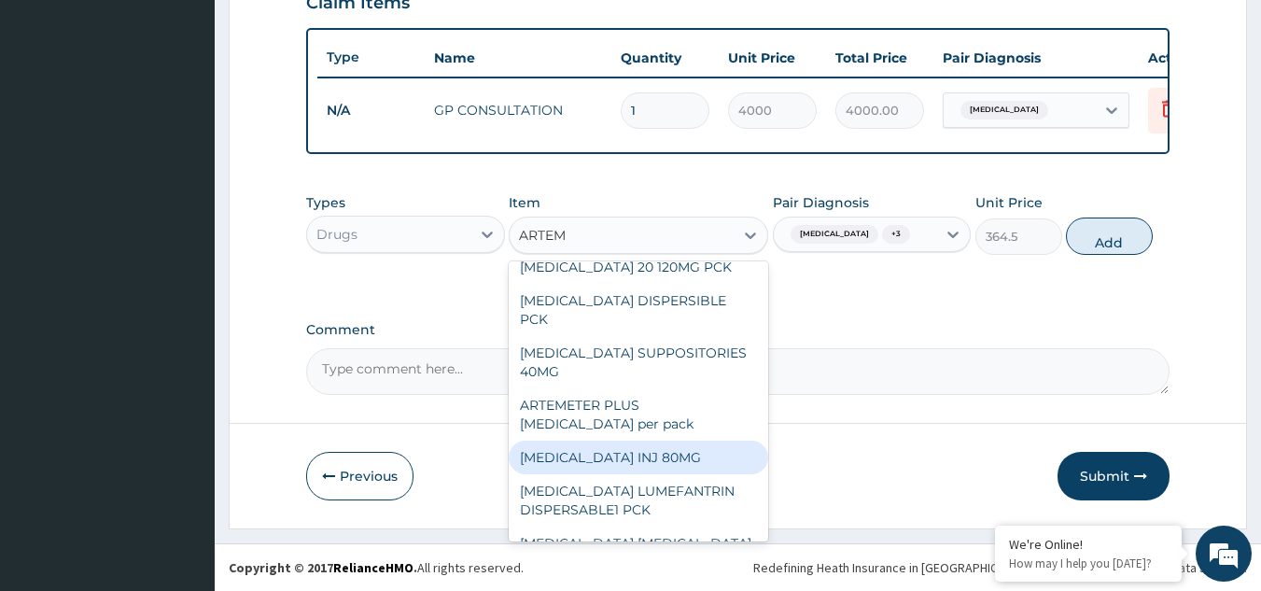
click at [599, 441] on div "[MEDICAL_DATA] INJ 80MG" at bounding box center [639, 458] width 260 height 34
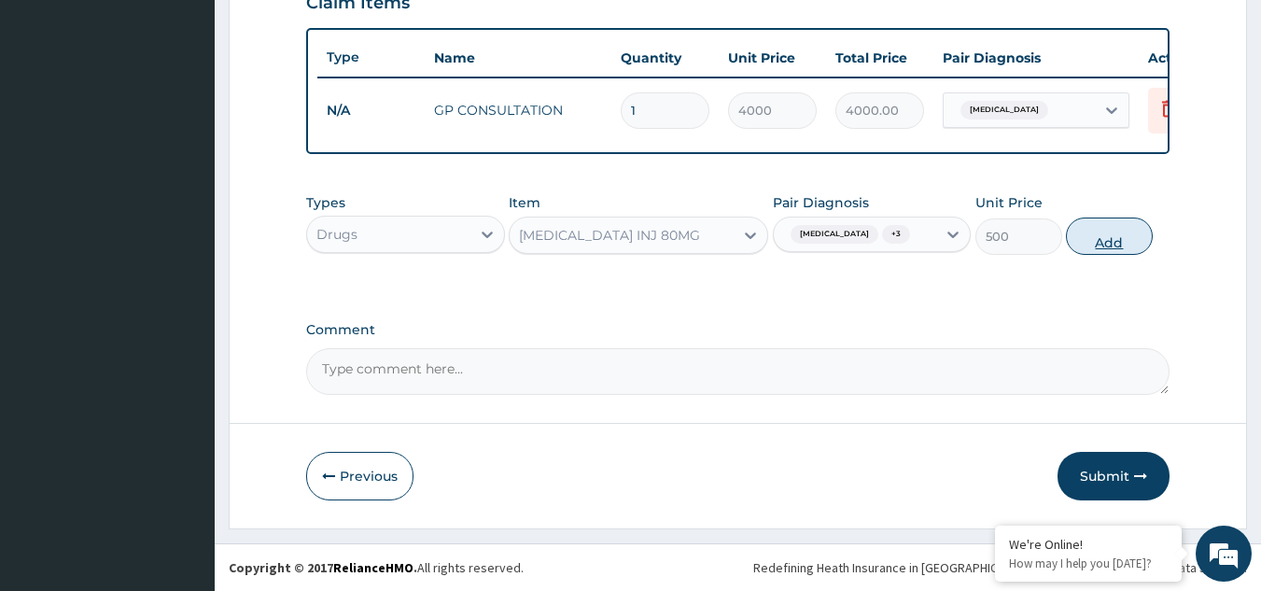
click at [1099, 242] on button "Add" at bounding box center [1109, 236] width 87 height 37
type input "0"
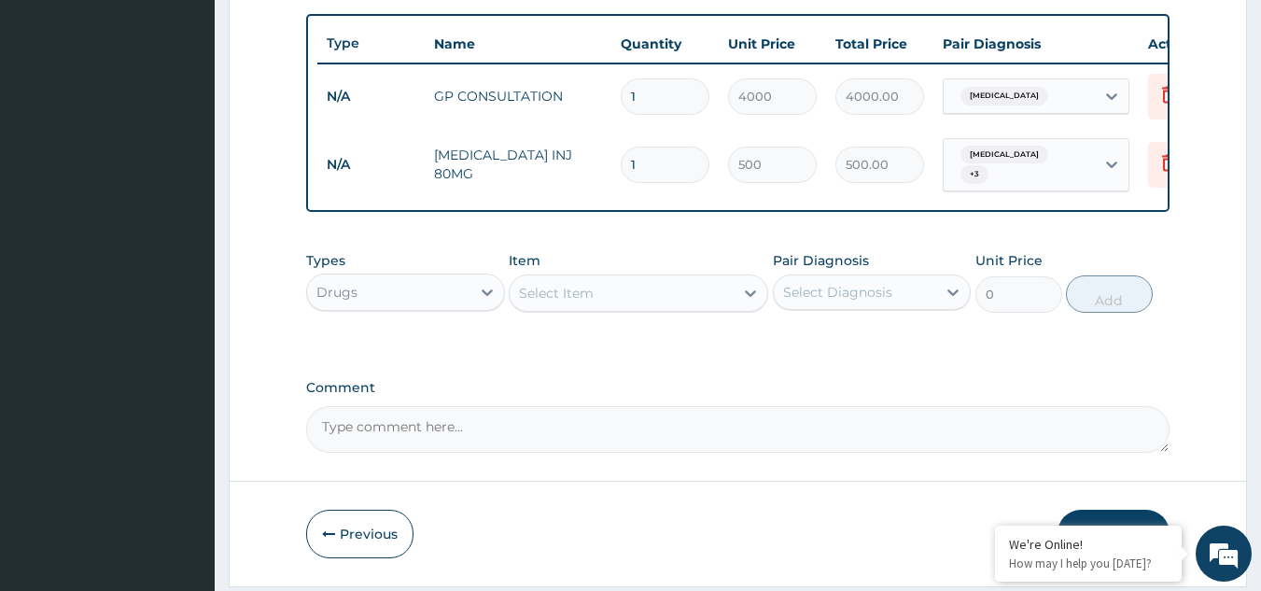
click at [1067, 160] on div "[MEDICAL_DATA] + 3" at bounding box center [1019, 165] width 151 height 52
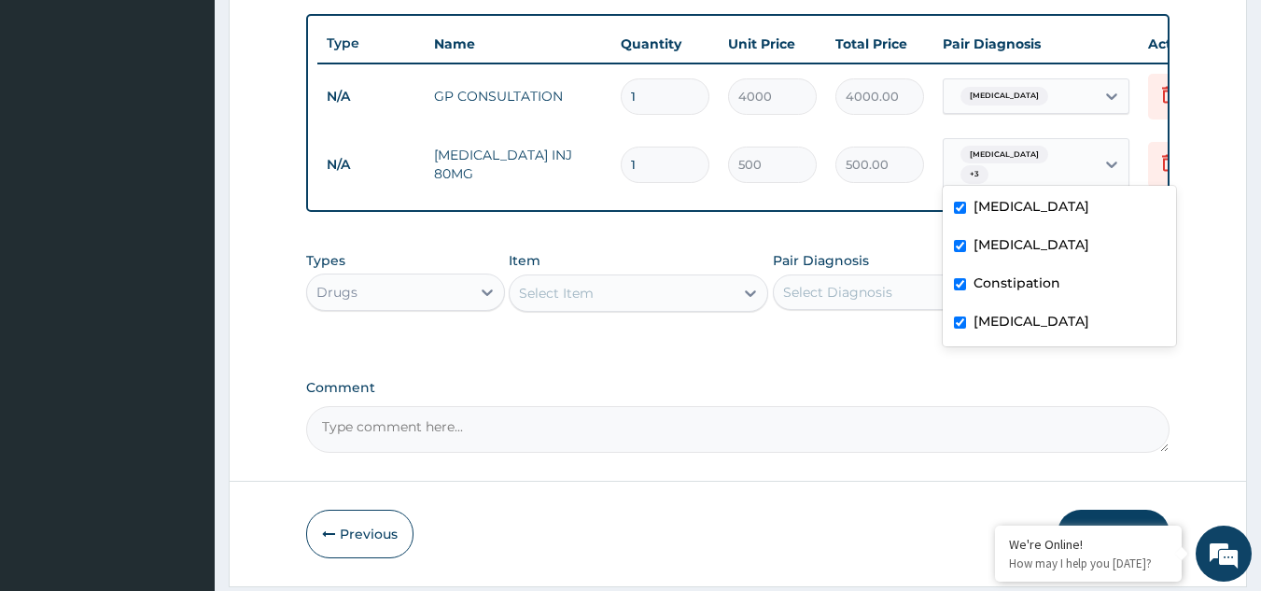
click at [980, 246] on label "[MEDICAL_DATA]" at bounding box center [1032, 244] width 116 height 19
checkbox input "false"
click at [973, 272] on div "Constipation" at bounding box center [1059, 285] width 233 height 38
checkbox input "false"
click at [971, 308] on div "[MEDICAL_DATA]" at bounding box center [1059, 323] width 233 height 38
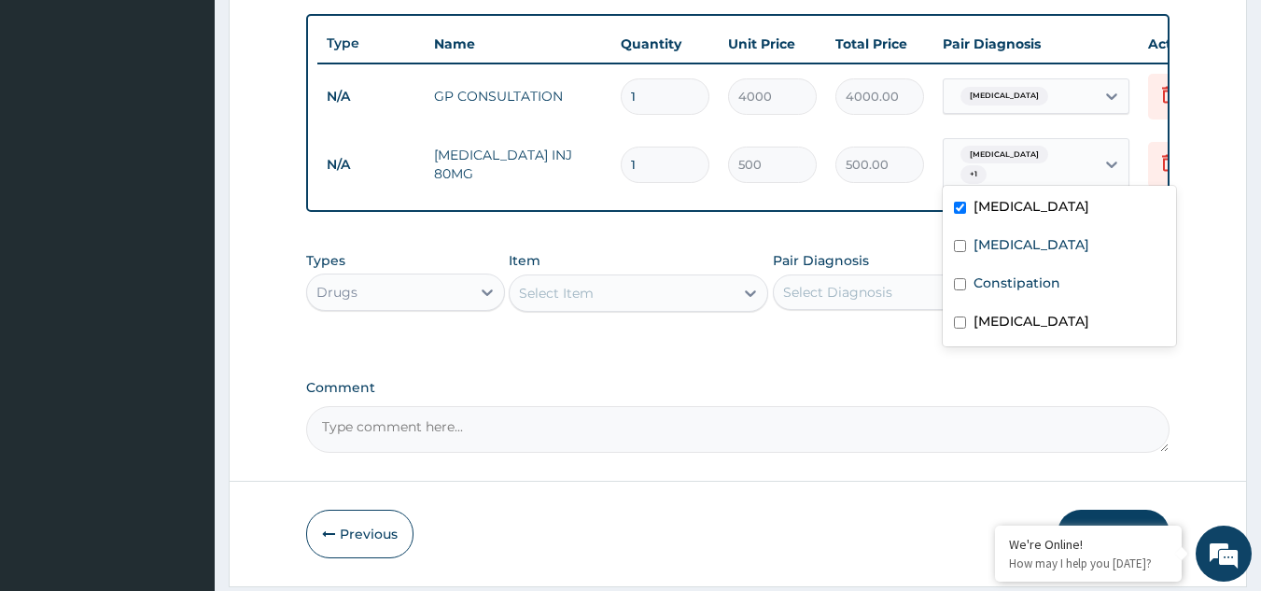
checkbox input "false"
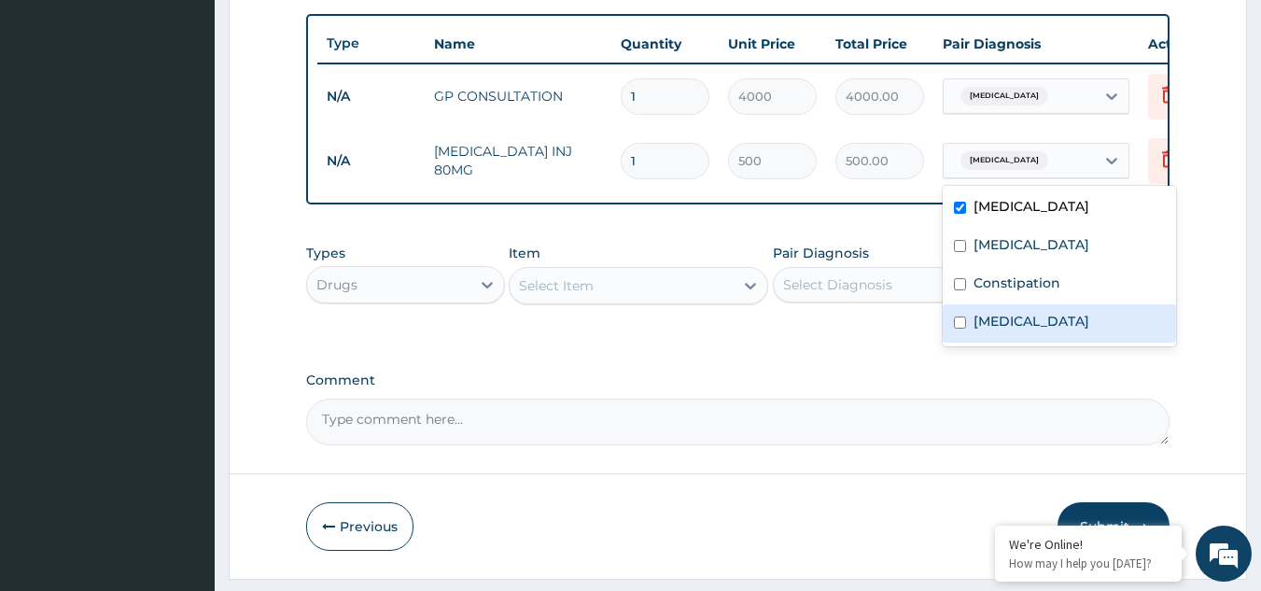
click at [664, 173] on input "1" at bounding box center [665, 161] width 89 height 36
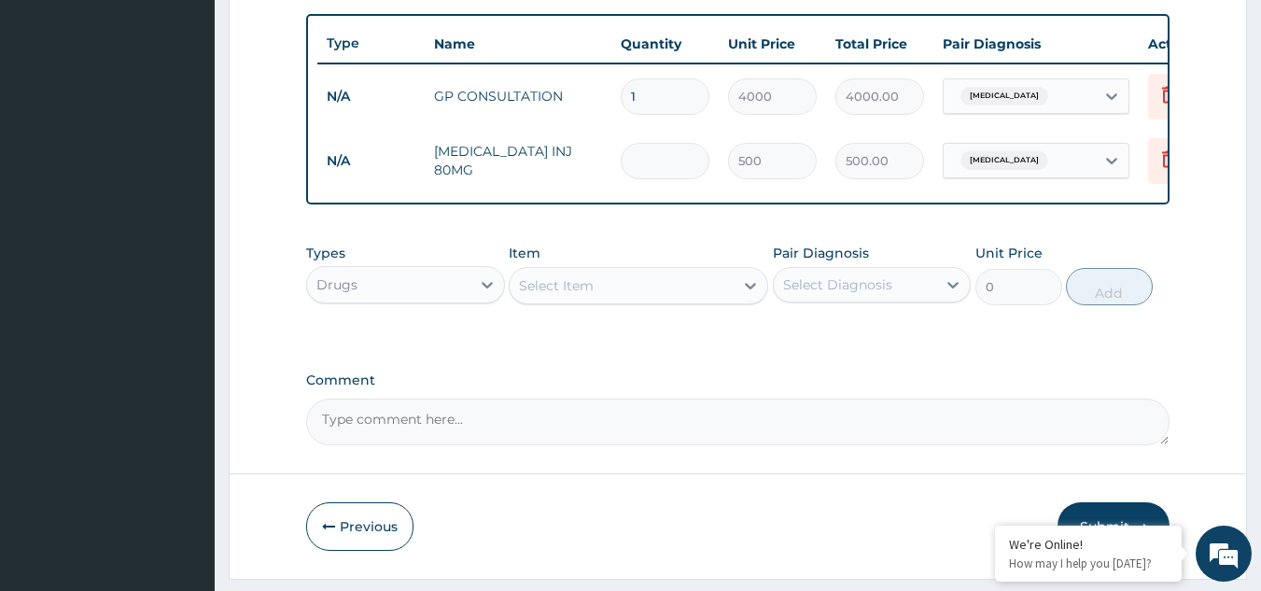
type input "0.00"
type input "4"
type input "2000.00"
type input "4"
click at [620, 289] on div "Select Item" at bounding box center [622, 286] width 224 height 30
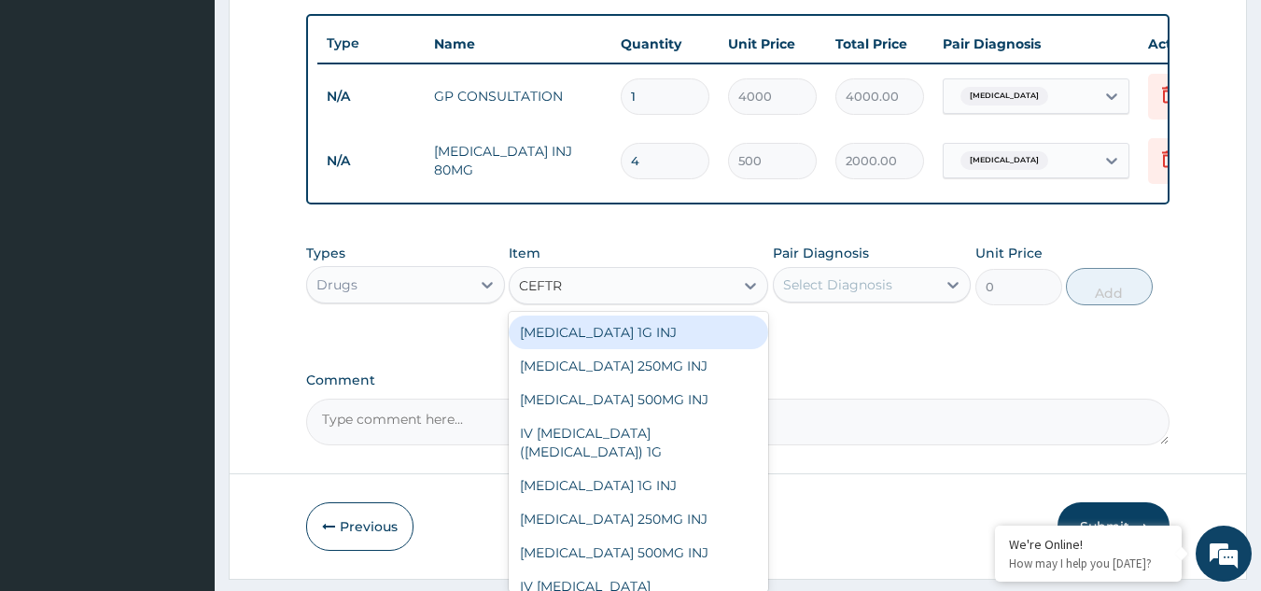
type input "CEFTRI"
click at [605, 345] on div "[MEDICAL_DATA] 1G INJ" at bounding box center [639, 333] width 260 height 34
type input "2500"
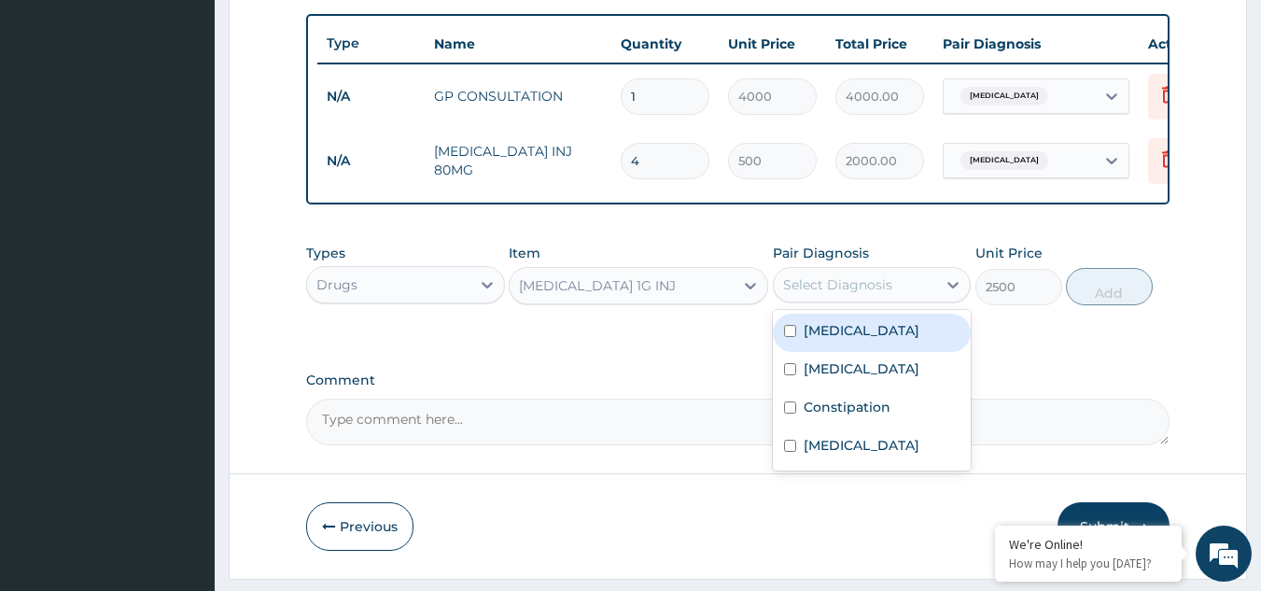
click at [914, 296] on div "Select Diagnosis" at bounding box center [855, 285] width 163 height 30
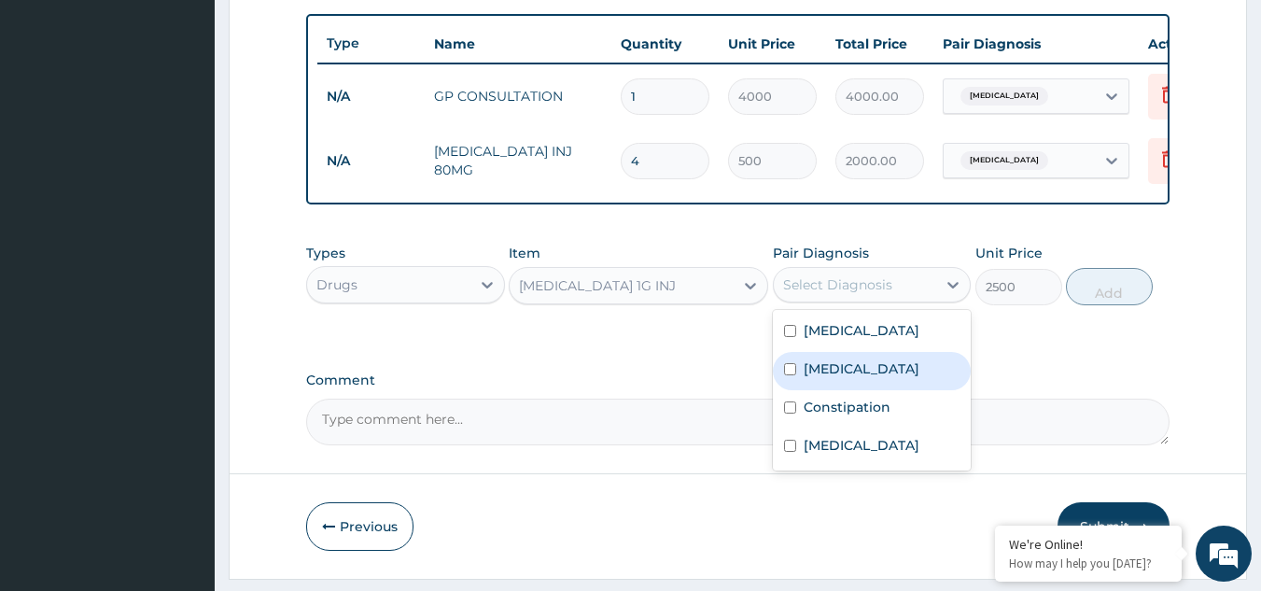
click at [847, 390] on div "[MEDICAL_DATA]" at bounding box center [872, 371] width 199 height 38
checkbox input "true"
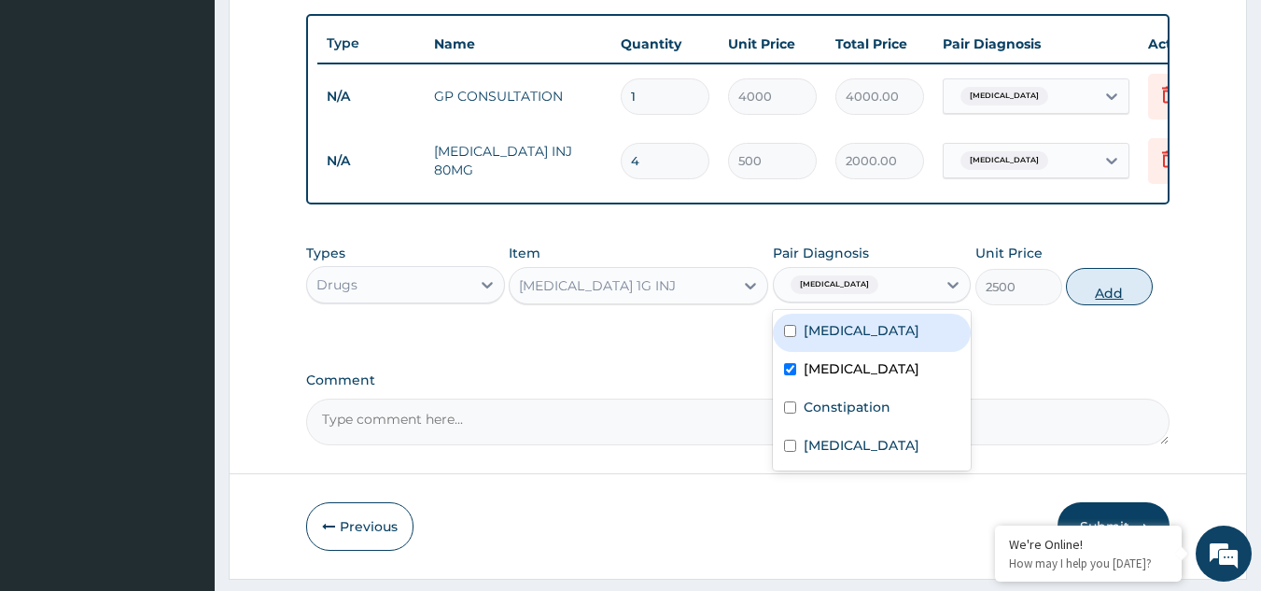
click at [1088, 305] on button "Add" at bounding box center [1109, 286] width 87 height 37
type input "0"
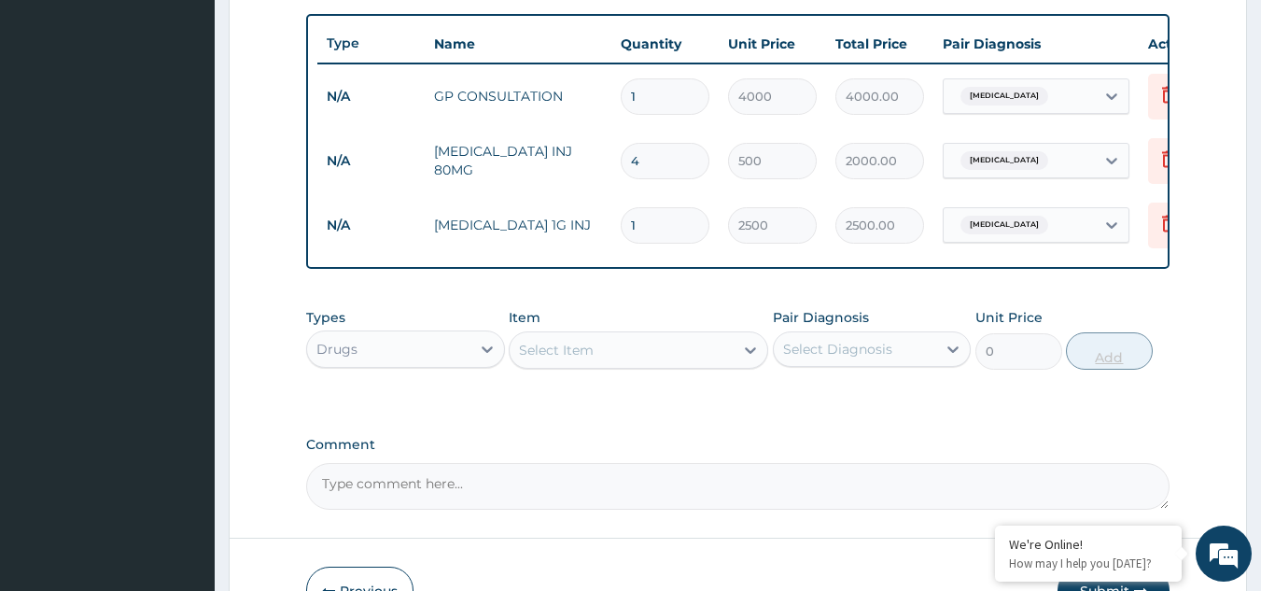
type input "0.00"
type input "6"
type input "15000.00"
type input "6"
click at [611, 357] on div "Select Item" at bounding box center [622, 350] width 224 height 30
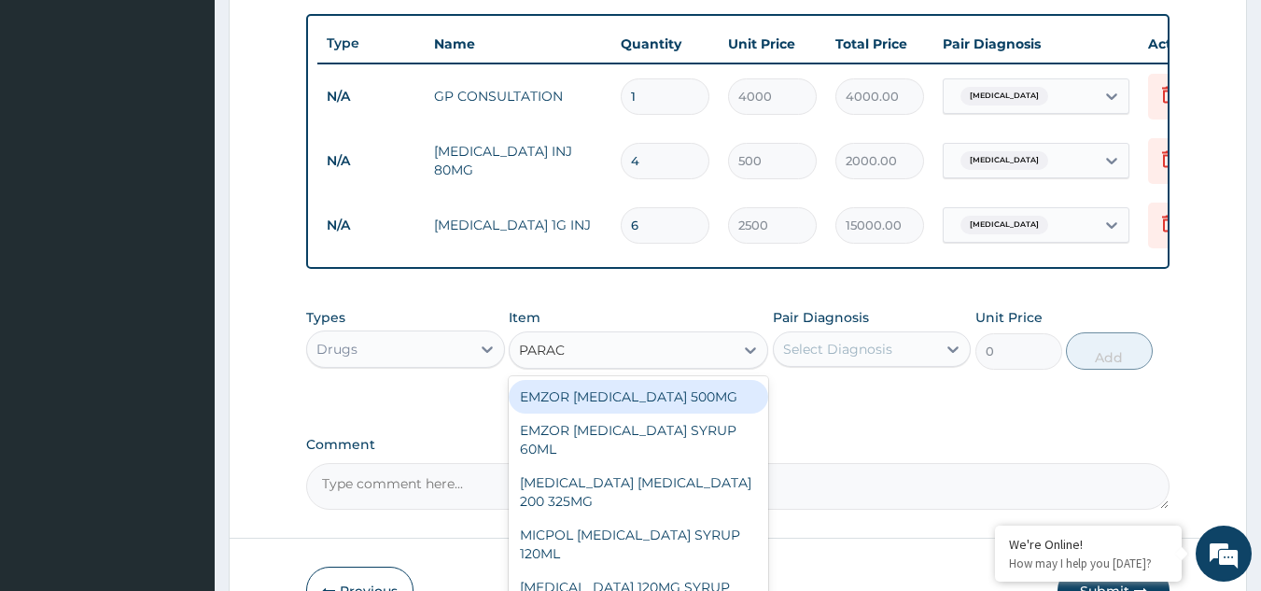
type input "PARACE"
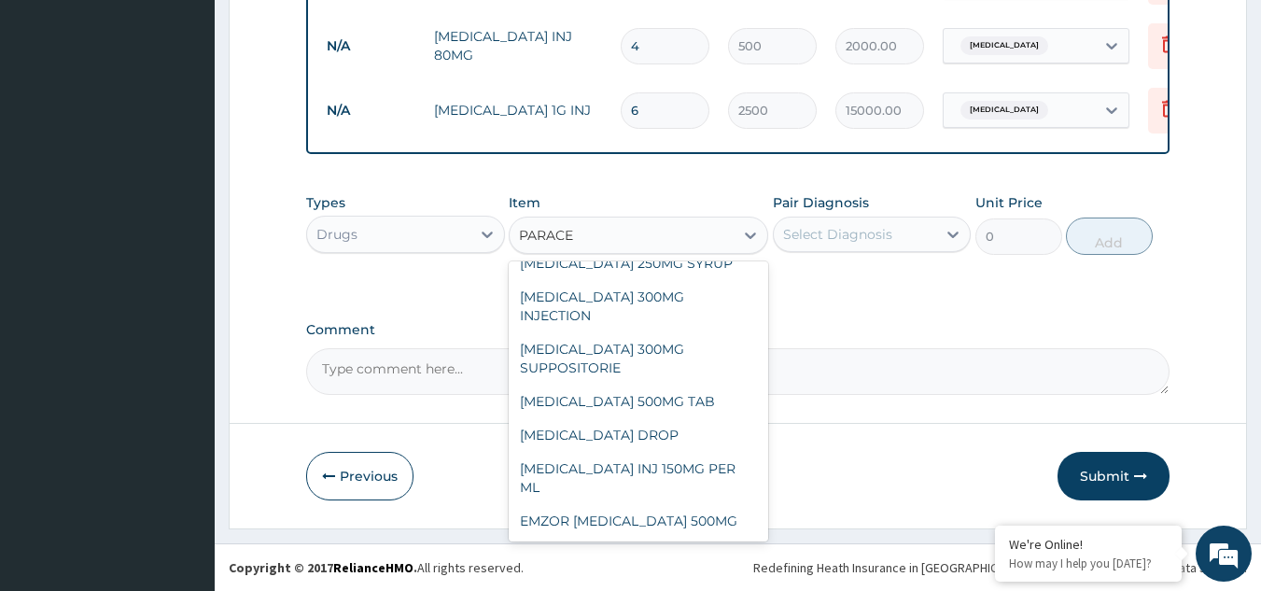
scroll to position [297, 0]
click at [655, 401] on div "[MEDICAL_DATA] 500MG TAB" at bounding box center [639, 400] width 260 height 34
type input "30"
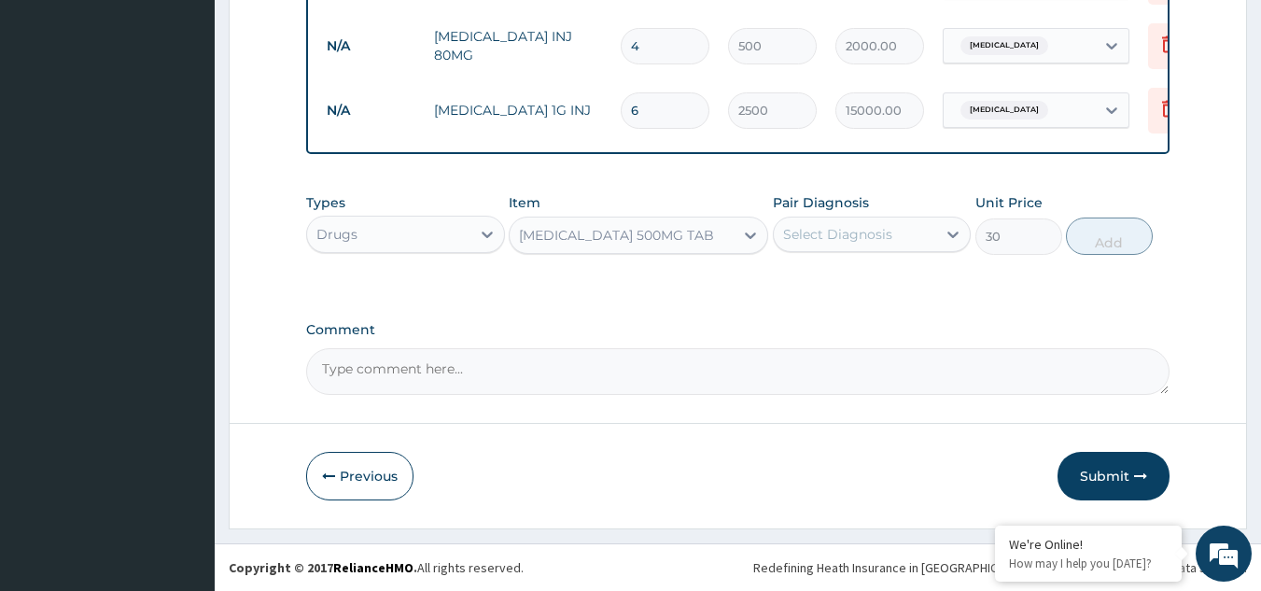
click at [894, 222] on div "Select Diagnosis" at bounding box center [855, 234] width 163 height 30
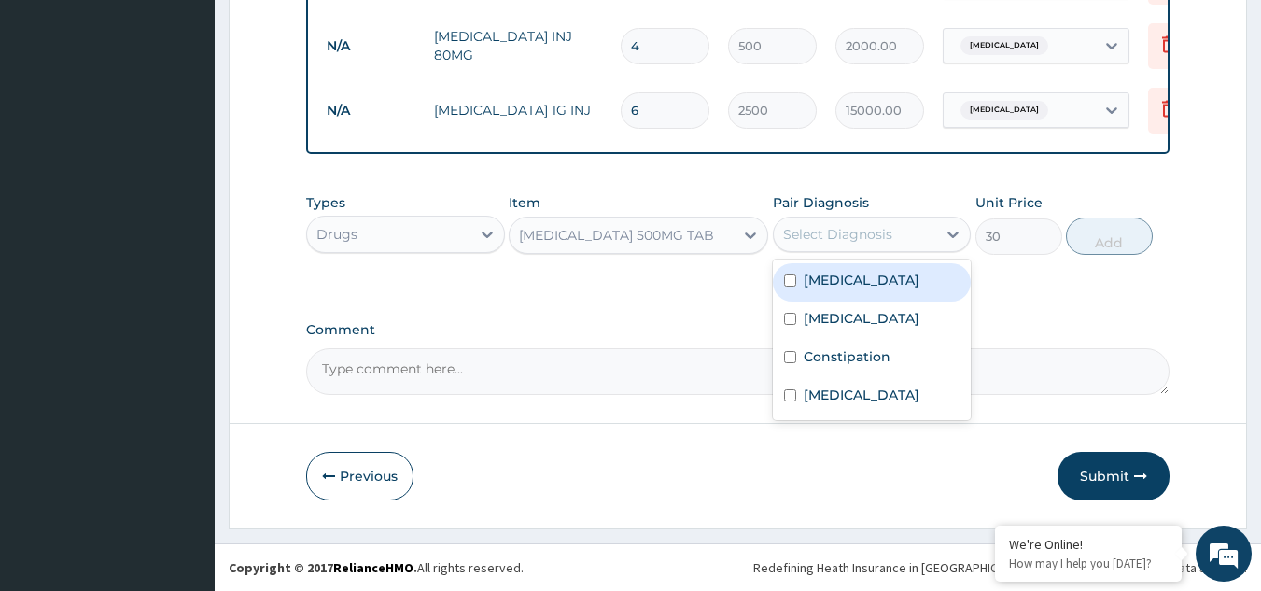
click at [865, 292] on div "[MEDICAL_DATA]" at bounding box center [872, 282] width 199 height 38
checkbox input "true"
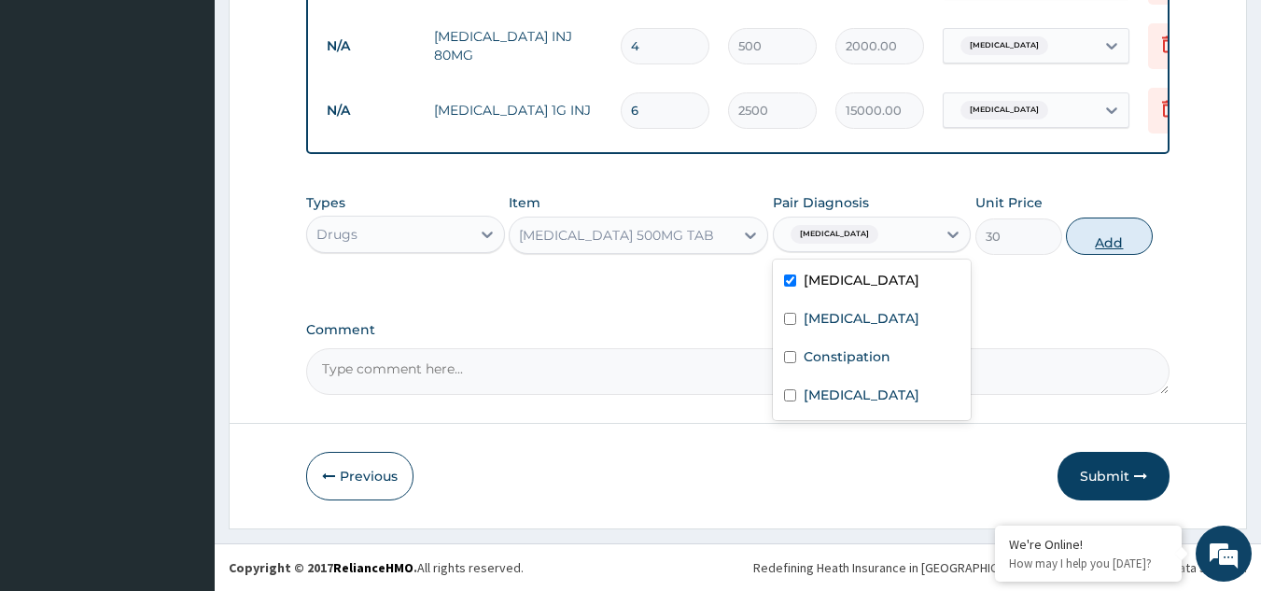
click at [1107, 234] on button "Add" at bounding box center [1109, 236] width 87 height 37
type input "0"
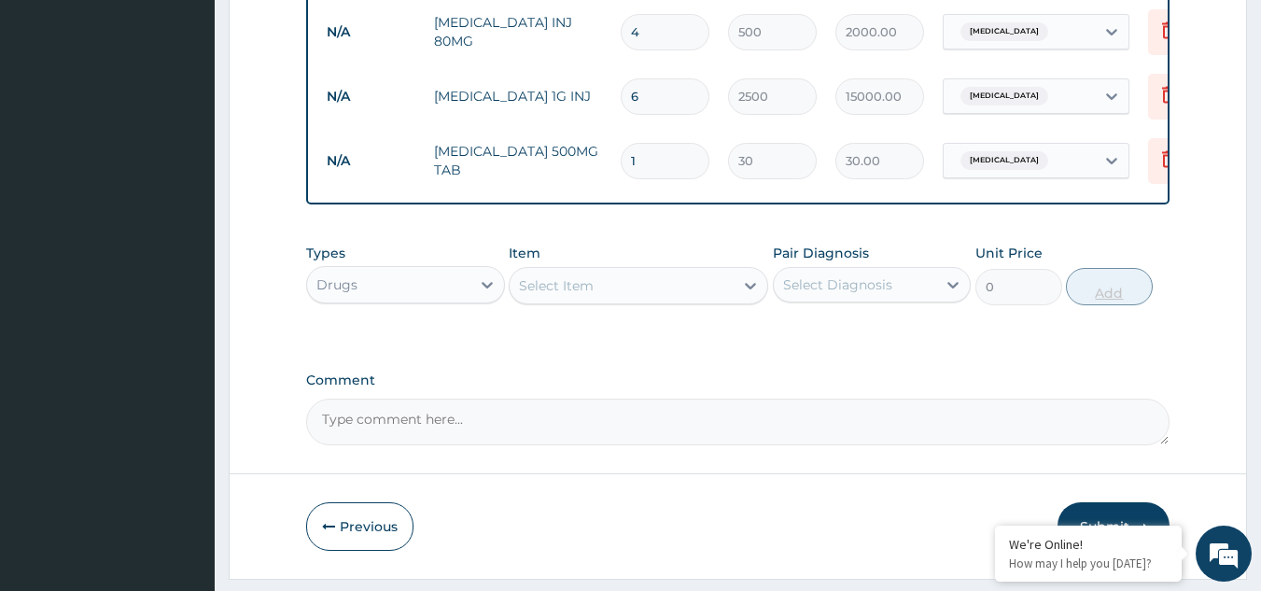
type input "18"
type input "540.00"
type input "18"
click at [686, 301] on div "Select Item" at bounding box center [622, 286] width 224 height 30
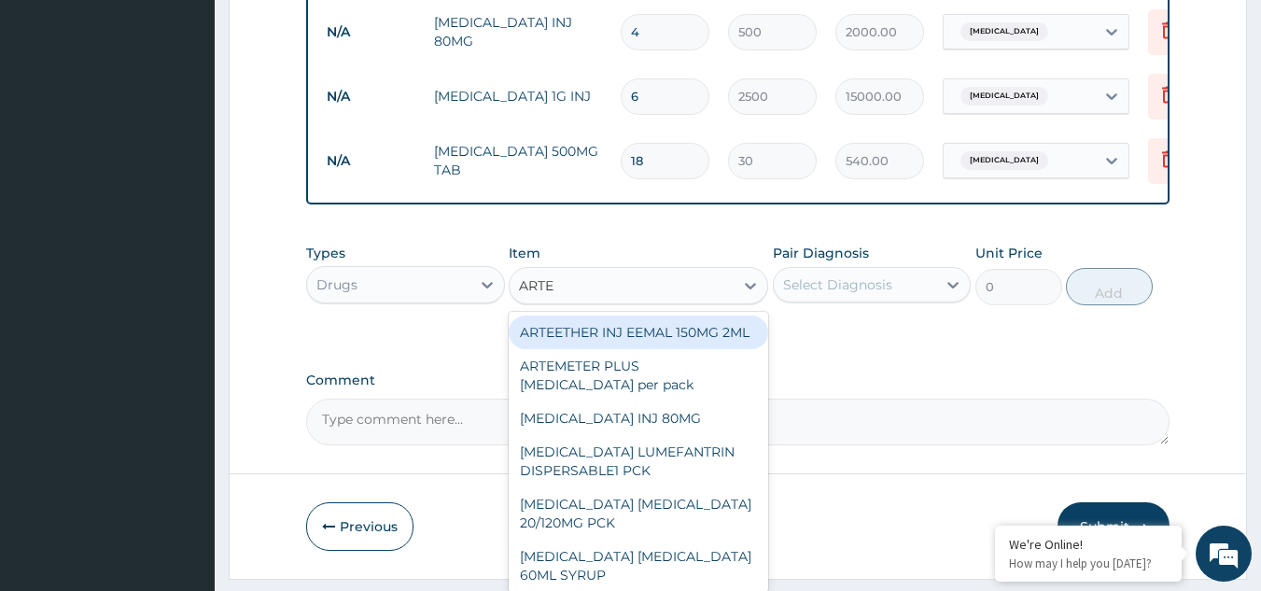
type input "ARTEM"
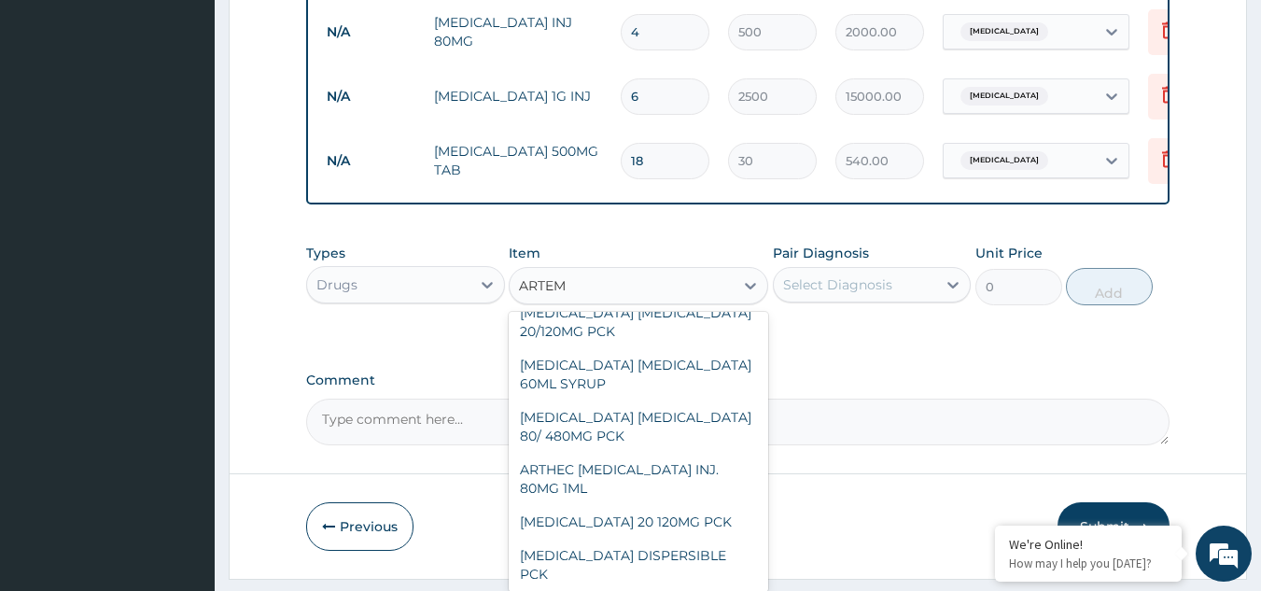
scroll to position [645, 0]
click at [623, 503] on div "[MEDICAL_DATA] 20 120MG PCK" at bounding box center [639, 520] width 260 height 34
type input "1930.5"
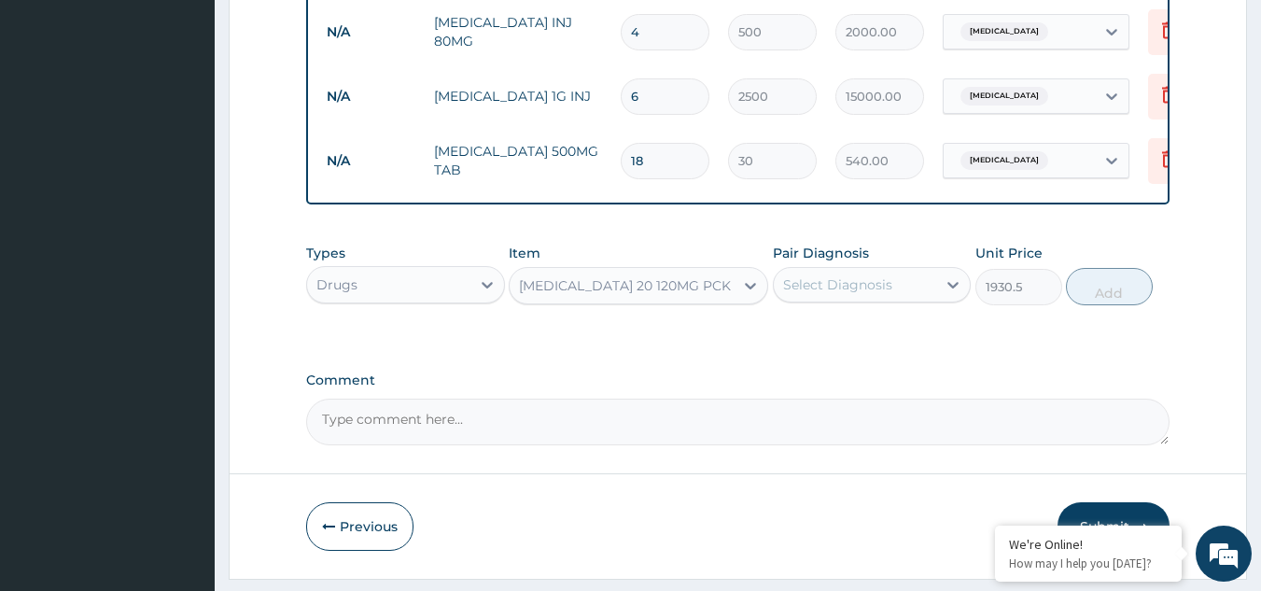
click at [706, 292] on div "[MEDICAL_DATA] 20 120MG PCK" at bounding box center [622, 286] width 224 height 30
click at [689, 301] on div "[MEDICAL_DATA] 20 120MG PCK" at bounding box center [622, 286] width 224 height 30
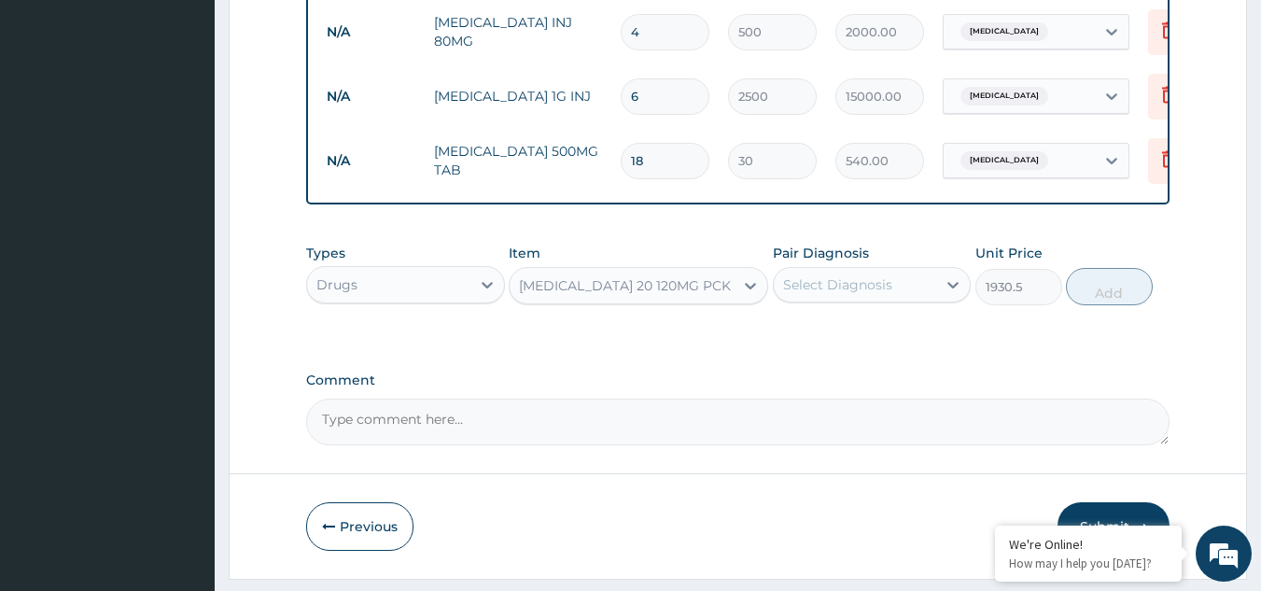
type input "C"
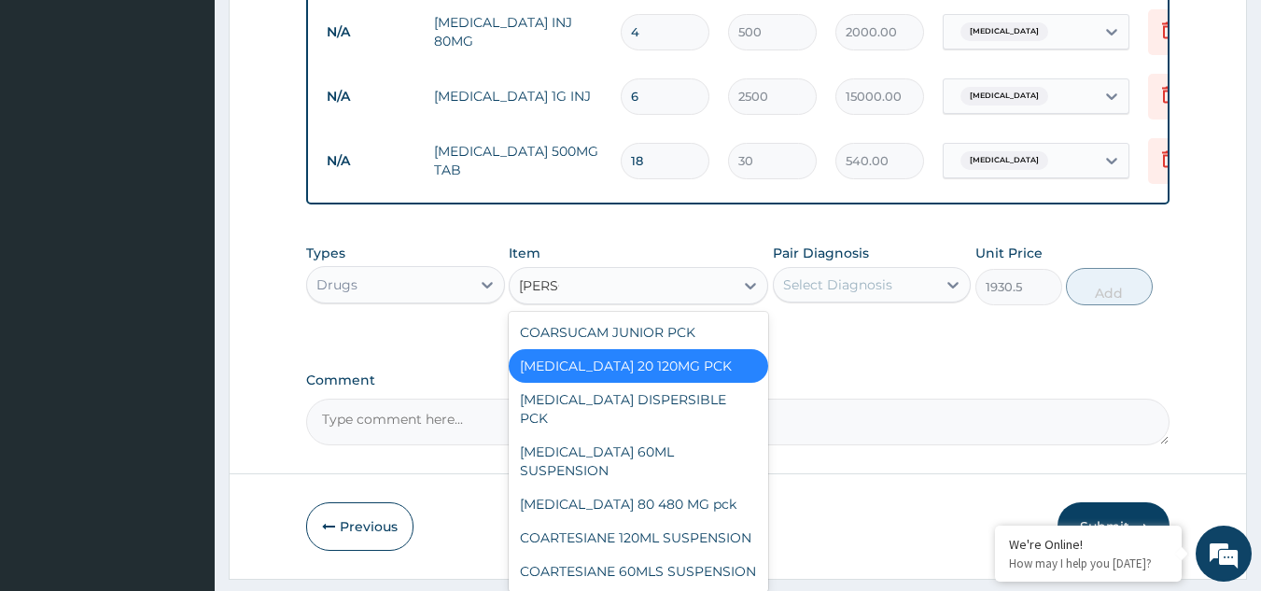
scroll to position [0, 0]
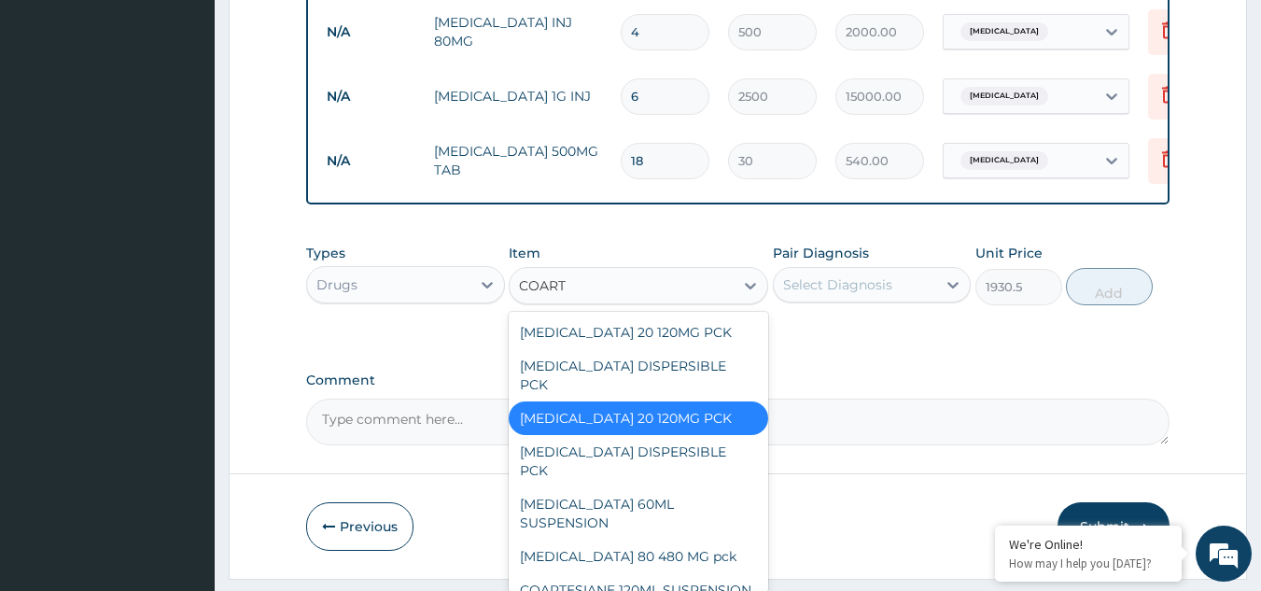
type input "COARTE"
click at [646, 540] on div "[MEDICAL_DATA] 80 480 MG pck" at bounding box center [639, 557] width 260 height 34
type input "2775"
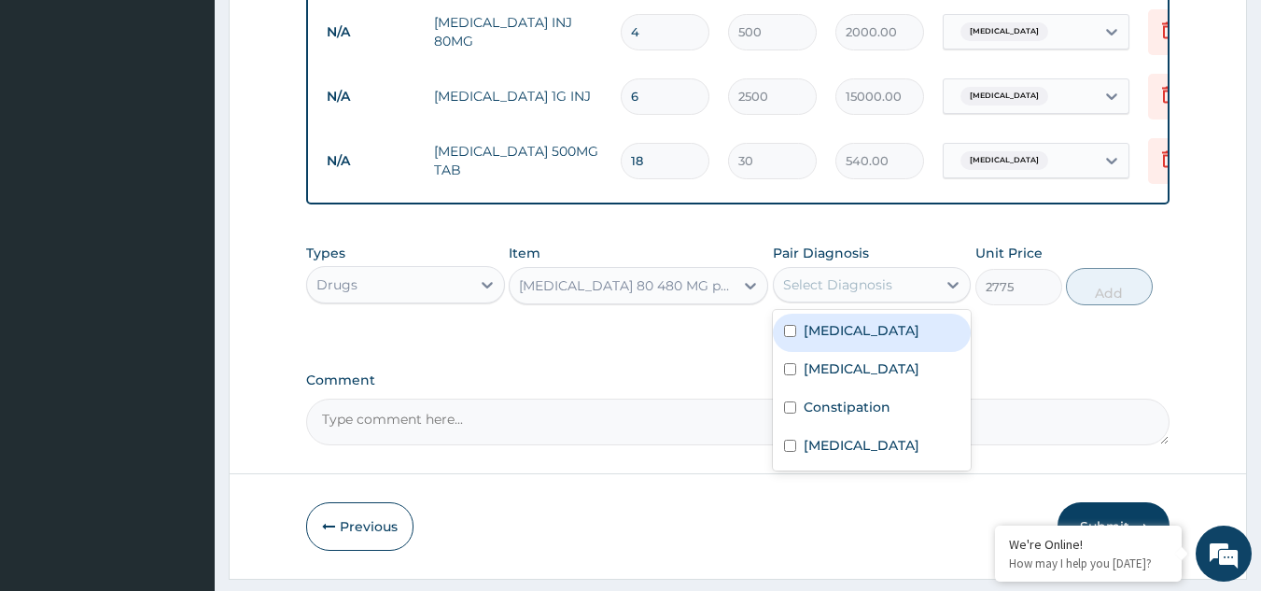
click at [902, 283] on div "Select Diagnosis" at bounding box center [855, 285] width 163 height 30
click at [839, 352] on div "[MEDICAL_DATA]" at bounding box center [872, 333] width 199 height 38
checkbox input "true"
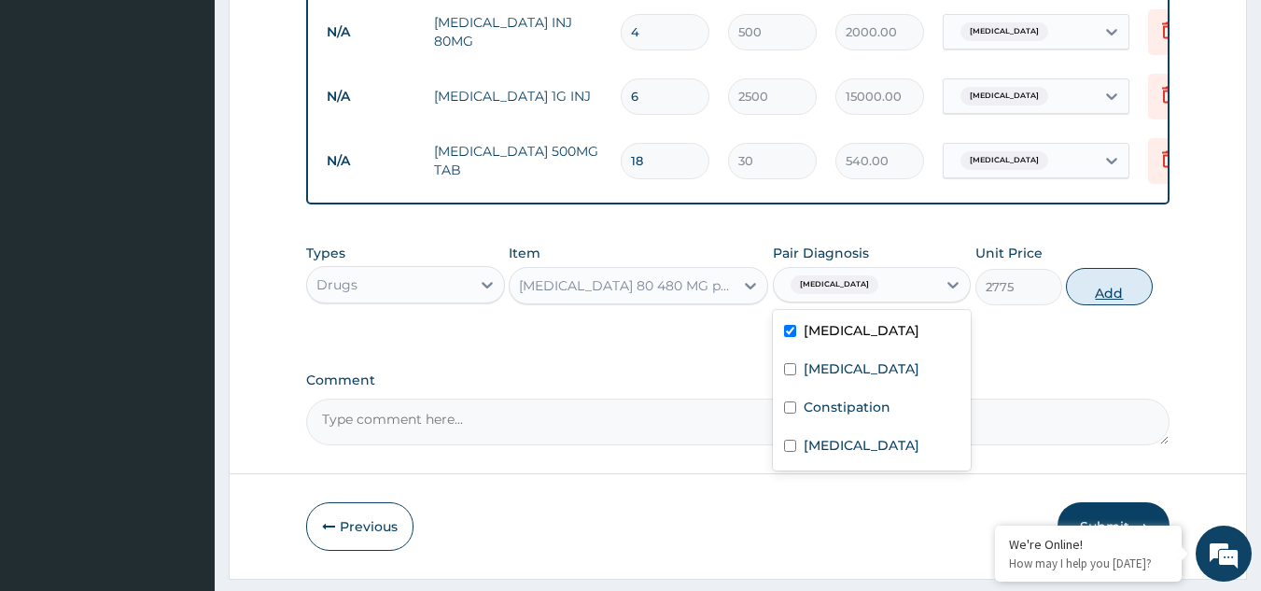
click at [1109, 293] on button "Add" at bounding box center [1109, 286] width 87 height 37
type input "0"
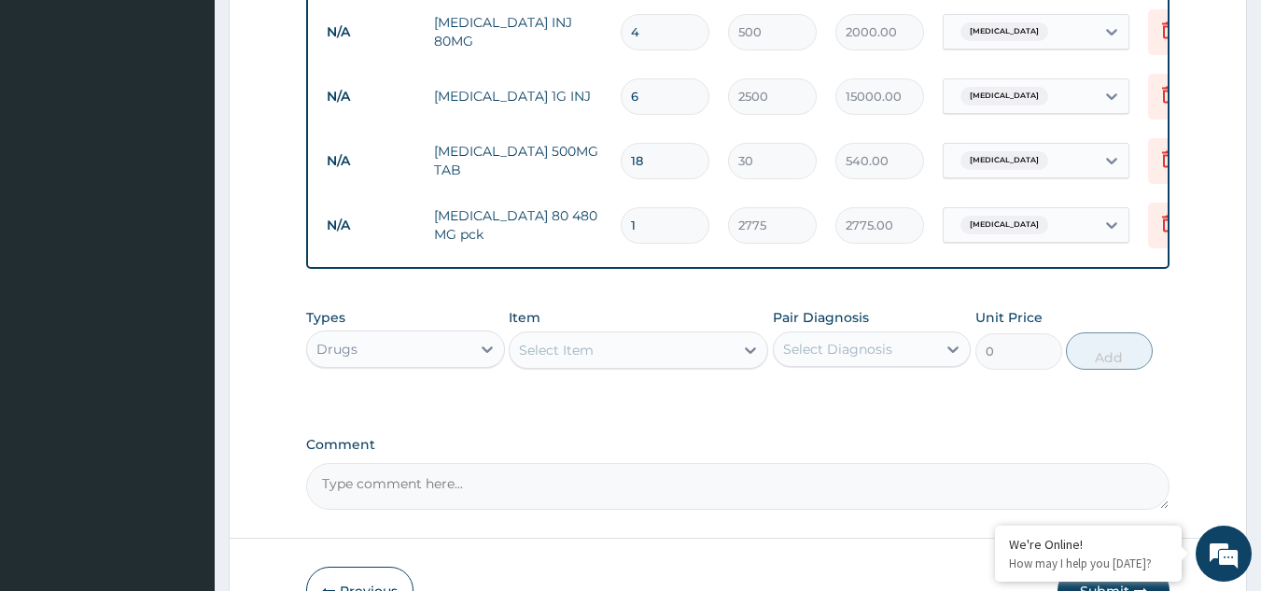
click at [561, 359] on div "Select Item" at bounding box center [556, 350] width 75 height 19
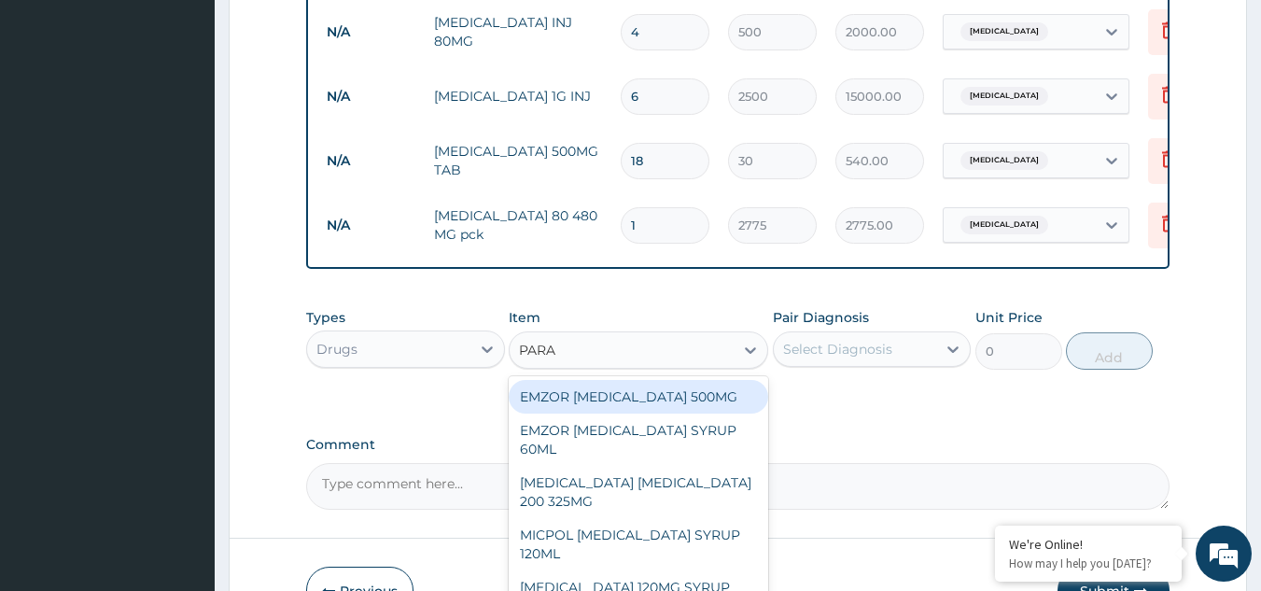
type input "PARAF"
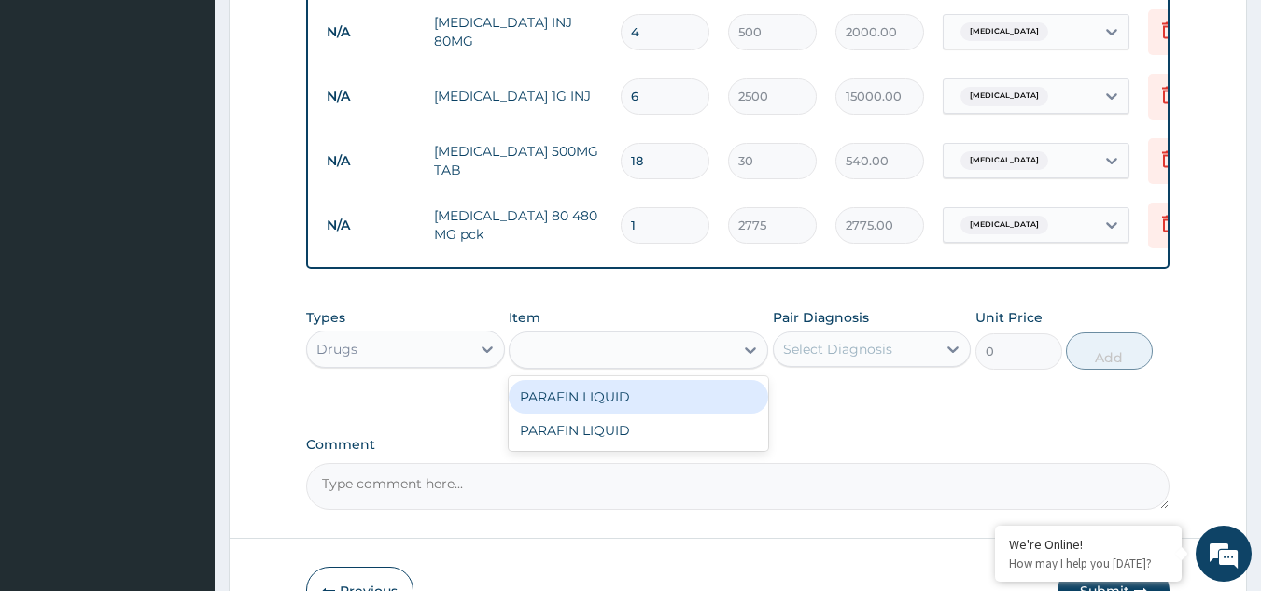
type input "741"
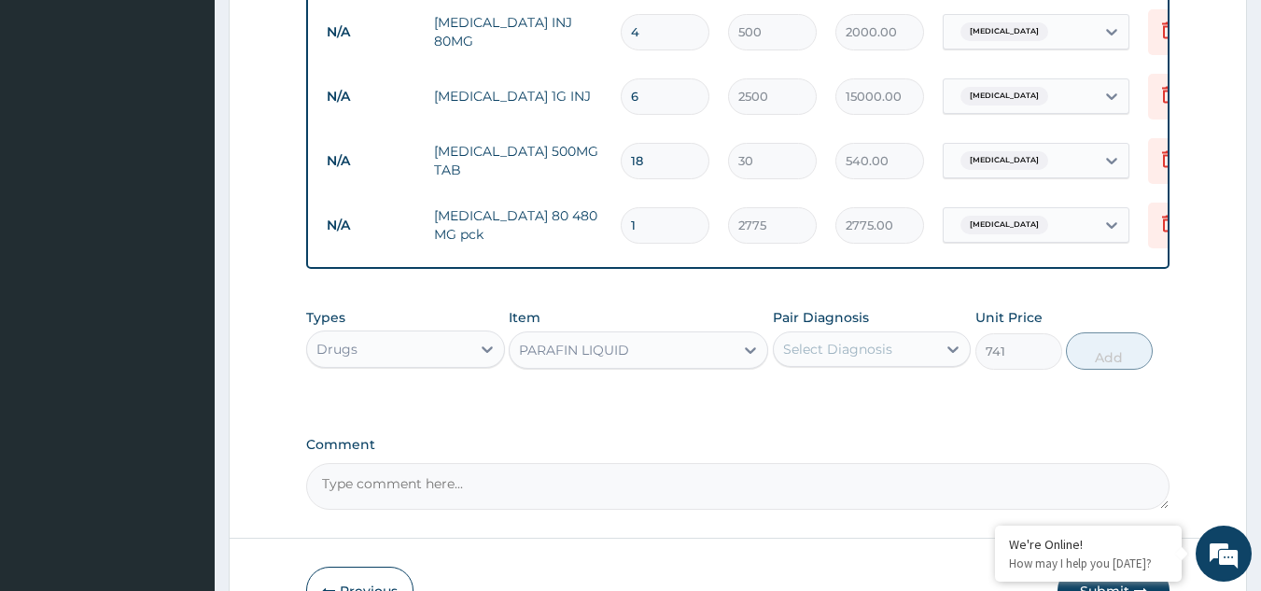
click at [859, 359] on div "Select Diagnosis" at bounding box center [837, 349] width 109 height 19
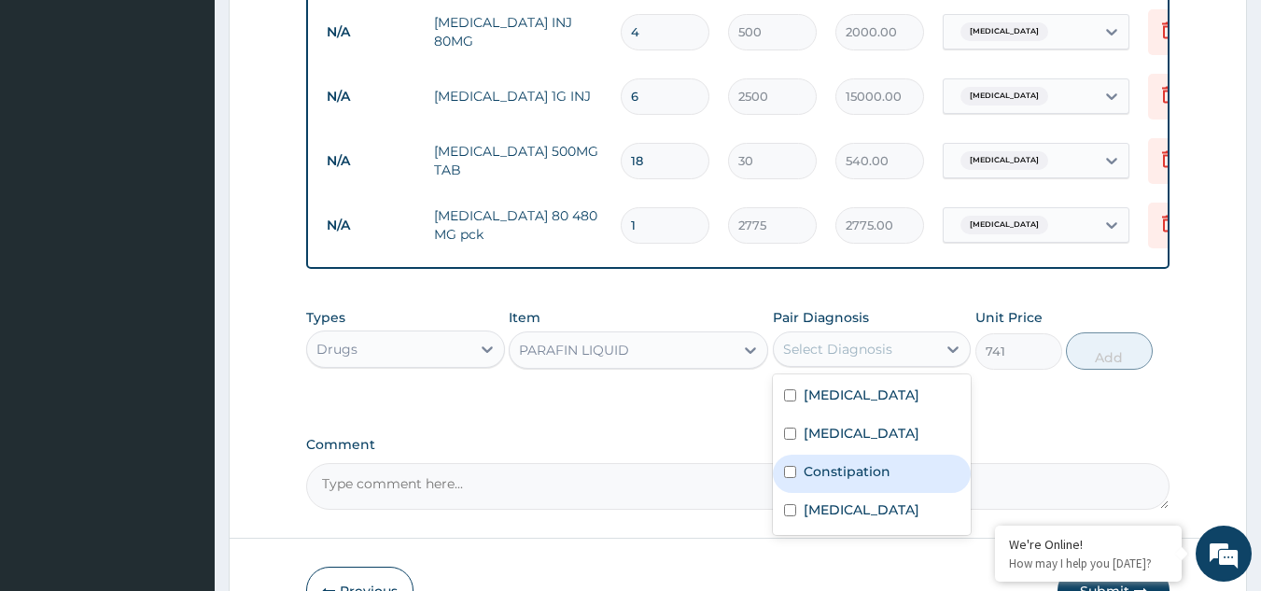
click at [829, 474] on div "Constipation" at bounding box center [872, 474] width 199 height 38
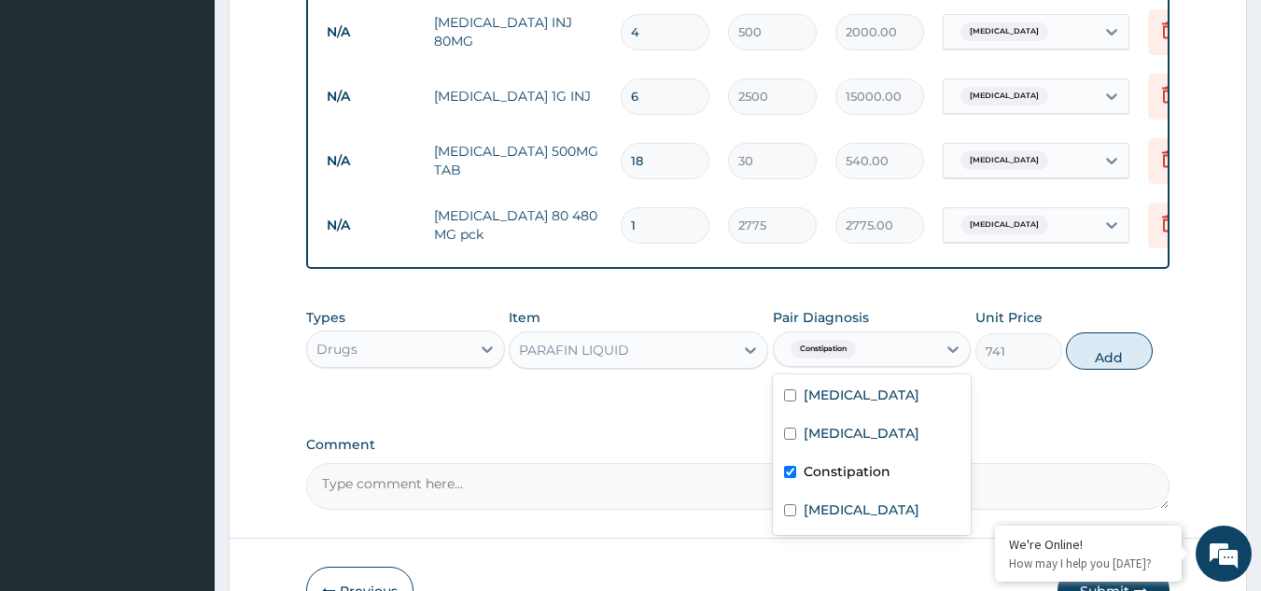
checkbox input "true"
click at [1090, 359] on button "Add" at bounding box center [1109, 350] width 87 height 37
type input "0"
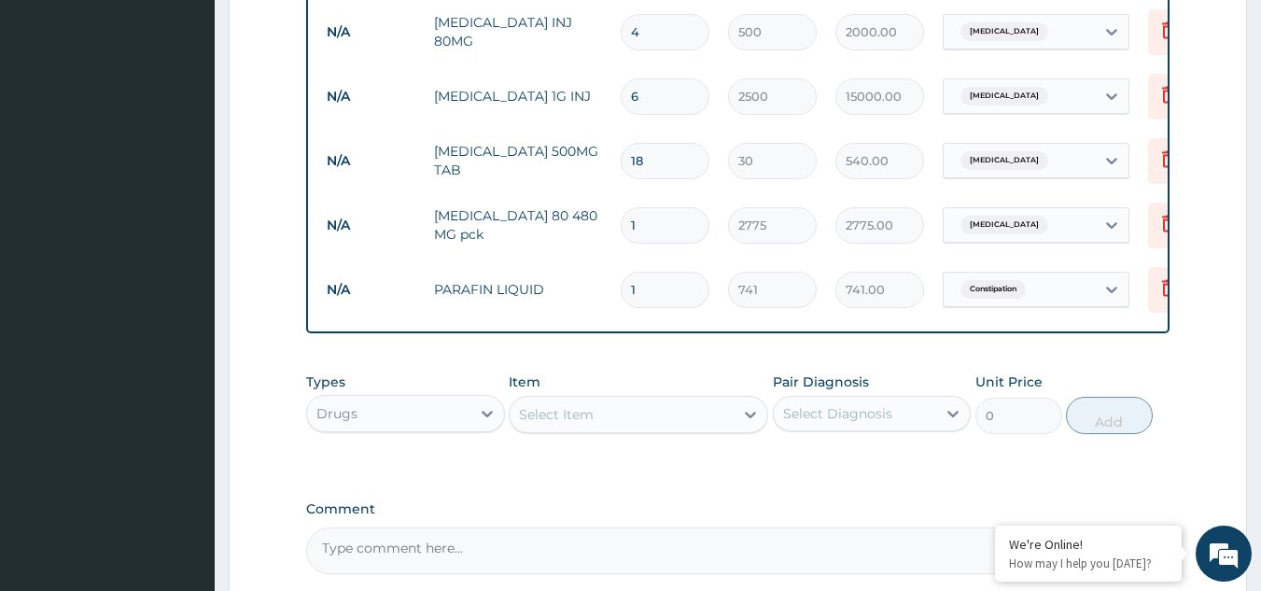
click at [654, 425] on div "Select Item" at bounding box center [622, 415] width 224 height 30
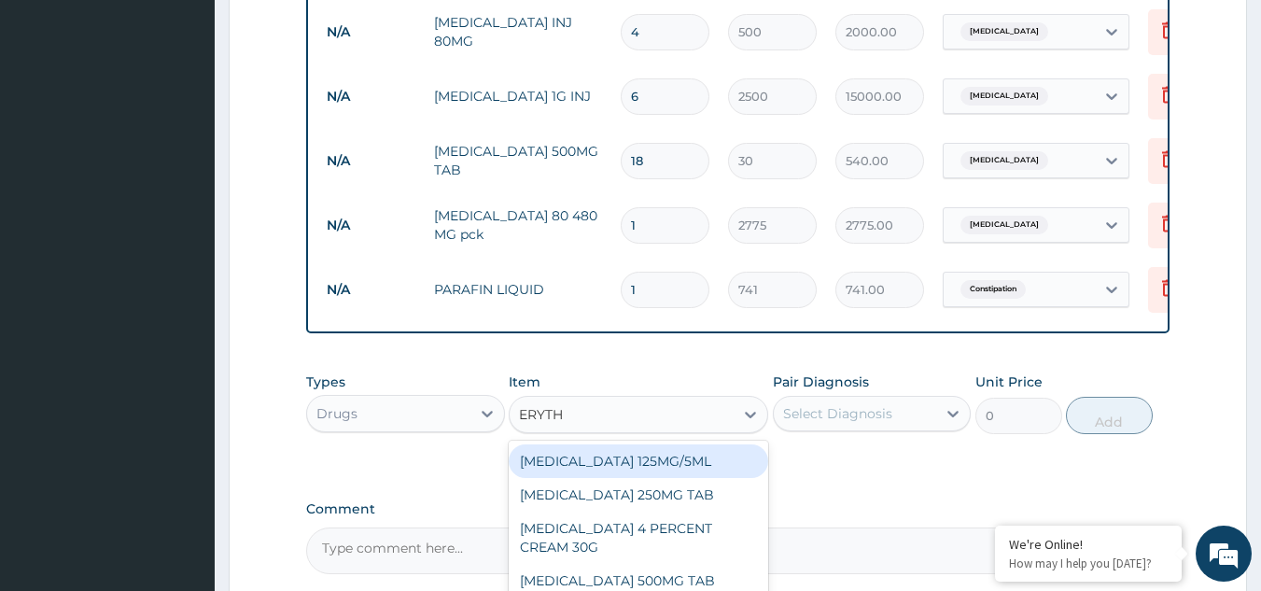
type input "ERYTH"
type input "ERYTHRO"
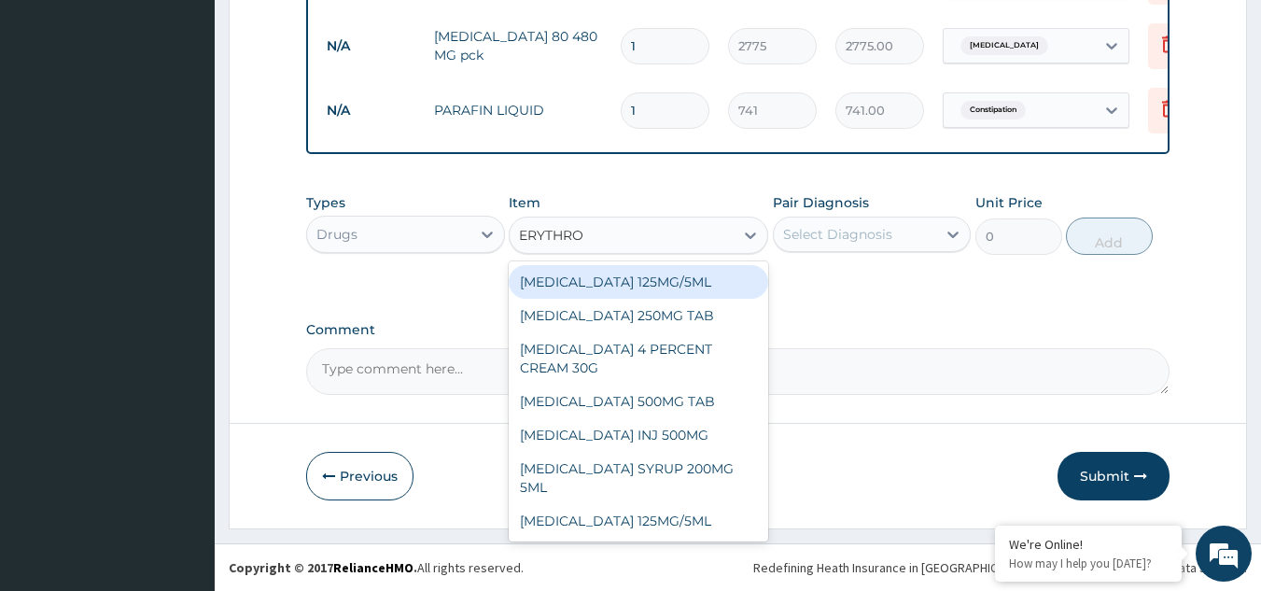
scroll to position [1003, 0]
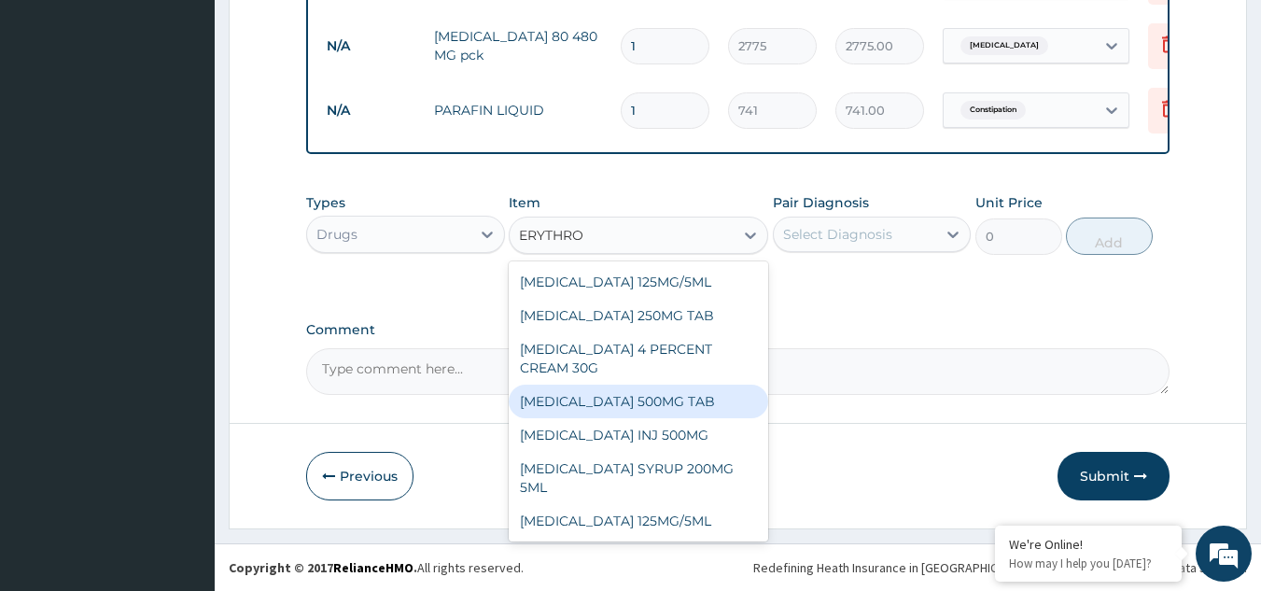
click at [647, 388] on div "[MEDICAL_DATA] 500MG TAB" at bounding box center [639, 402] width 260 height 34
type input "150"
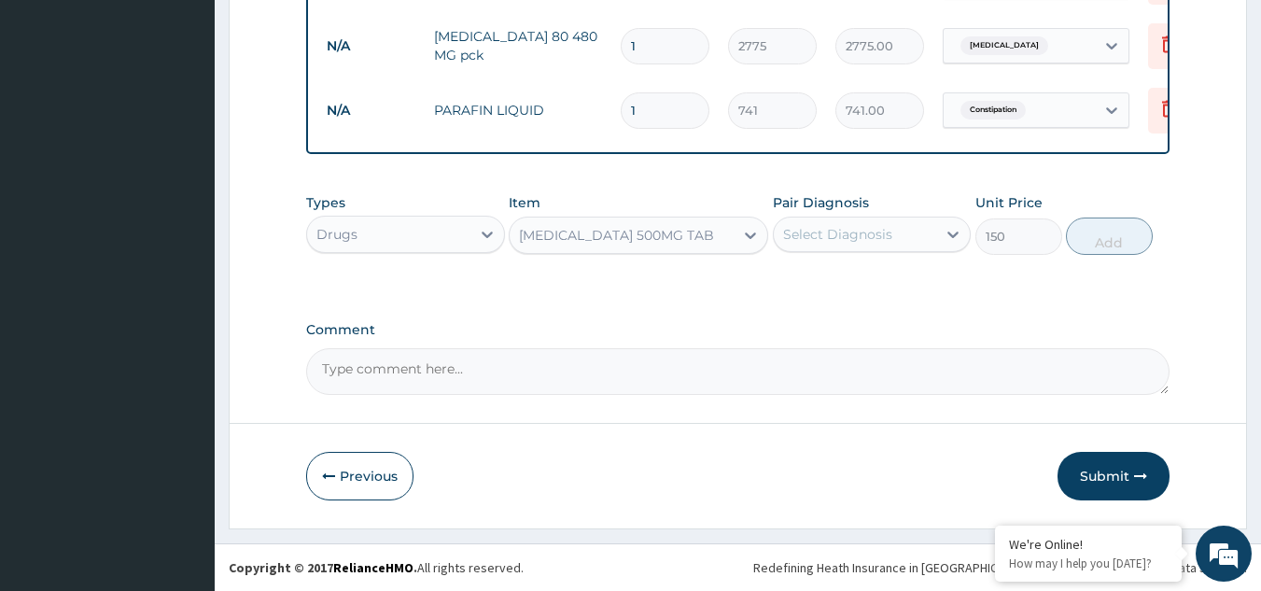
click at [921, 230] on div "Select Diagnosis" at bounding box center [855, 234] width 163 height 30
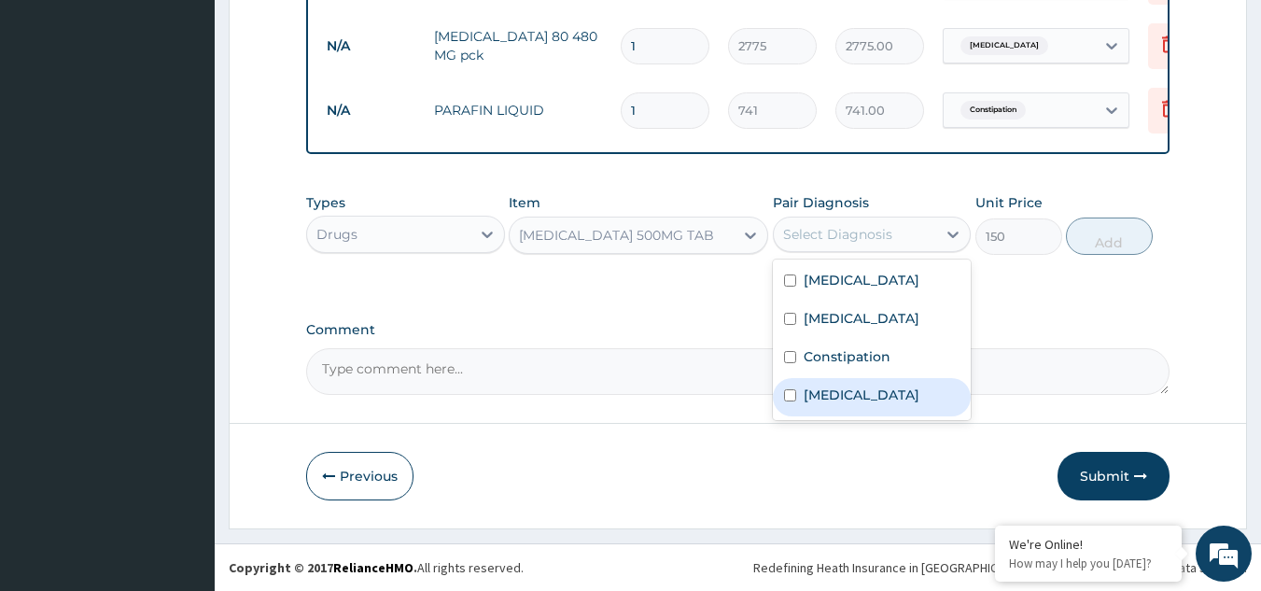
click at [846, 390] on label "[MEDICAL_DATA]" at bounding box center [862, 395] width 116 height 19
checkbox input "true"
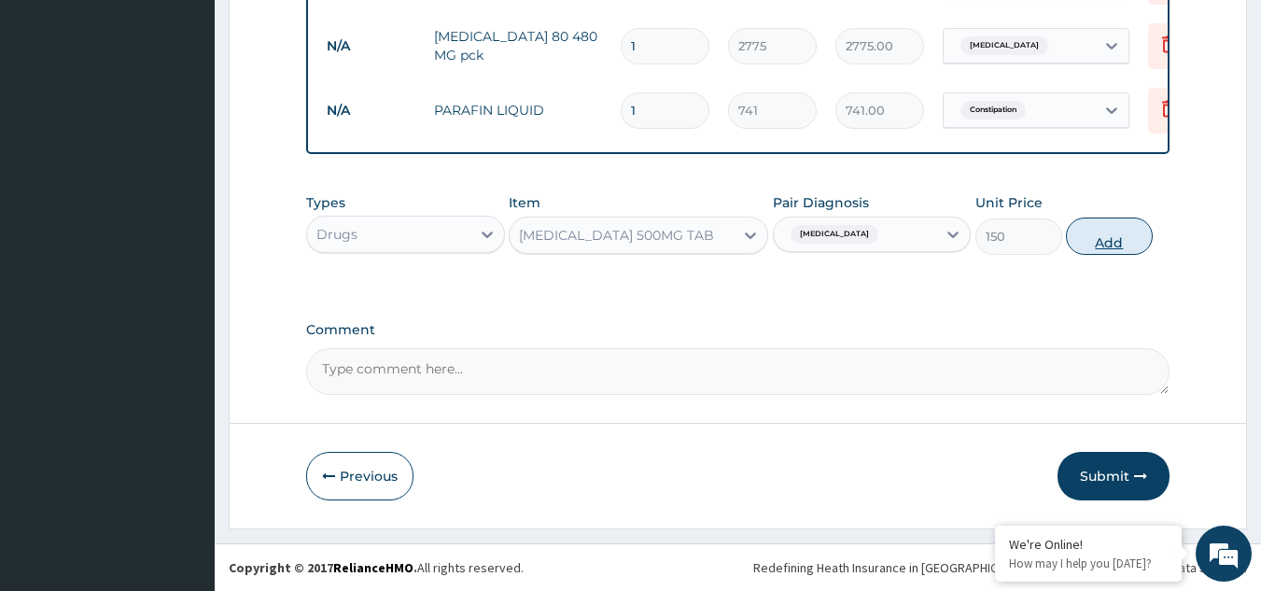
click at [1097, 237] on button "Add" at bounding box center [1109, 236] width 87 height 37
type input "0"
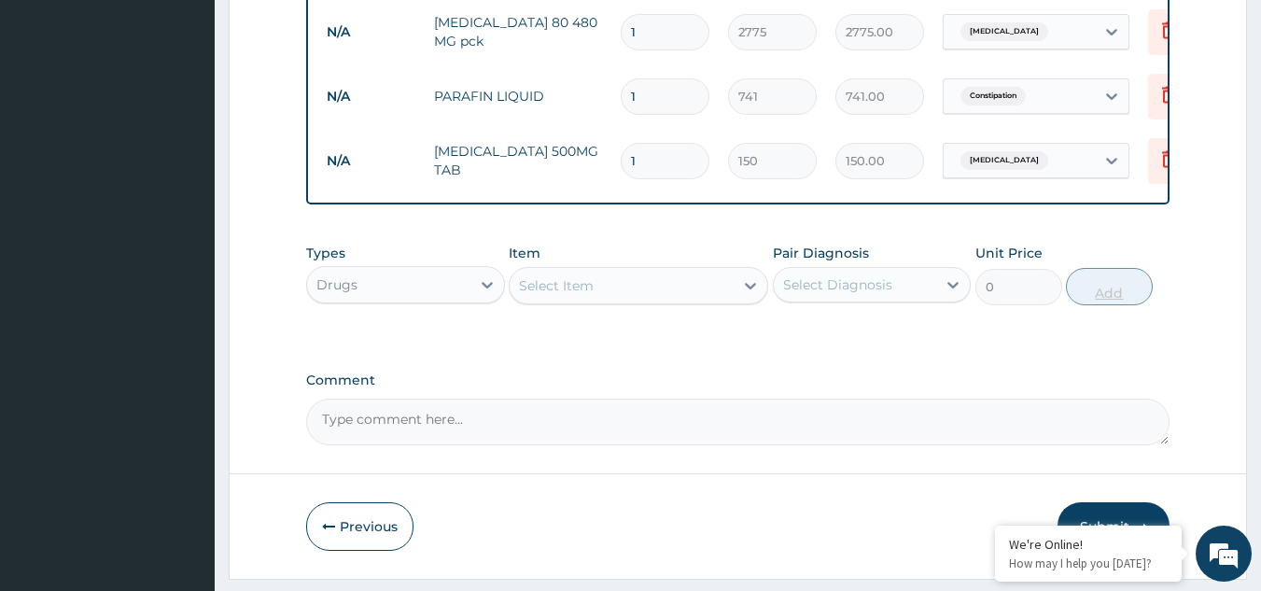
type input "14"
type input "2100.00"
type input "14"
click at [687, 301] on div "Select Item" at bounding box center [622, 286] width 224 height 30
click at [658, 286] on div "Select Item" at bounding box center [639, 285] width 260 height 37
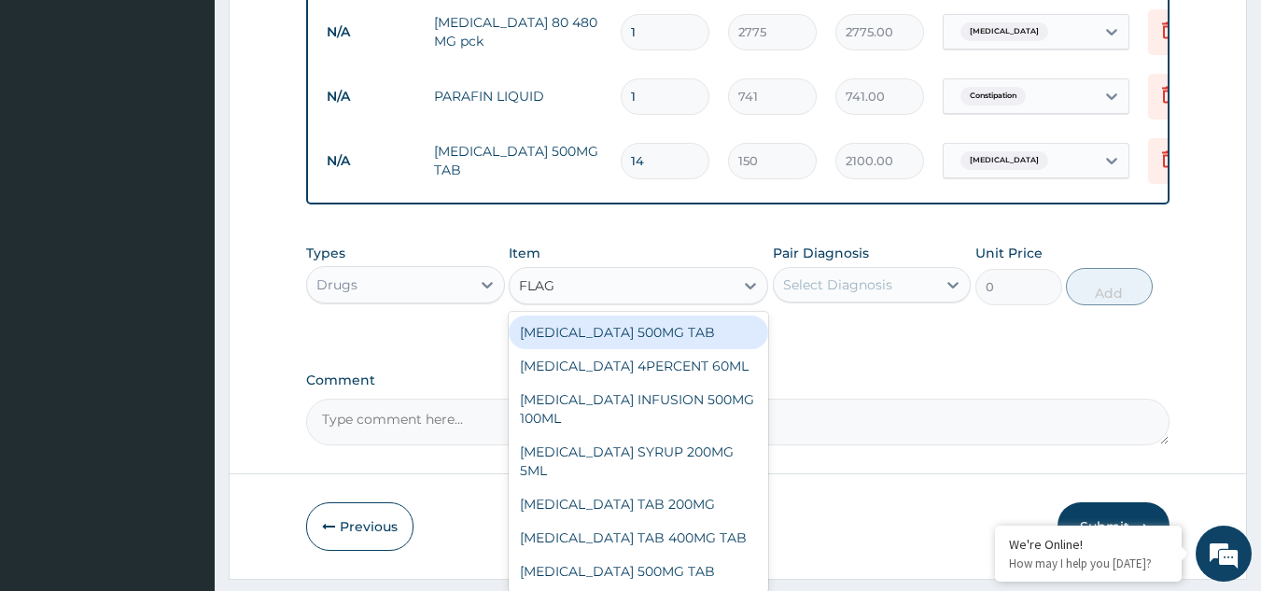
type input "FLAGY"
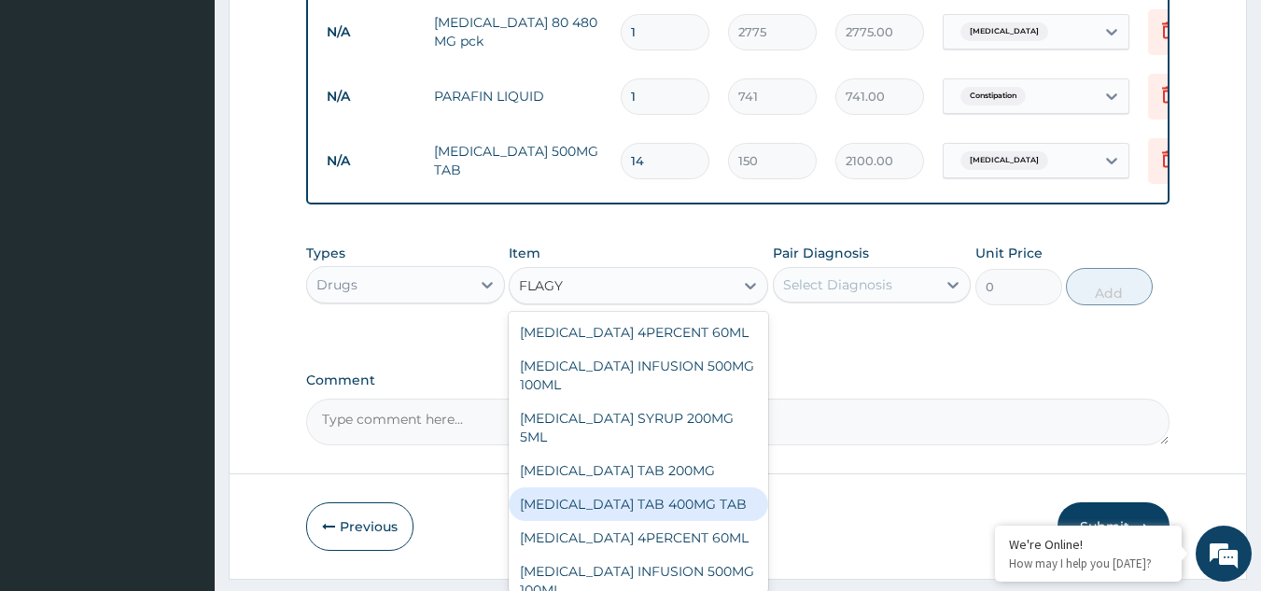
click at [628, 487] on div "[MEDICAL_DATA] TAB 400MG TAB" at bounding box center [639, 504] width 260 height 34
type input "80"
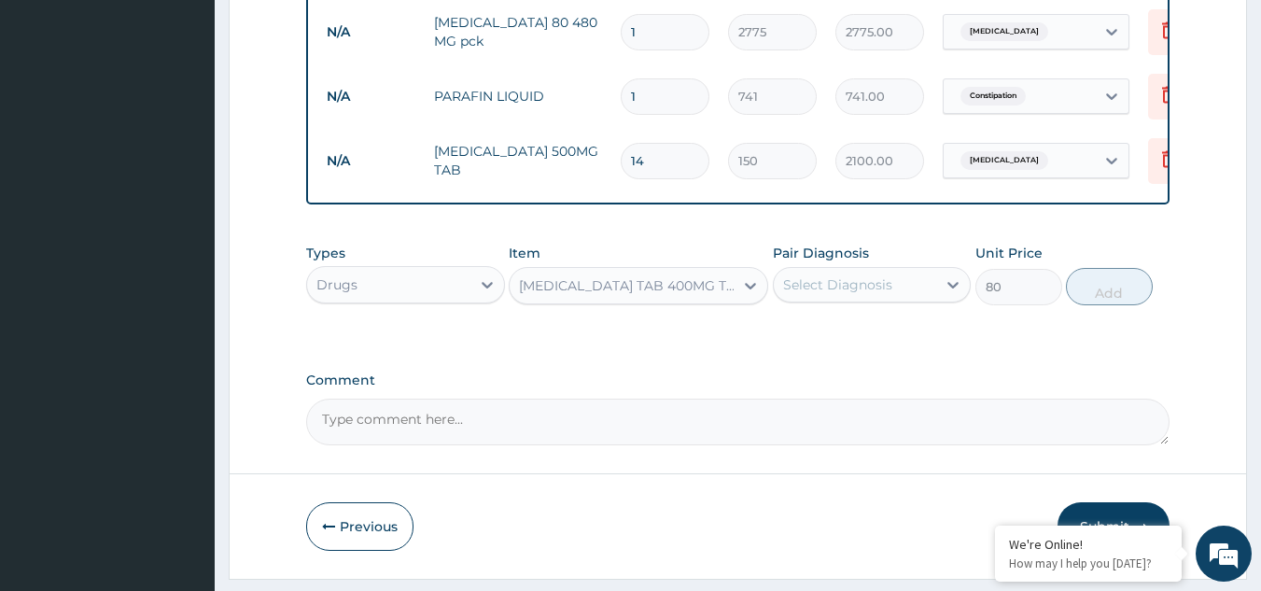
click at [865, 294] on div "Select Diagnosis" at bounding box center [837, 284] width 109 height 19
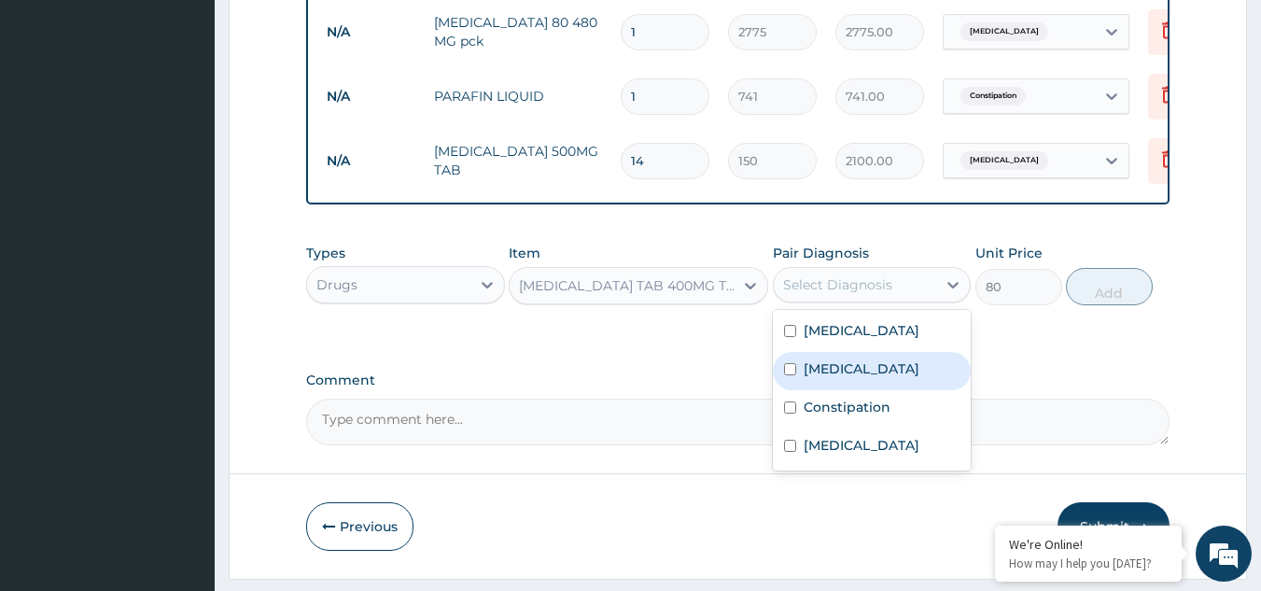
click at [867, 378] on label "[MEDICAL_DATA]" at bounding box center [862, 368] width 116 height 19
checkbox input "true"
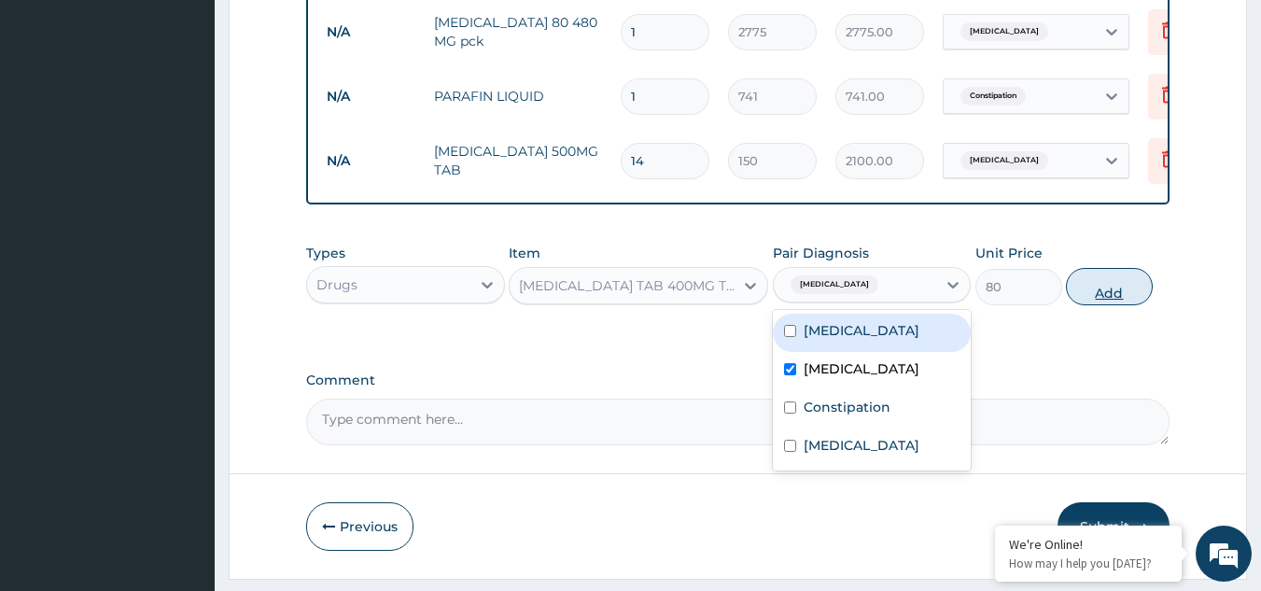
click at [1128, 301] on button "Add" at bounding box center [1109, 286] width 87 height 37
type input "0"
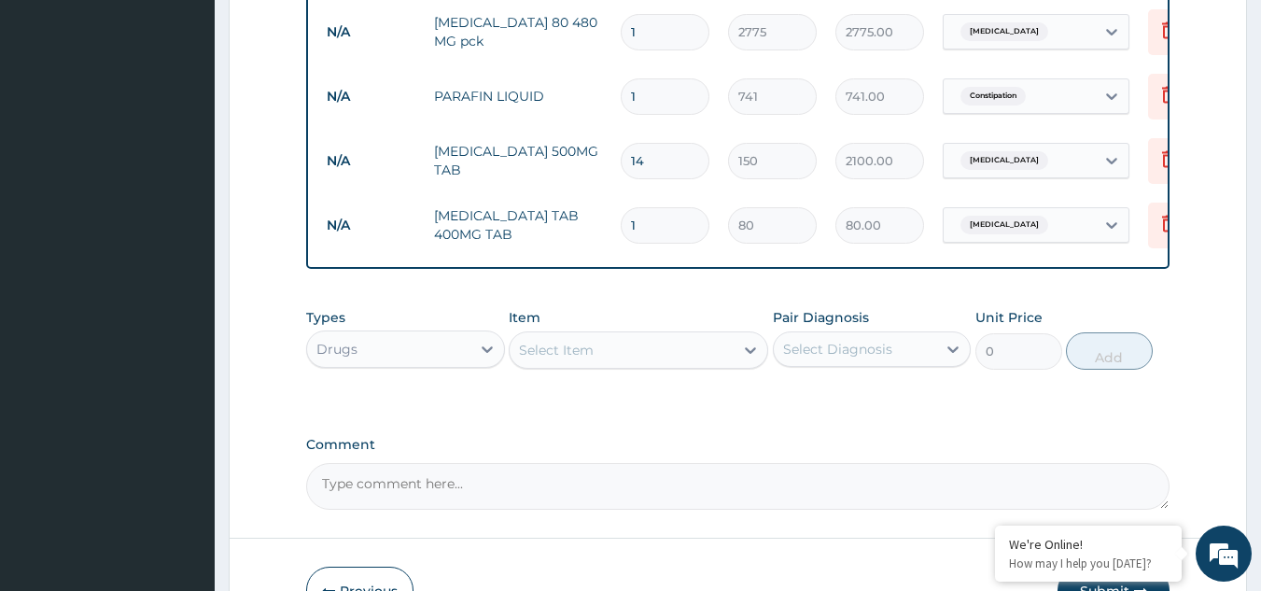
type input "15"
type input "1200.00"
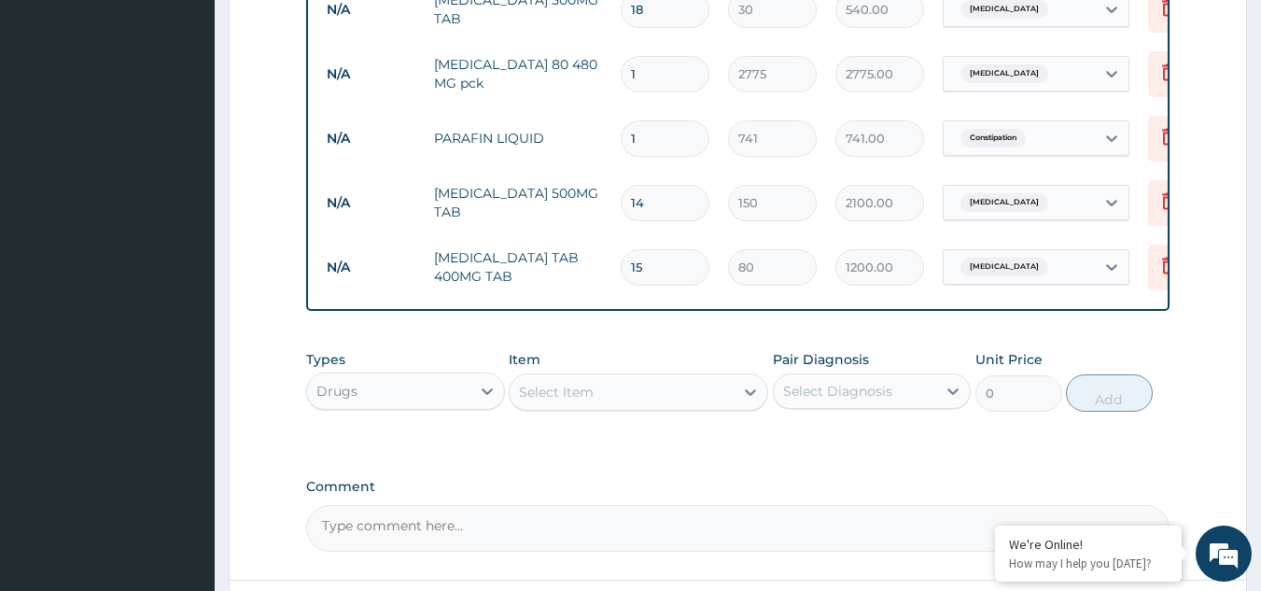
scroll to position [963, 0]
type input "15"
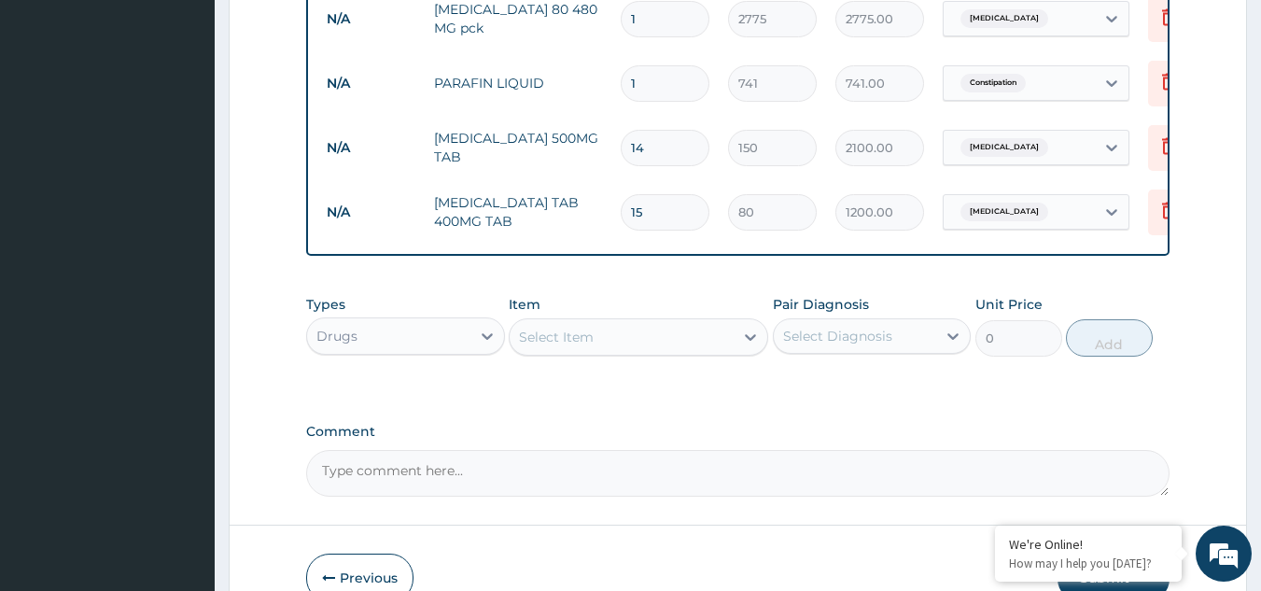
scroll to position [1132, 0]
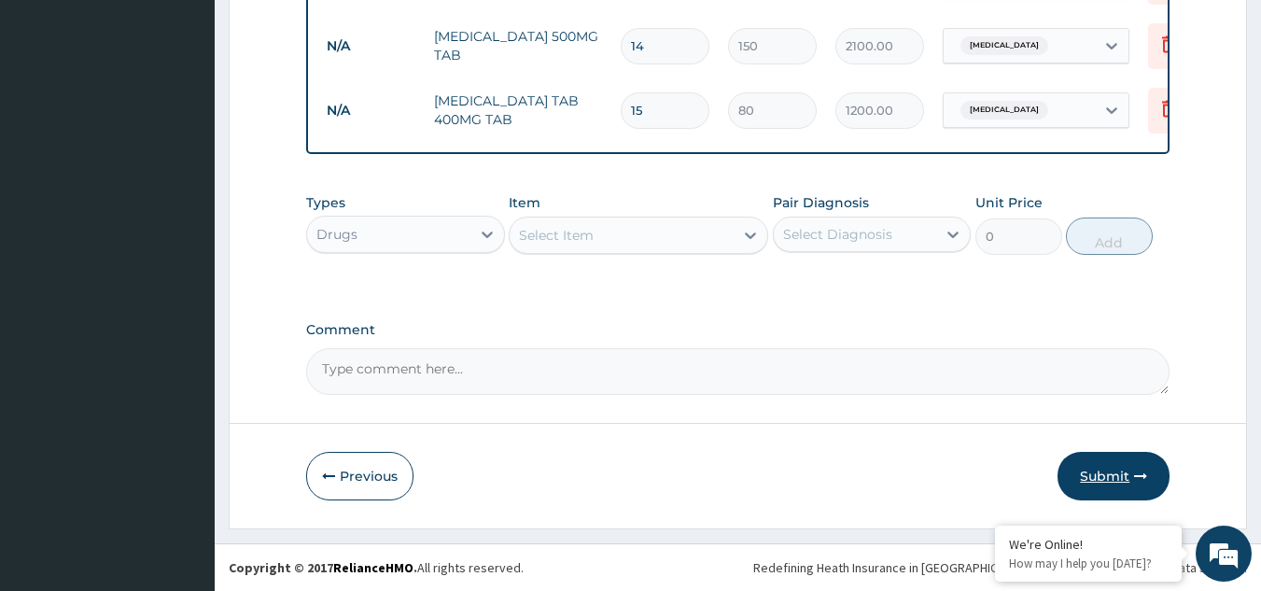
click at [1143, 479] on icon "button" at bounding box center [1140, 476] width 13 height 13
